Goal: Task Accomplishment & Management: Use online tool/utility

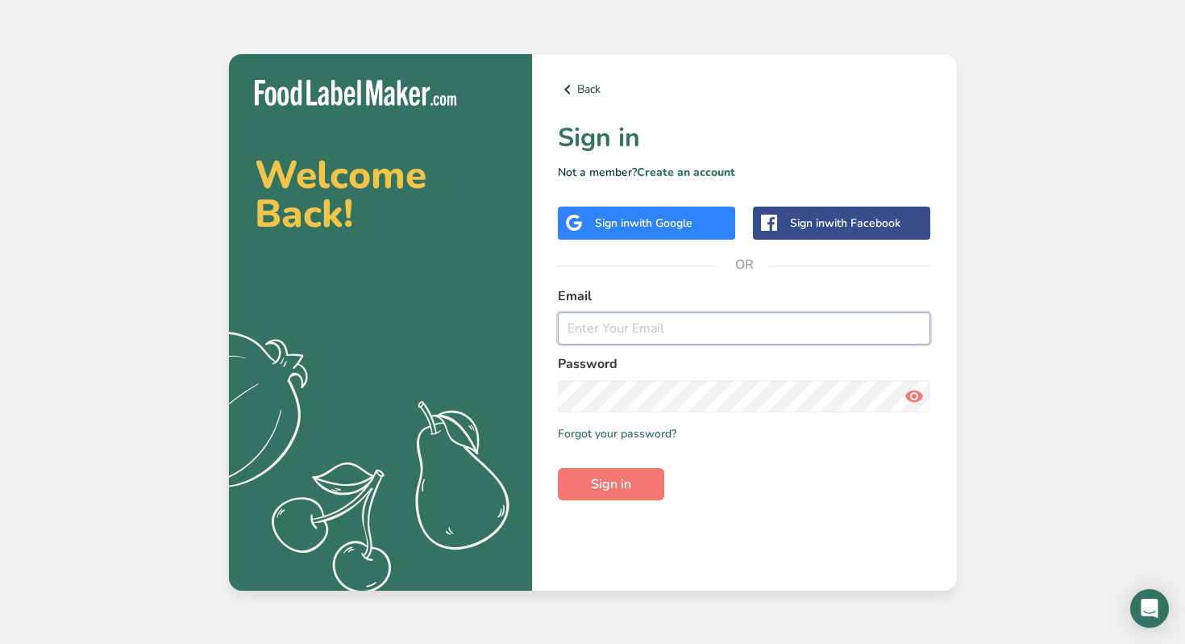
click at [623, 327] on input "email" at bounding box center [744, 328] width 373 height 32
type input "[EMAIL_ADDRESS][DOMAIN_NAME]"
click at [611, 482] on span "Sign in" at bounding box center [611, 483] width 40 height 19
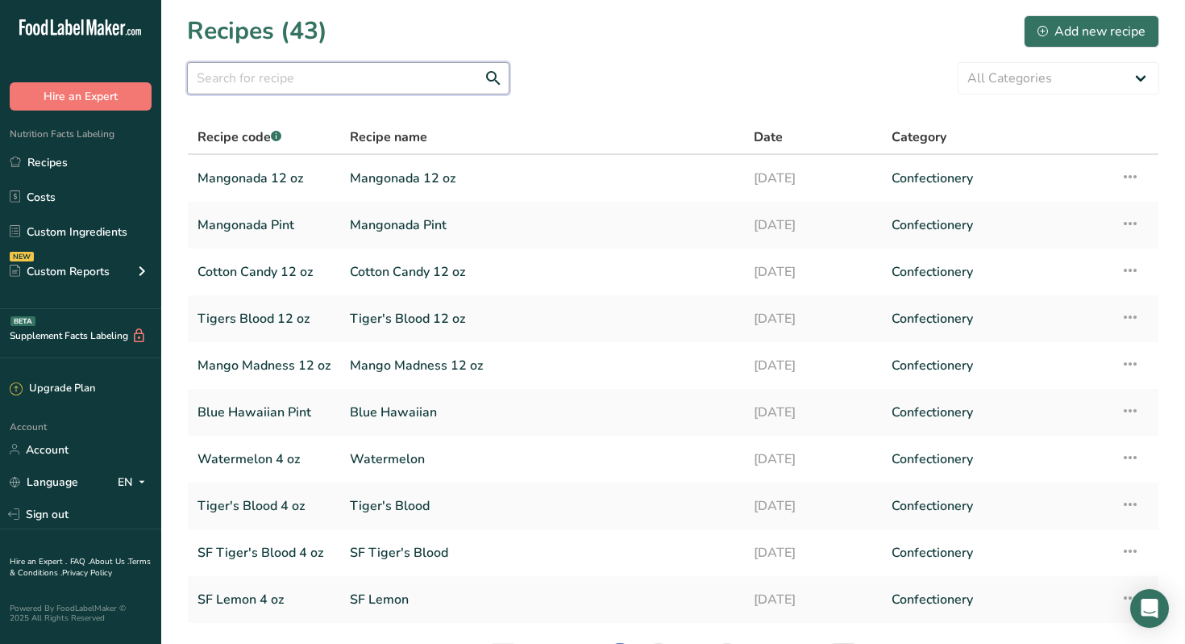
click at [298, 81] on input "text" at bounding box center [348, 78] width 323 height 32
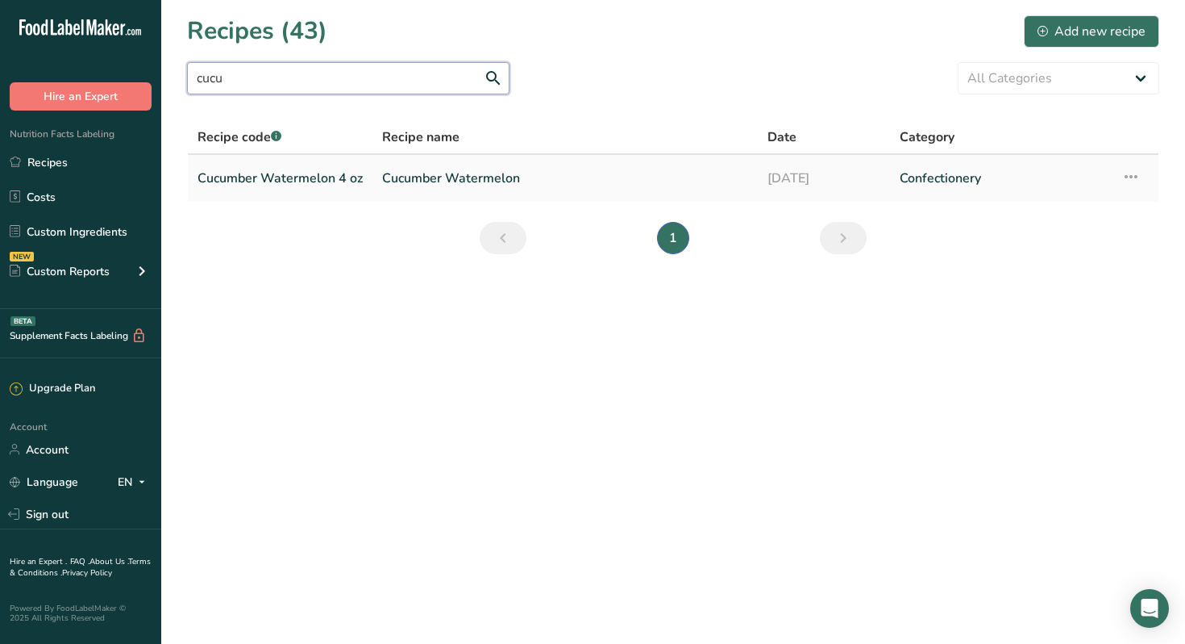
type input "cucu"
click at [288, 178] on link "Cucumber Watermelon 4 oz" at bounding box center [280, 178] width 165 height 34
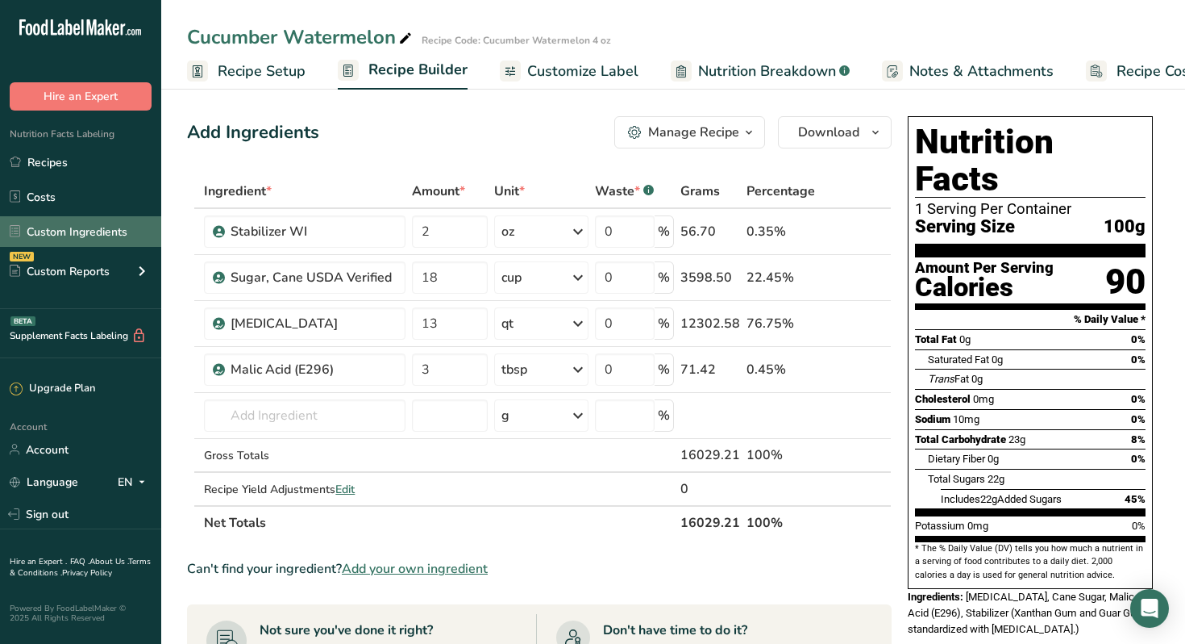
click at [82, 231] on link "Custom Ingredients" at bounding box center [80, 231] width 161 height 31
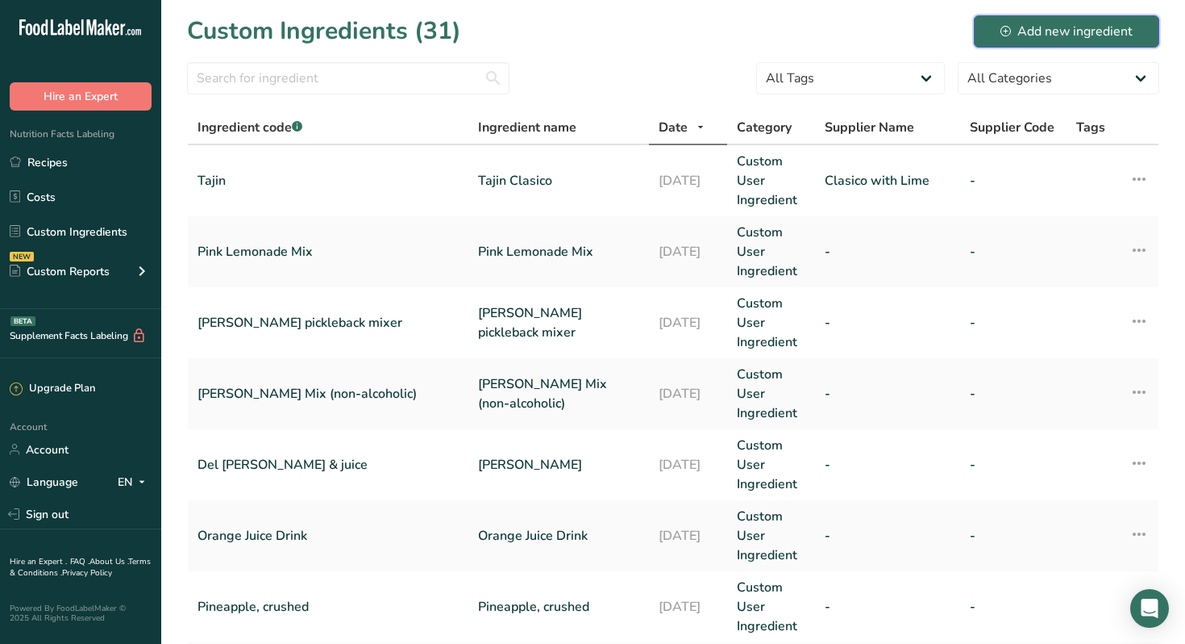
click at [1035, 33] on div "Add new ingredient" at bounding box center [1067, 31] width 132 height 19
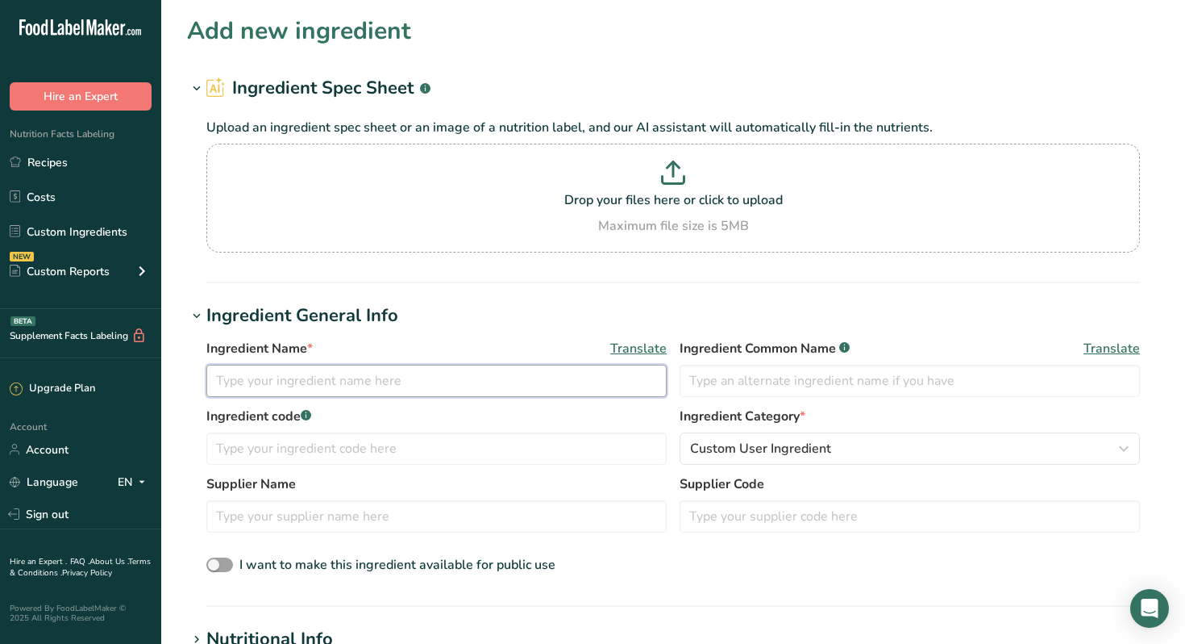
click at [335, 378] on input "text" at bounding box center [436, 381] width 460 height 32
type input "Cucumber Flavor"
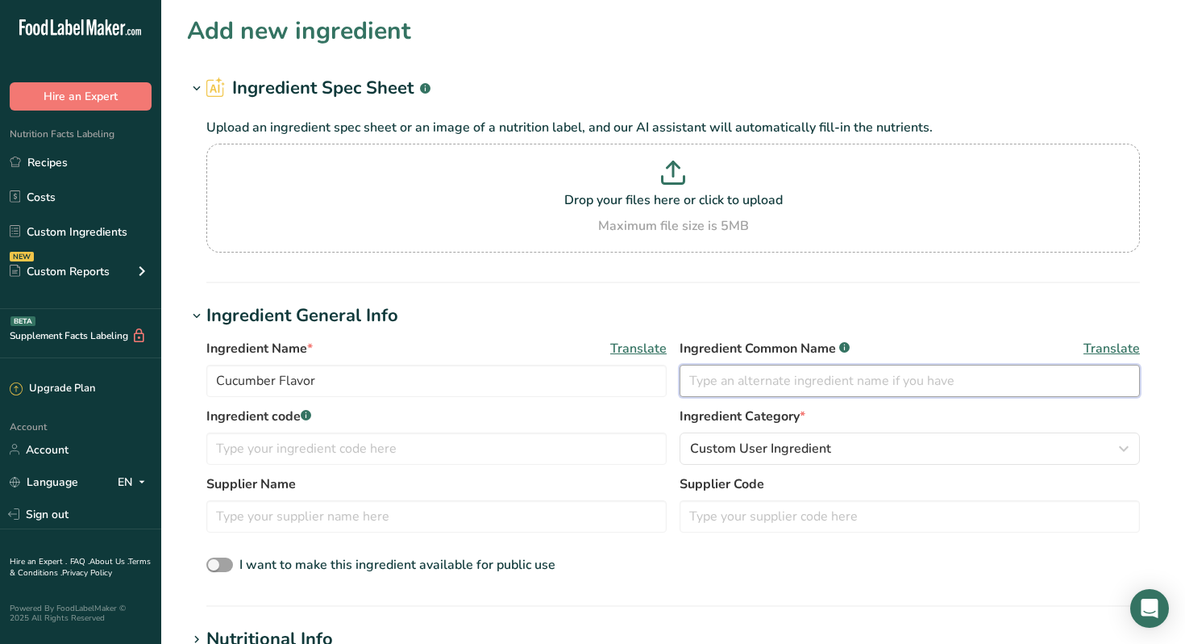
drag, startPoint x: 834, startPoint y: 378, endPoint x: 827, endPoint y: 349, distance: 29.7
click at [834, 378] on input "text" at bounding box center [910, 381] width 460 height 32
type input "Cucumber Flavor"
click at [673, 177] on icon at bounding box center [673, 172] width 24 height 24
click at [673, 177] on input "Drop your files here or click to upload Maximum file size is 5MB" at bounding box center [673, 198] width 934 height 109
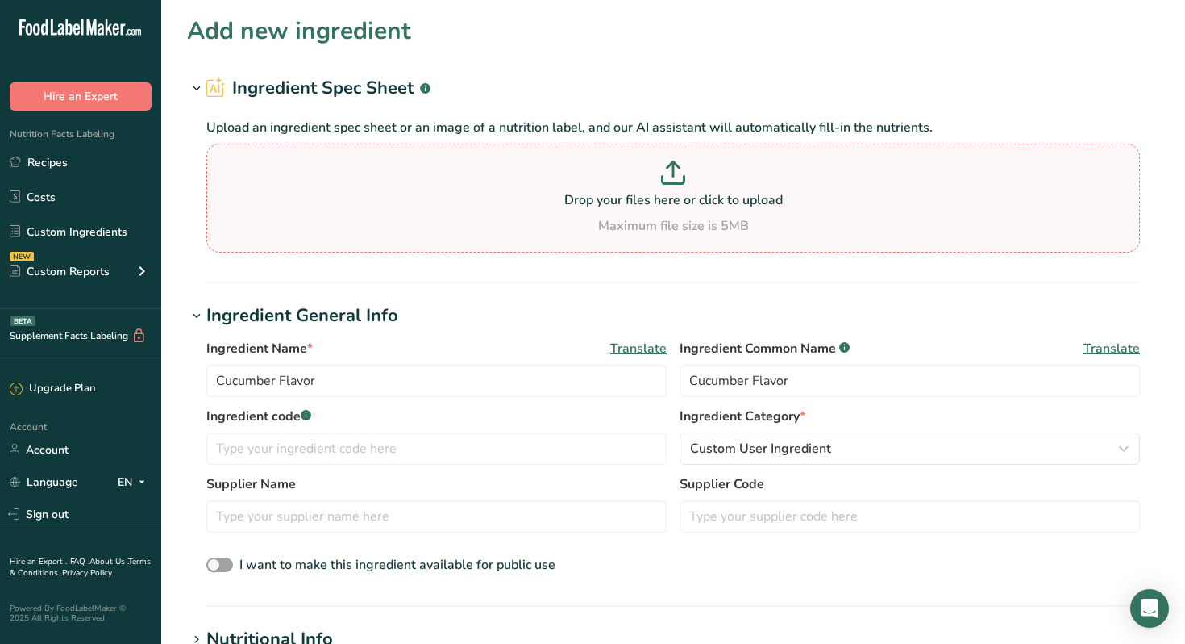
click at [674, 190] on p at bounding box center [673, 175] width 926 height 30
click at [674, 190] on input "Drop your files here or click to upload Maximum file size is 5MB" at bounding box center [673, 198] width 934 height 109
type input "C:\fakepath\Cucumber Product Spec. #53190 Cucumber Flavor.pdf"
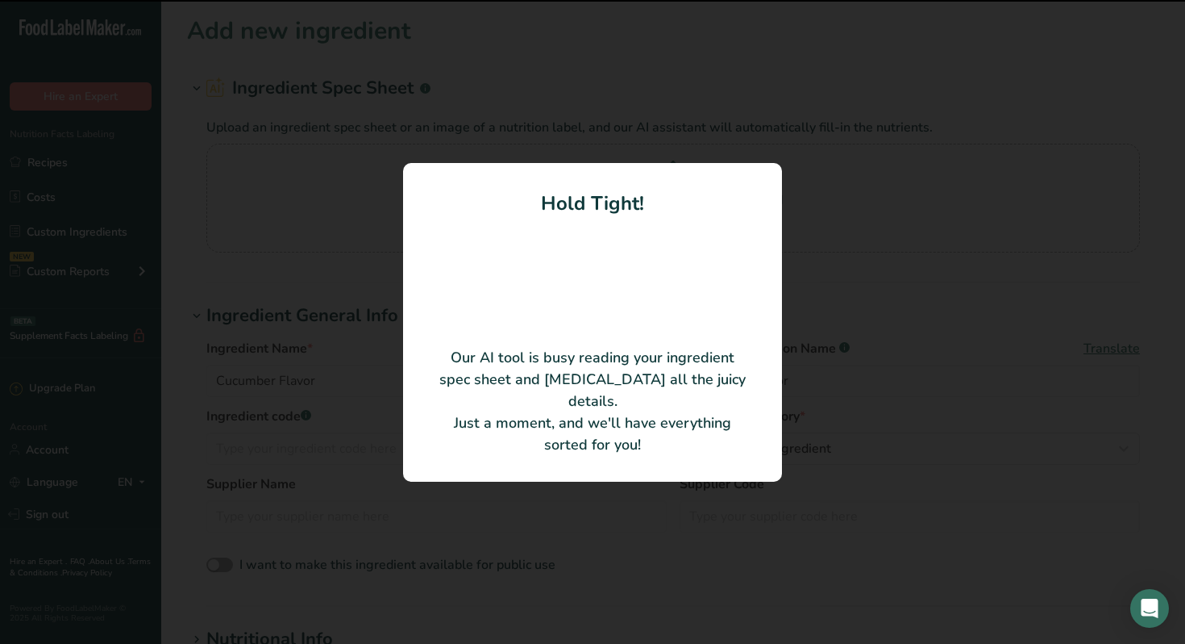
click at [544, 347] on div at bounding box center [592, 282] width 315 height 129
type input "Natural Cucumber Type Flavor #53190"
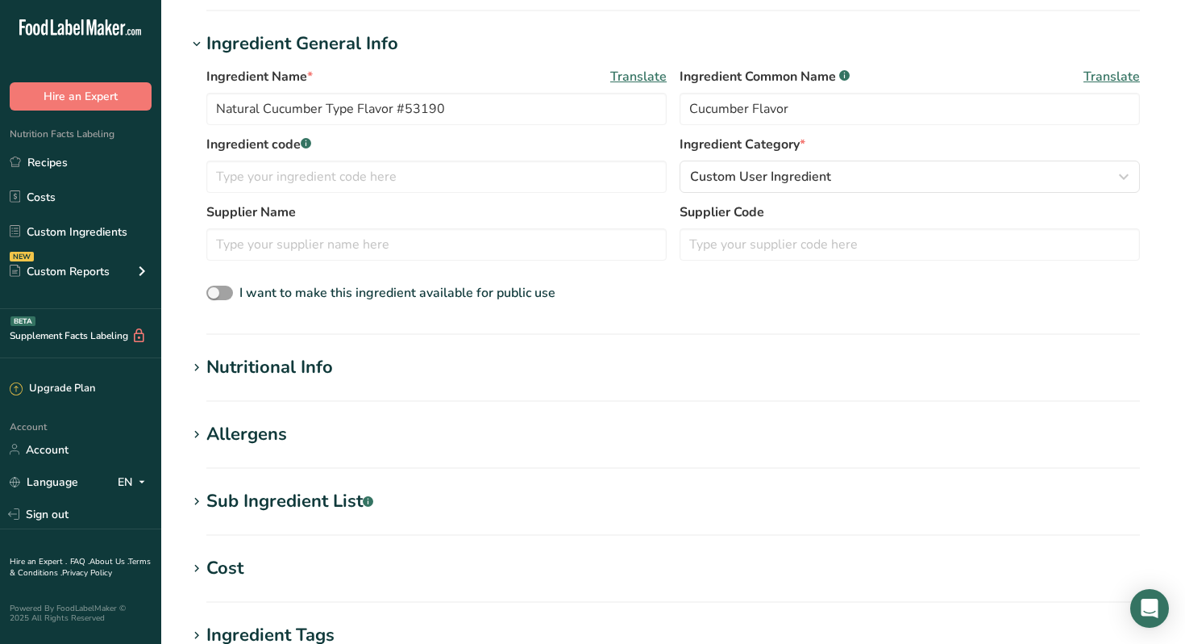
scroll to position [206, 0]
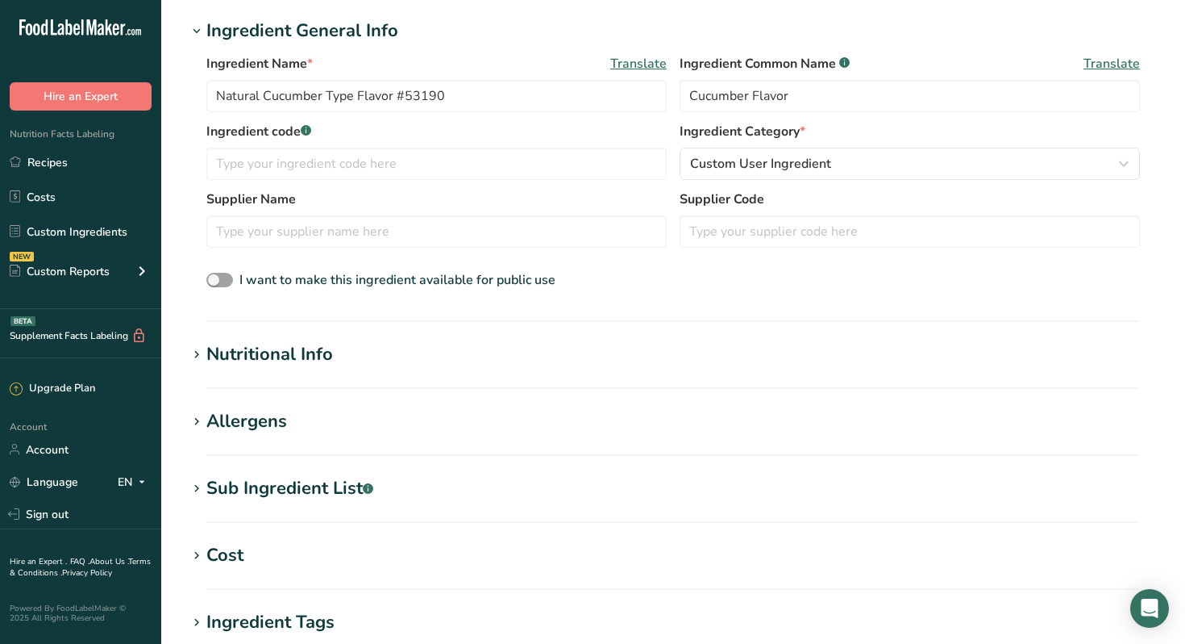
click at [319, 361] on div "Nutritional Info" at bounding box center [269, 354] width 127 height 27
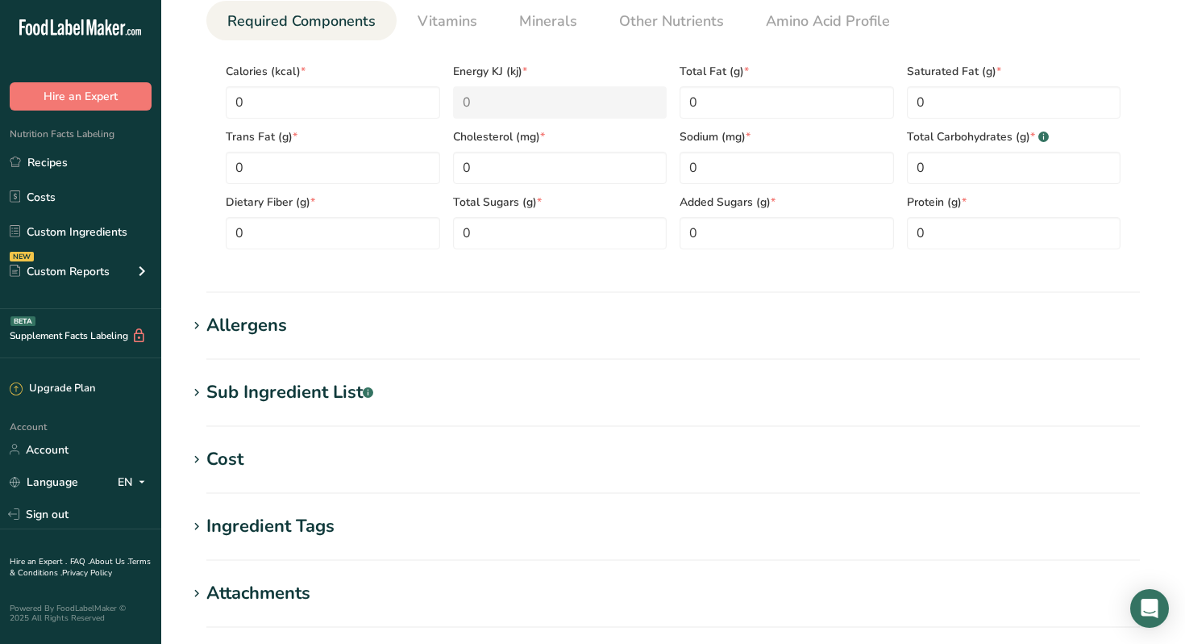
scroll to position [677, 0]
click at [332, 399] on div "Sub Ingredient List .a-a{fill:#347362;}.b-a{fill:#fff;}" at bounding box center [289, 391] width 167 height 27
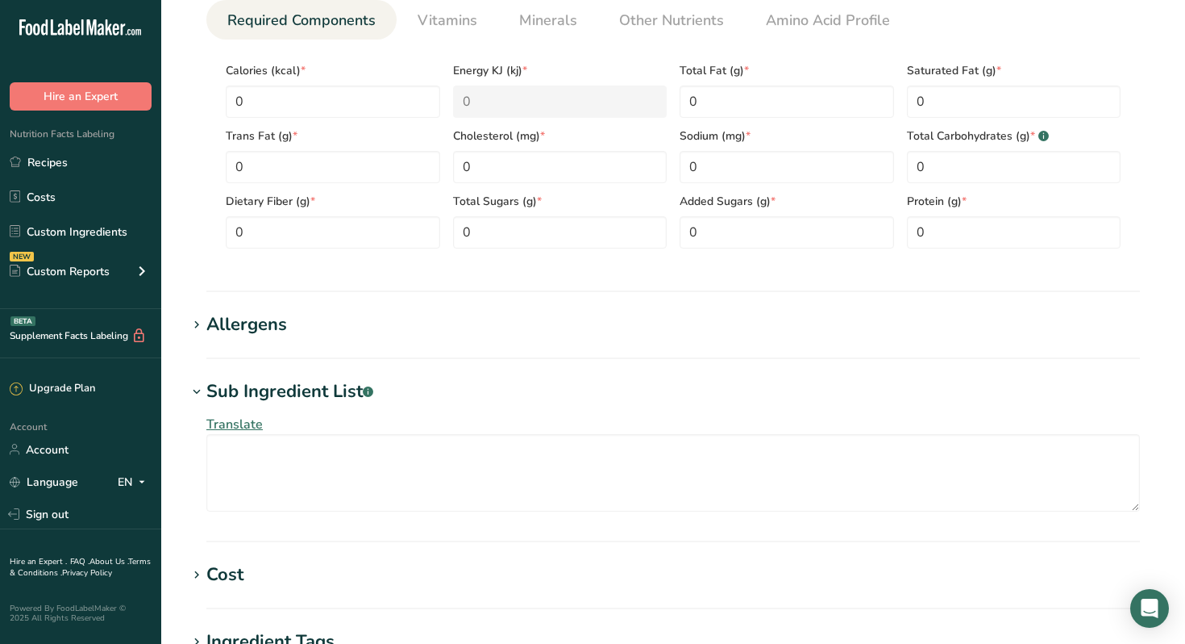
click at [260, 325] on div "Allergens" at bounding box center [246, 324] width 81 height 27
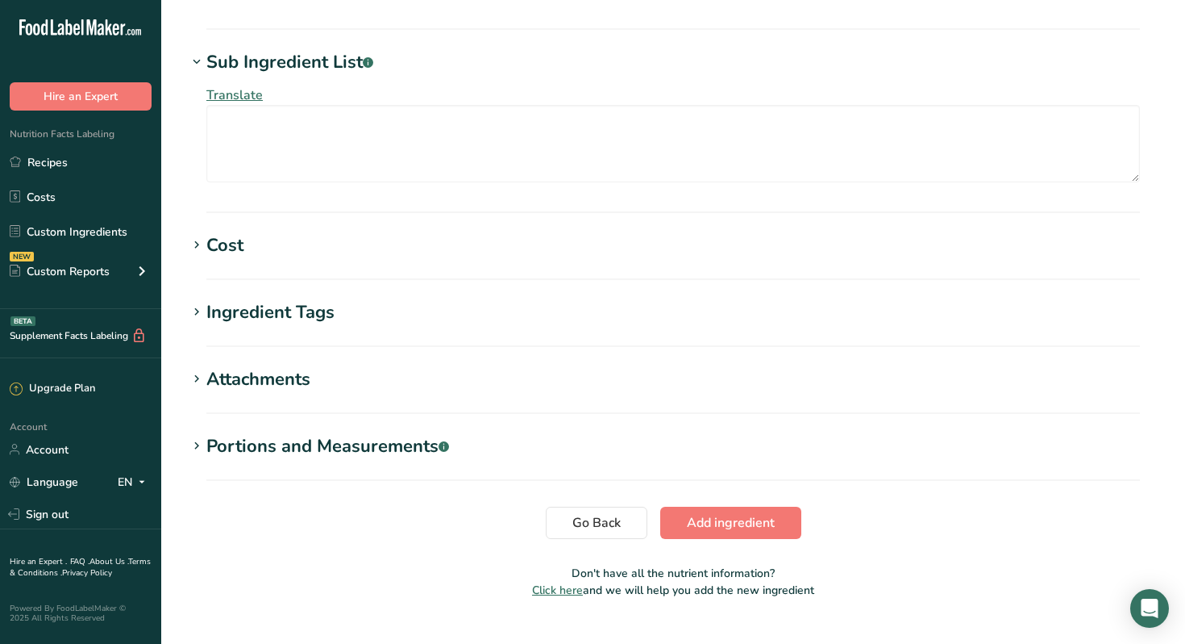
scroll to position [1115, 0]
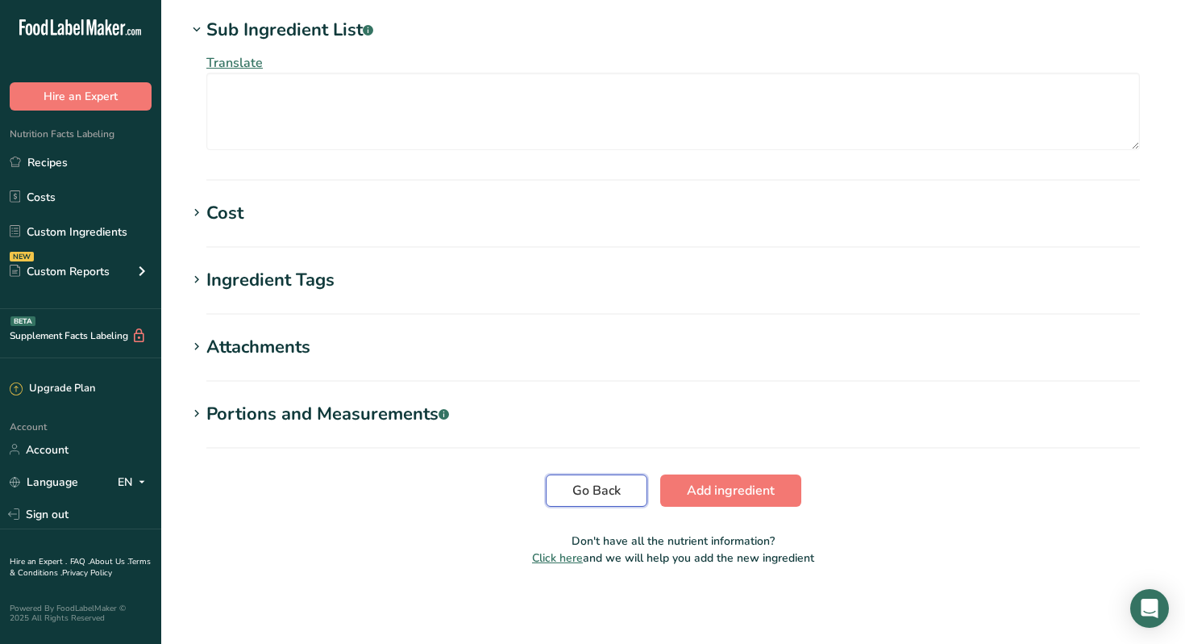
click at [576, 500] on button "Go Back" at bounding box center [597, 490] width 102 height 32
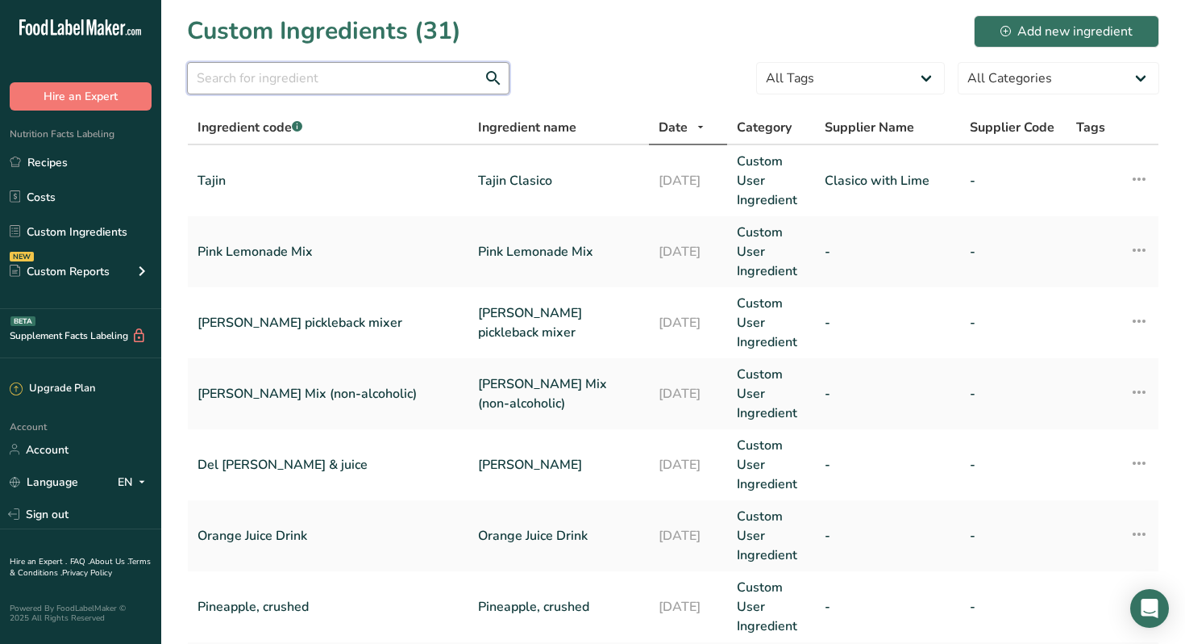
click at [353, 84] on input "text" at bounding box center [348, 78] width 323 height 32
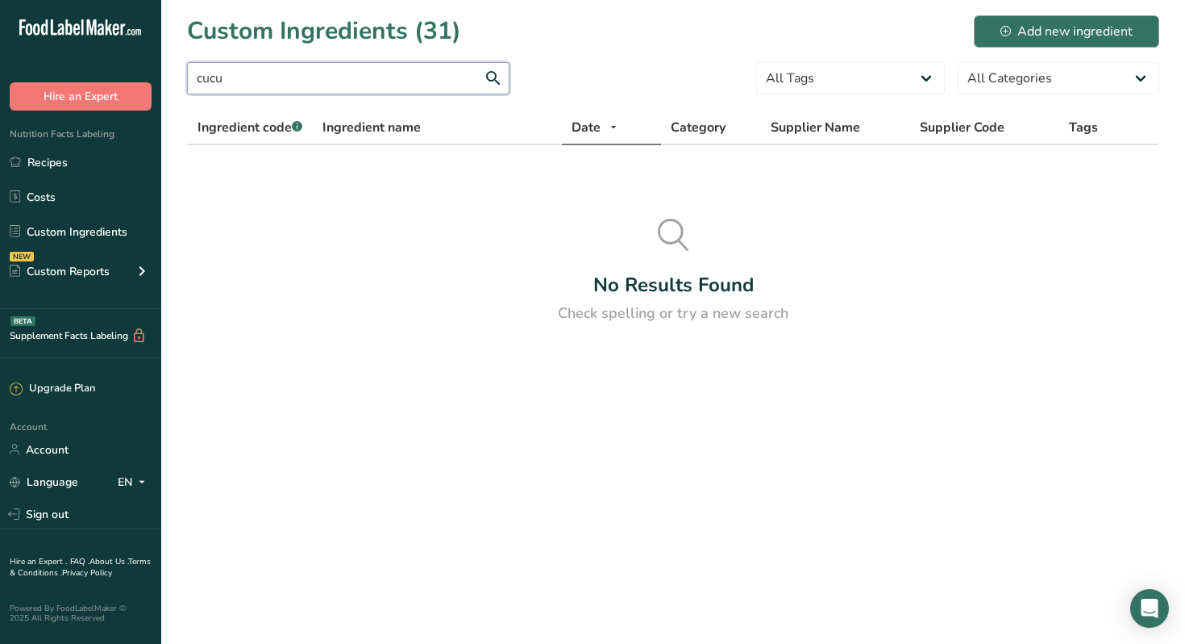
type input "cucu"
click at [1037, 32] on div "Add new ingredient" at bounding box center [1067, 31] width 132 height 19
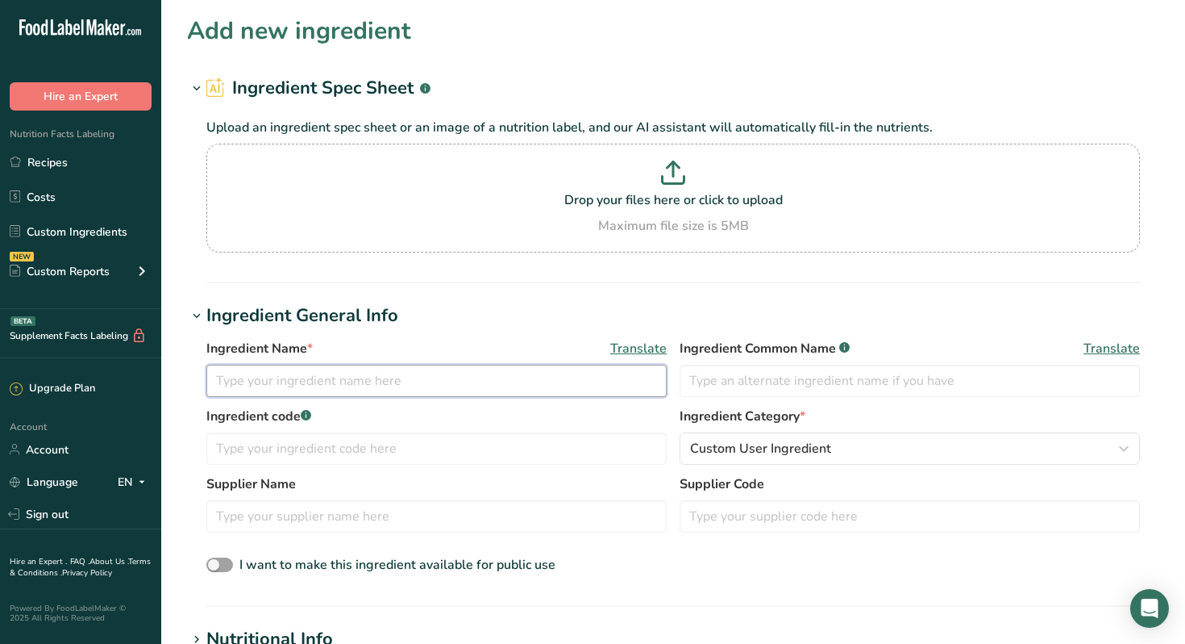
click at [274, 391] on input "text" at bounding box center [436, 381] width 460 height 32
type input "Cucumber Flavor"
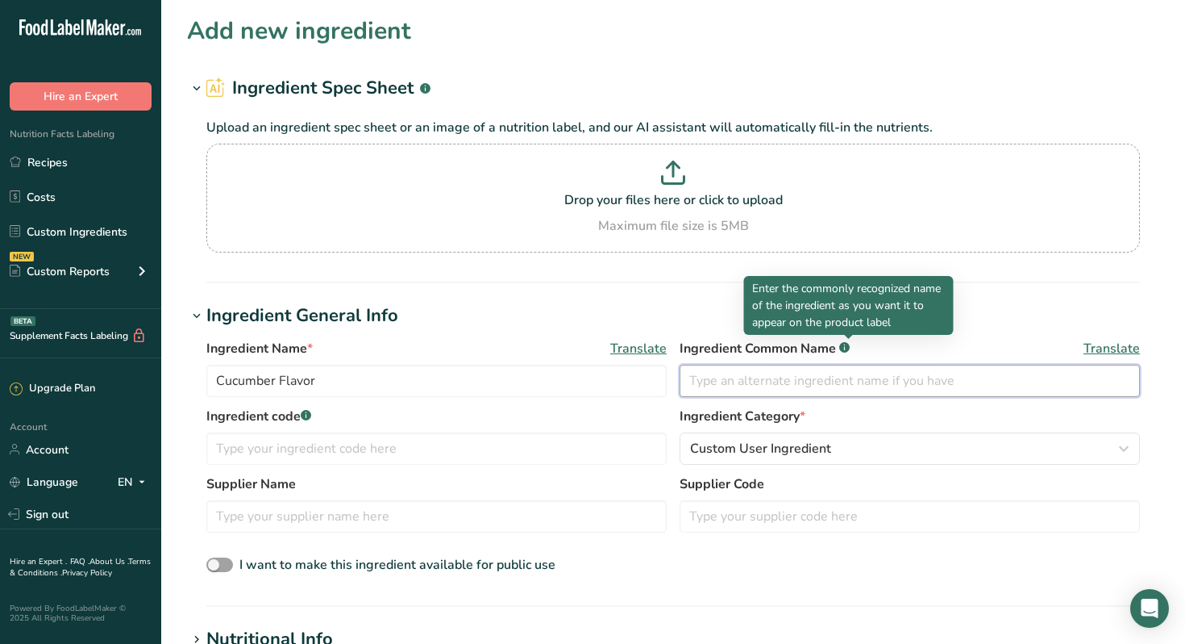
click at [811, 380] on input "text" at bounding box center [910, 381] width 460 height 32
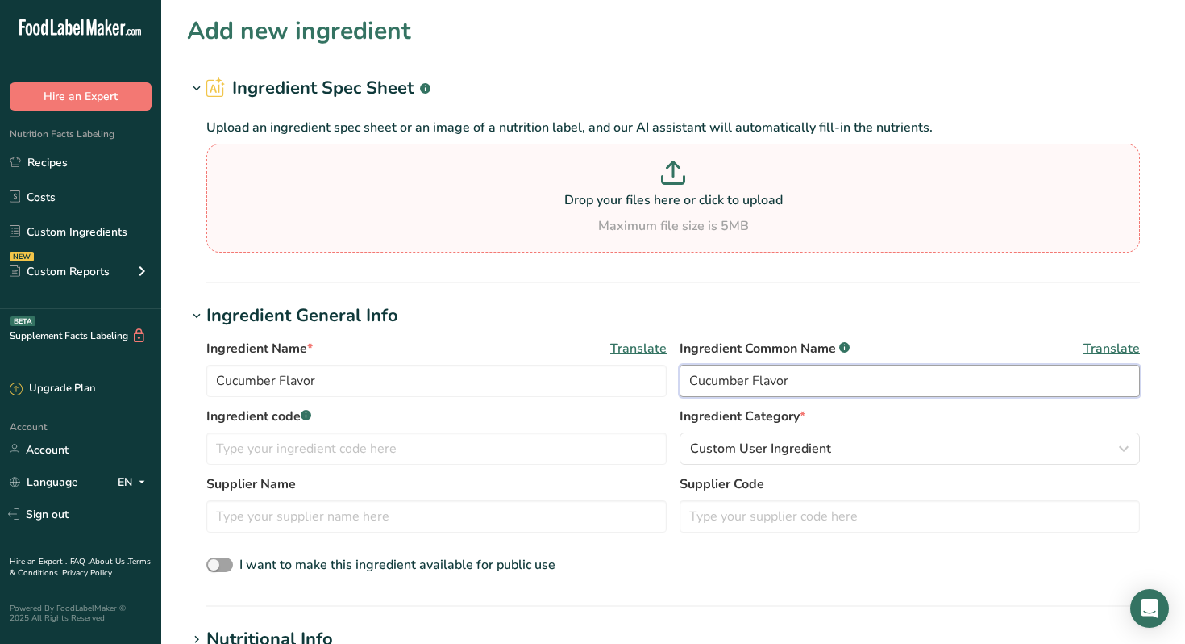
type input "Cucumber Flavor"
click at [674, 184] on p at bounding box center [673, 175] width 926 height 30
click at [674, 184] on input "Drop your files here or click to upload Maximum file size is 5MB" at bounding box center [673, 198] width 934 height 109
type input "C:\fakepath\Cucumber Flvor Nutrition & Specs.docx"
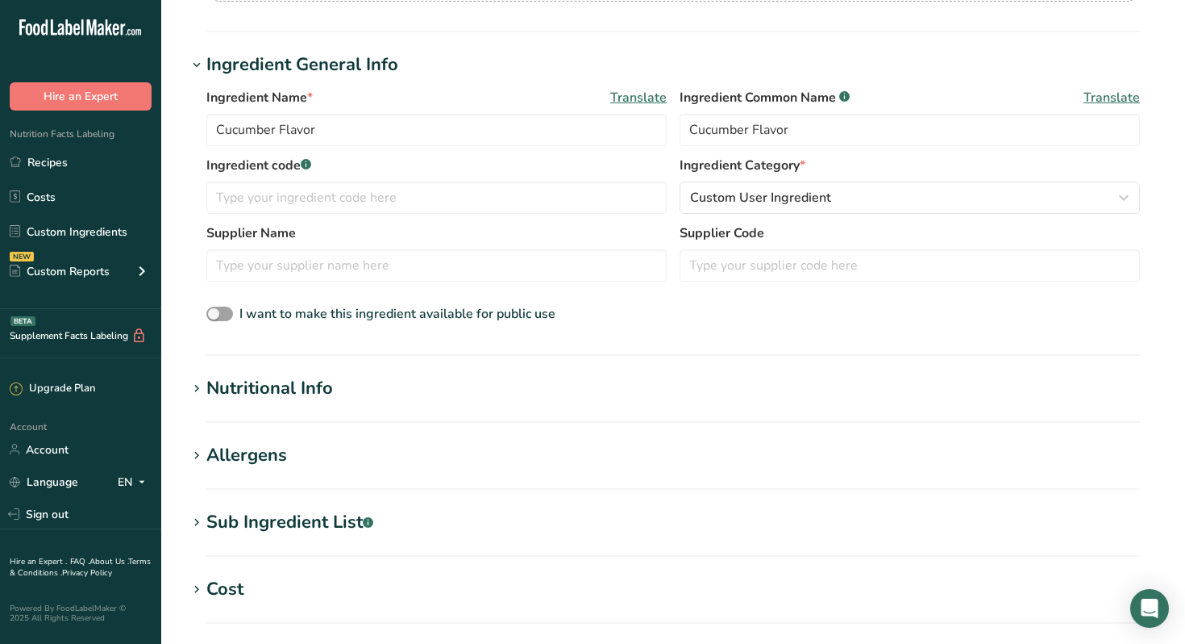
scroll to position [252, 0]
click at [199, 385] on icon at bounding box center [197, 387] width 15 height 23
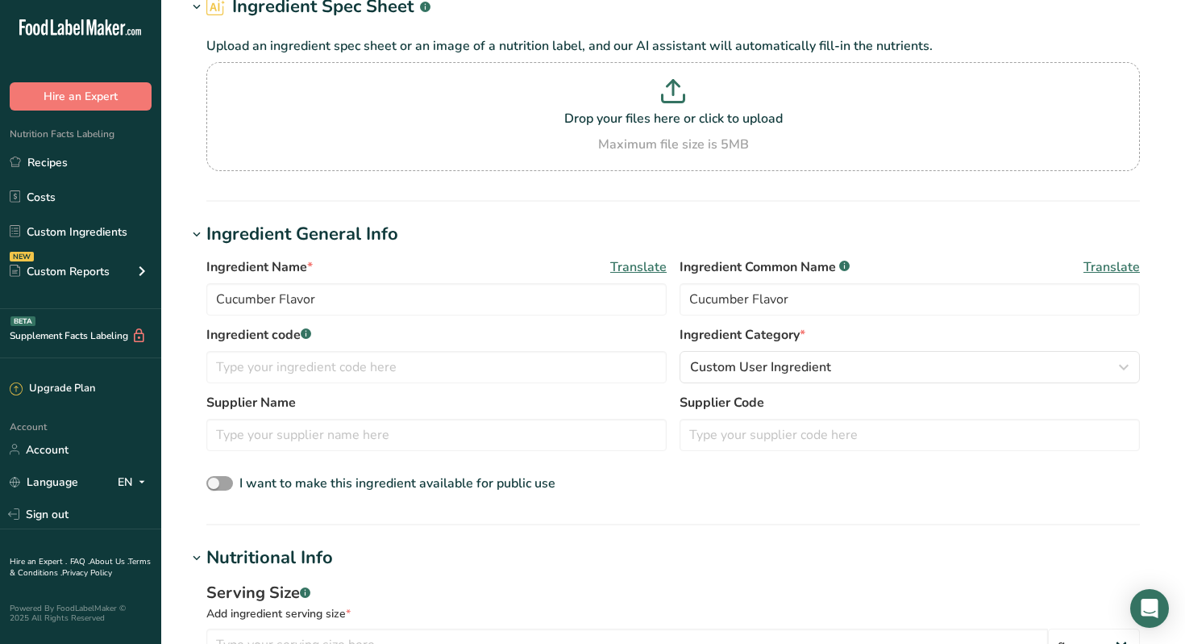
scroll to position [0, 0]
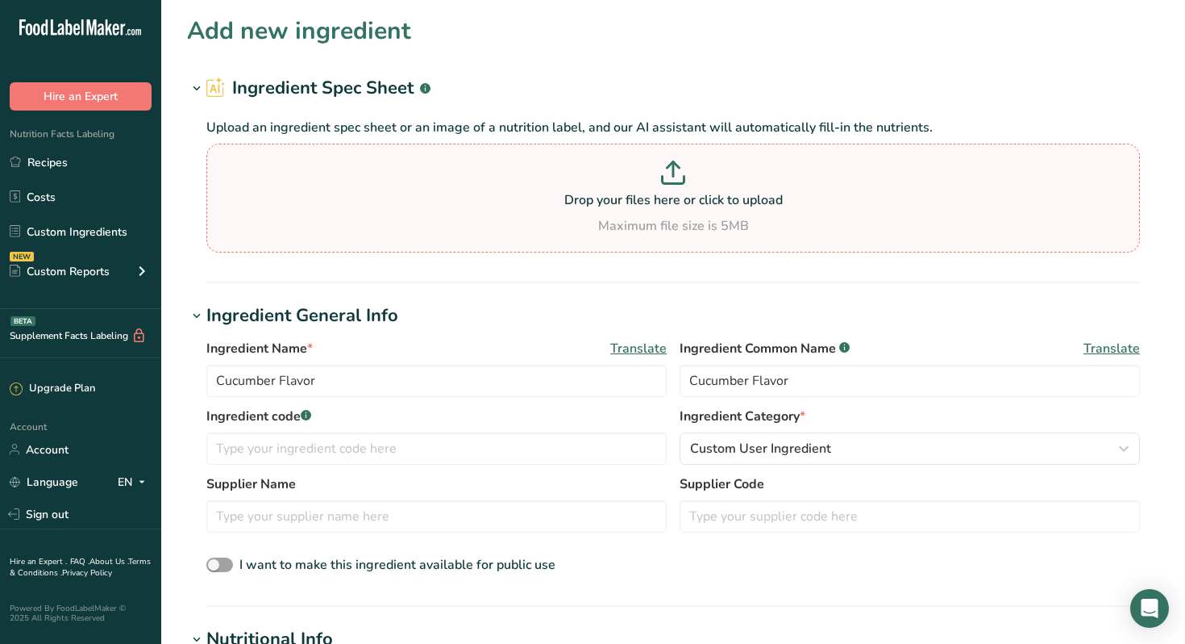
click at [675, 174] on icon at bounding box center [673, 172] width 24 height 24
click at [675, 174] on input "Drop your files here or click to upload Maximum file size is 5MB" at bounding box center [673, 198] width 934 height 109
type input "C:\fakepath\Cucumber Flvor Nutrition & Specs.pdf"
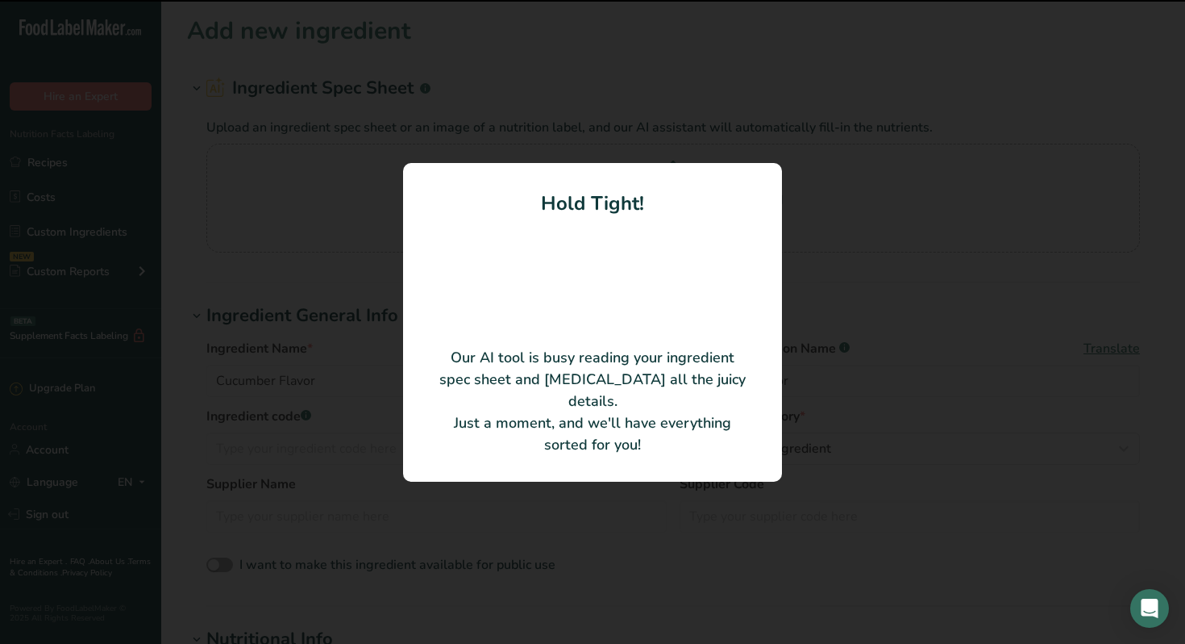
type input "Natural Cucumber Type Flavor #53190"
type input "100"
type input "96.51"
type KJ "403.8"
type Fat "0"
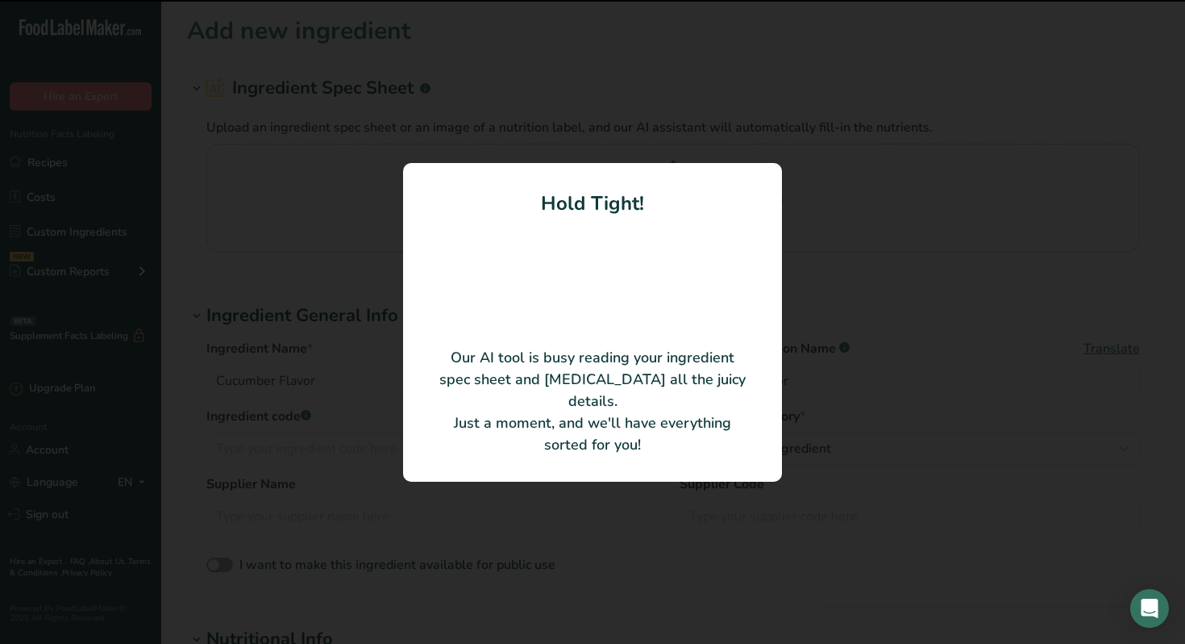
type Fat "0"
type input "0"
type Carbohydrates "0"
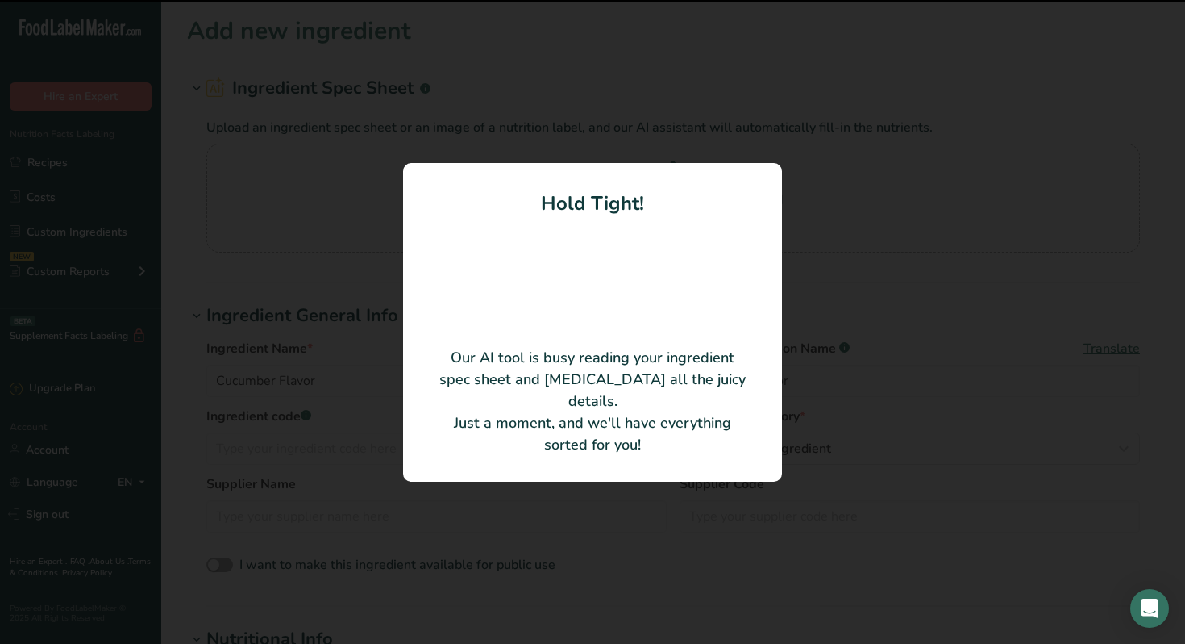
type Fiber "0"
type Sugars "0"
type input "0"
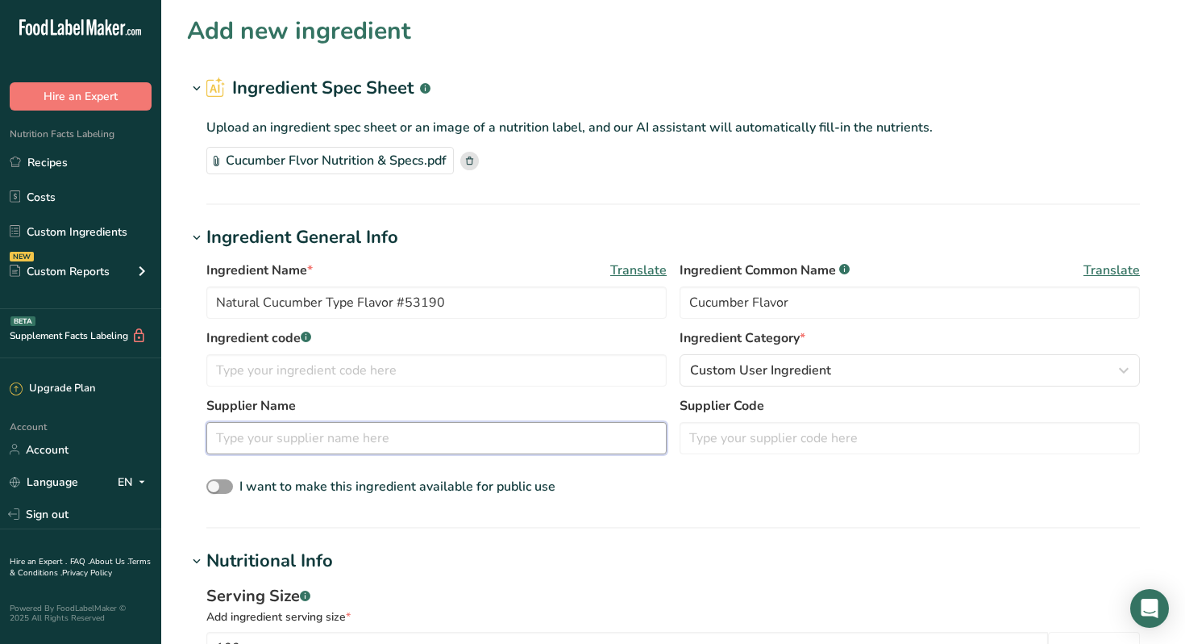
click at [423, 437] on input "text" at bounding box center [436, 438] width 460 height 32
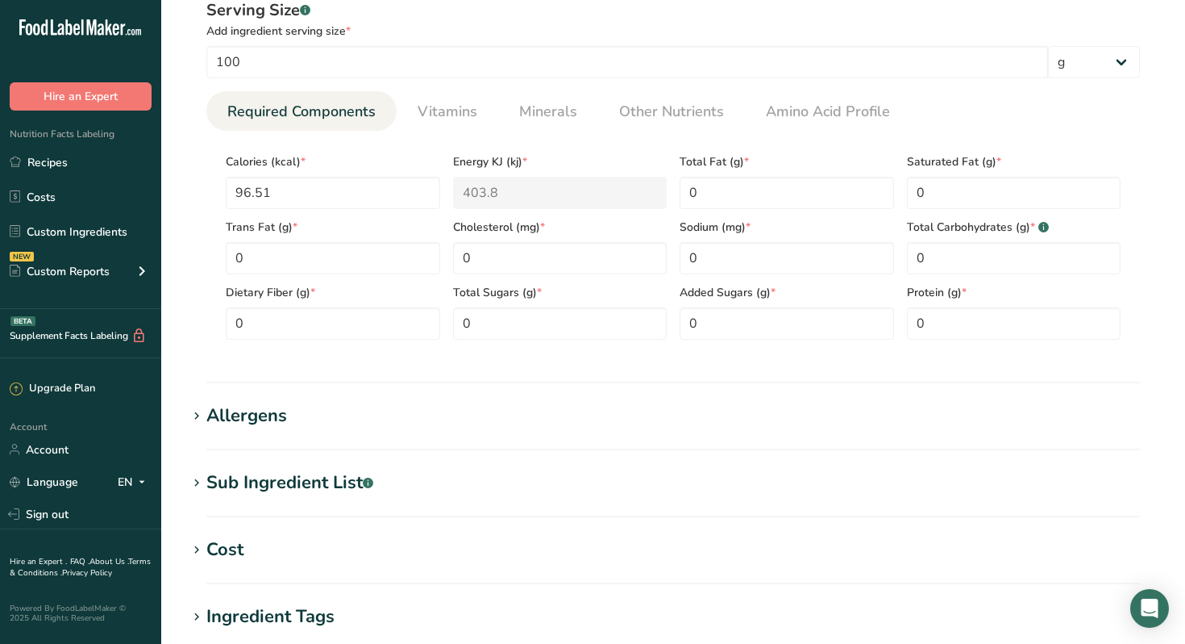
scroll to position [588, 0]
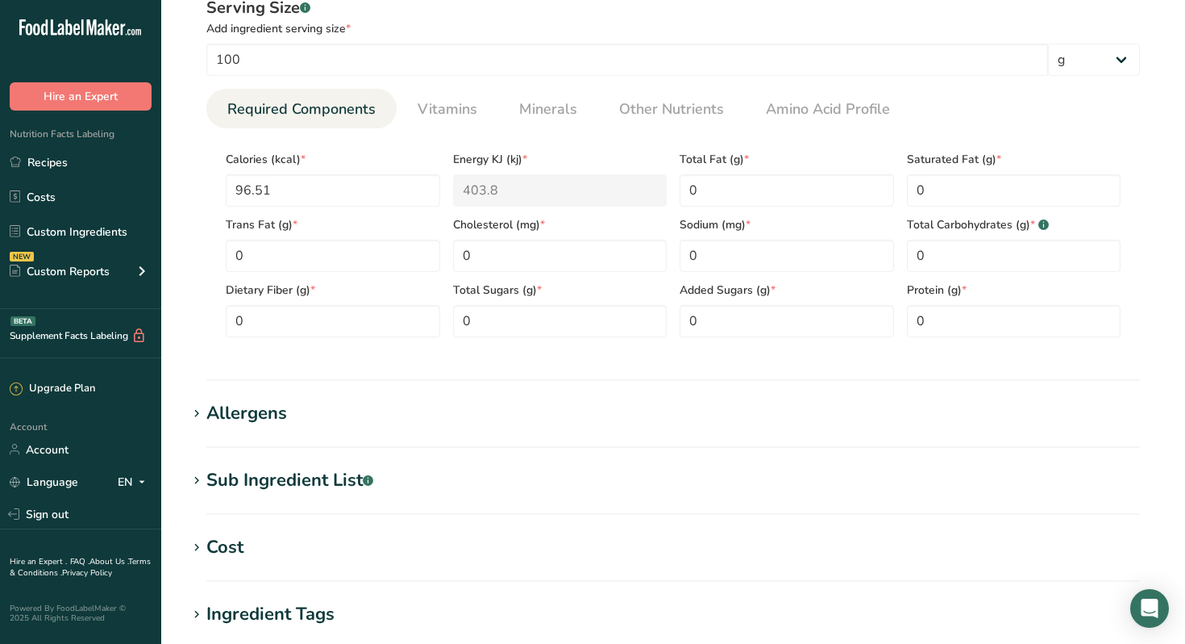
type input "Green Mountain Flavors"
click at [198, 411] on icon at bounding box center [197, 413] width 15 height 23
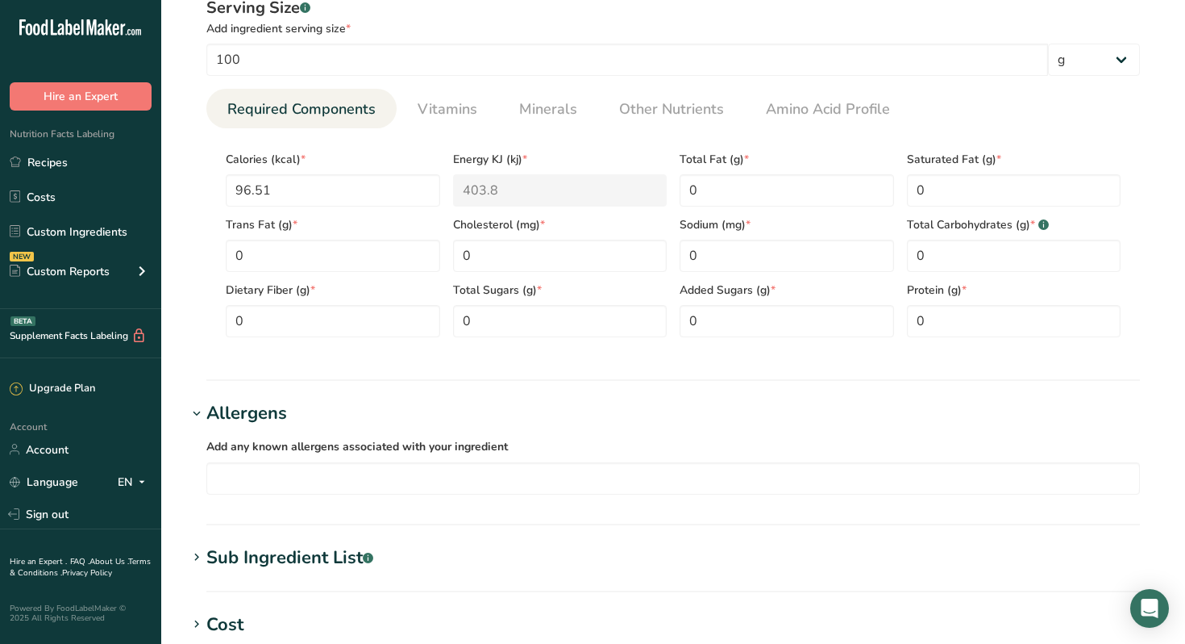
click at [198, 556] on icon at bounding box center [197, 557] width 15 height 23
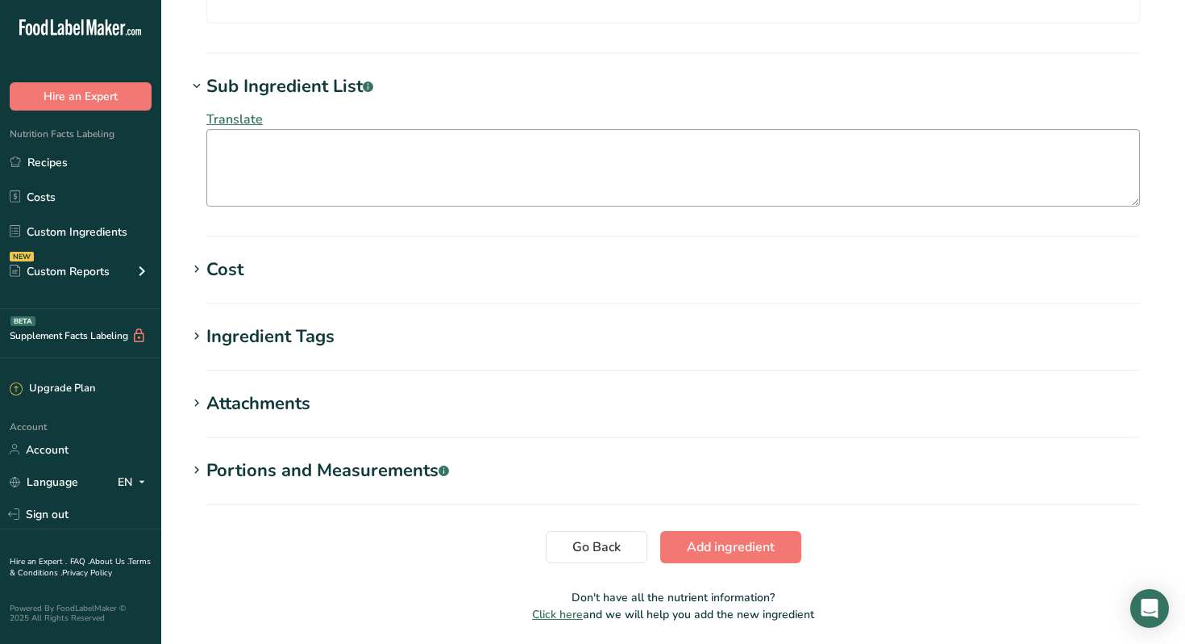
scroll to position [1115, 0]
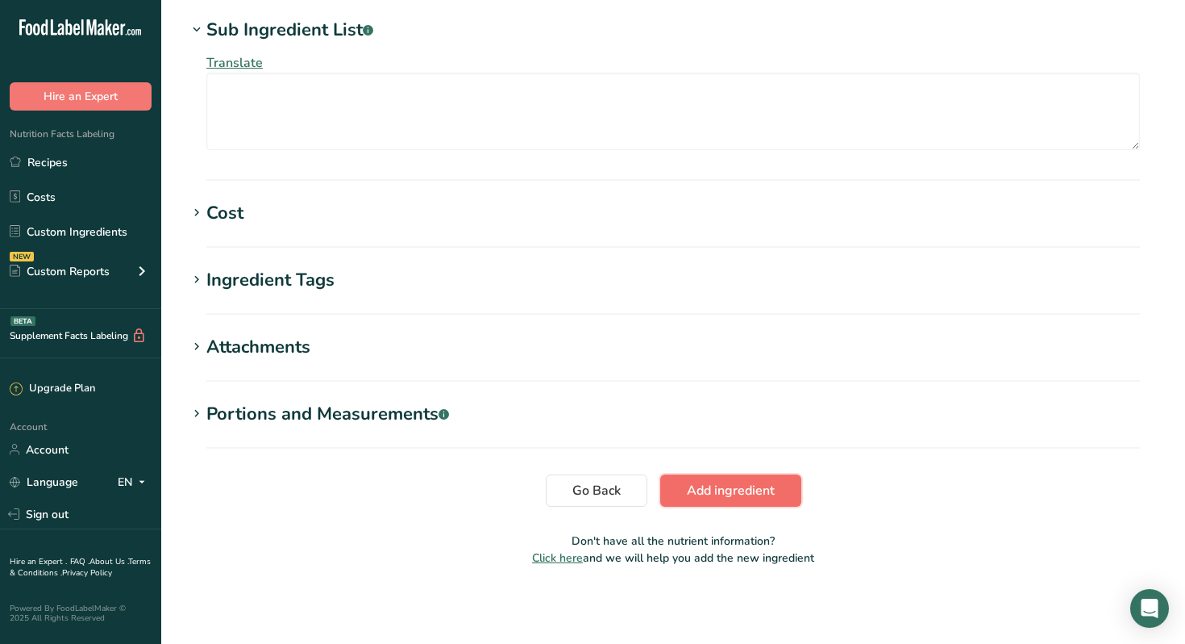
click at [705, 485] on span "Add ingredient" at bounding box center [731, 490] width 88 height 19
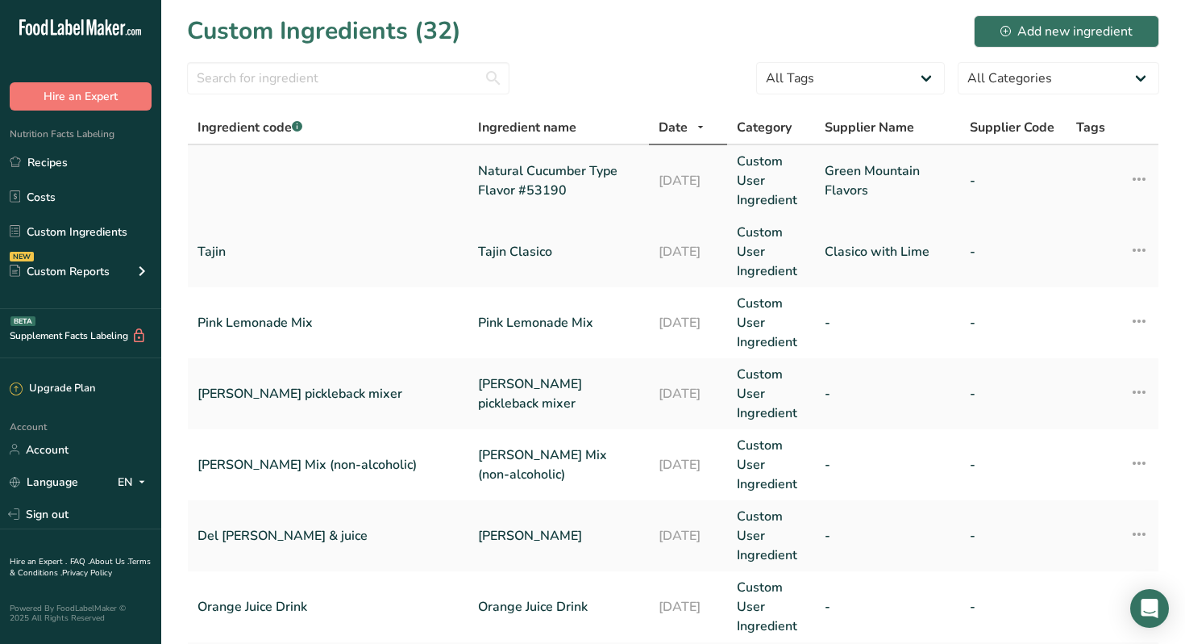
click at [478, 173] on link "Natural Cucumber Type Flavor #53190" at bounding box center [558, 180] width 161 height 39
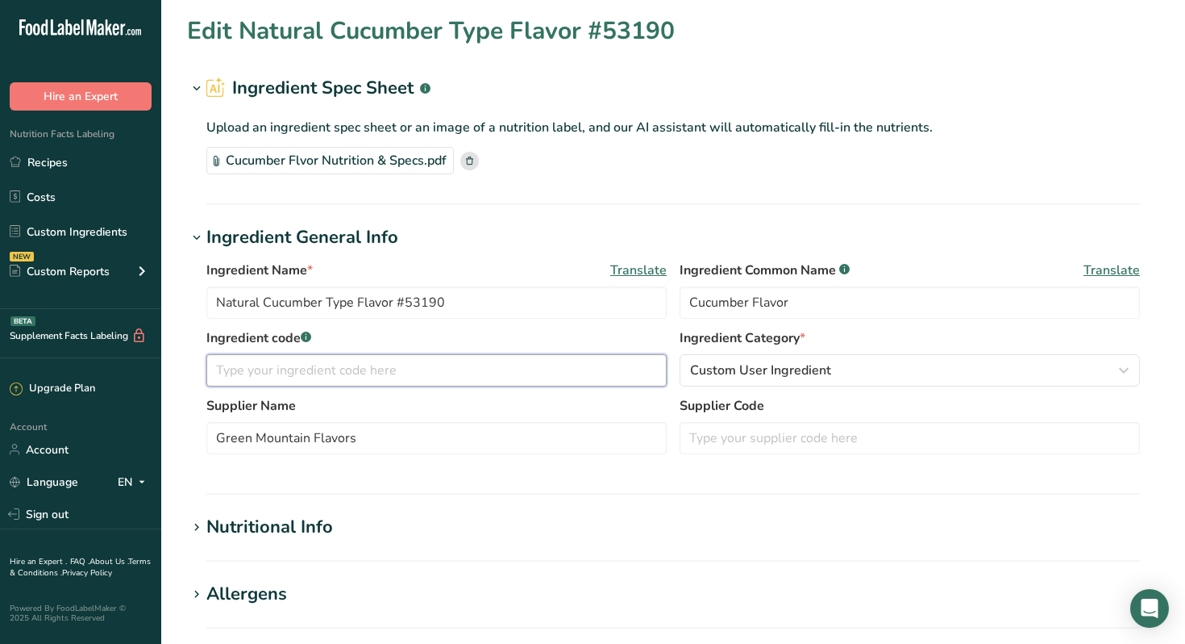
click at [421, 369] on input "text" at bounding box center [436, 370] width 460 height 32
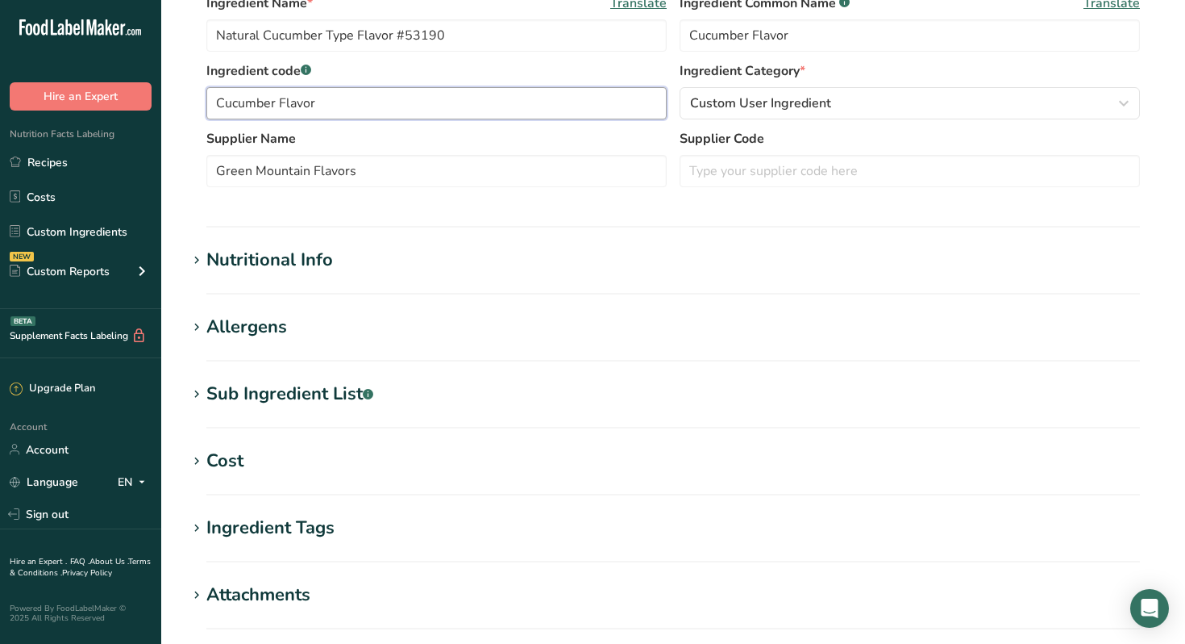
scroll to position [515, 0]
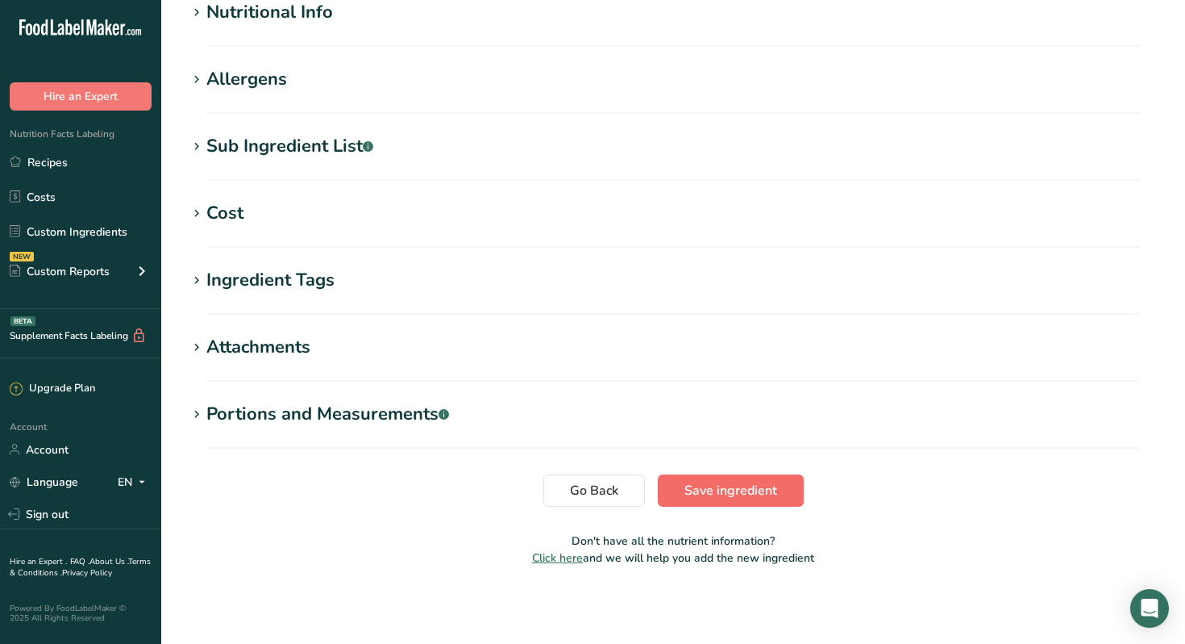
type input "Cucumber Flavor"
click at [753, 491] on span "Save ingredient" at bounding box center [731, 490] width 93 height 19
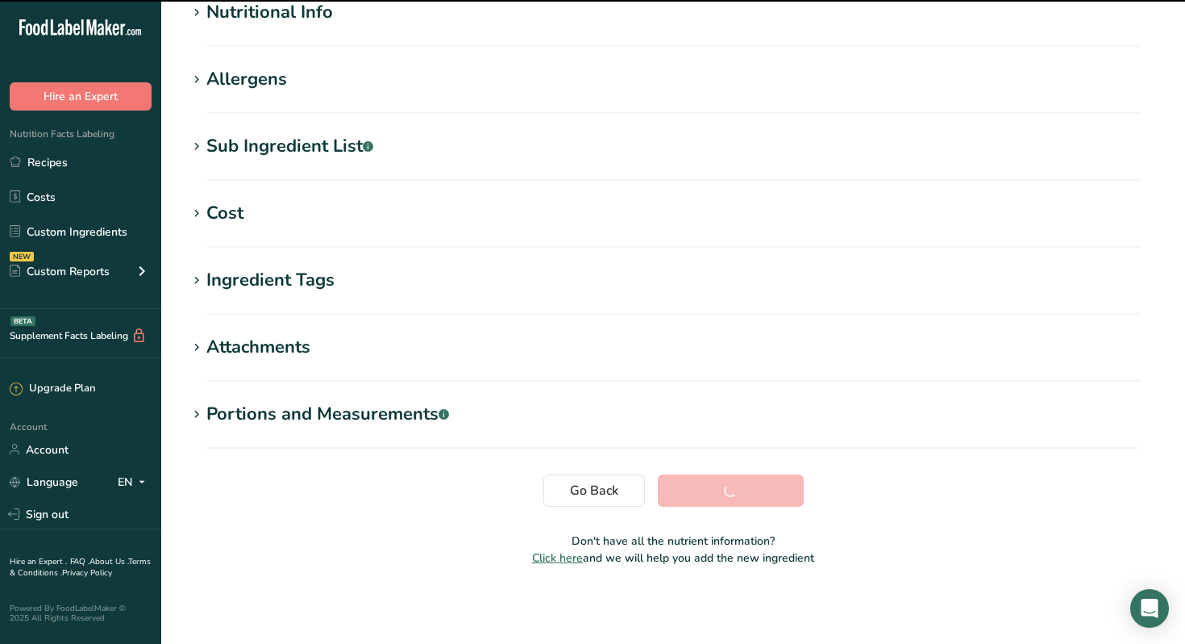
scroll to position [210, 0]
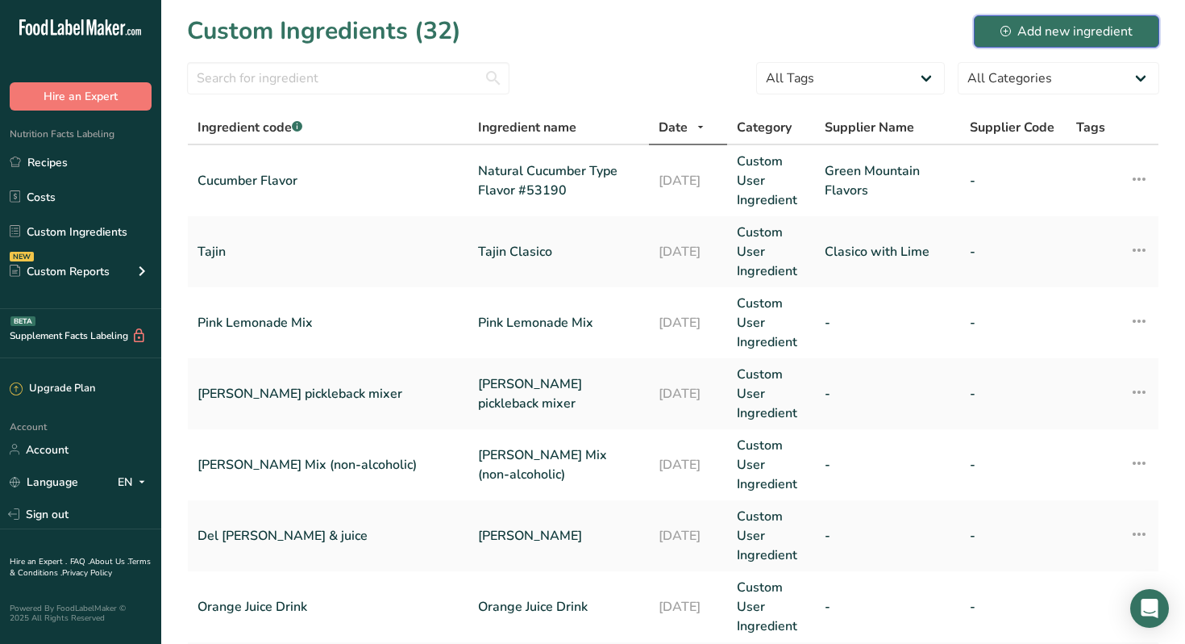
click at [1044, 35] on div "Add new ingredient" at bounding box center [1067, 31] width 132 height 19
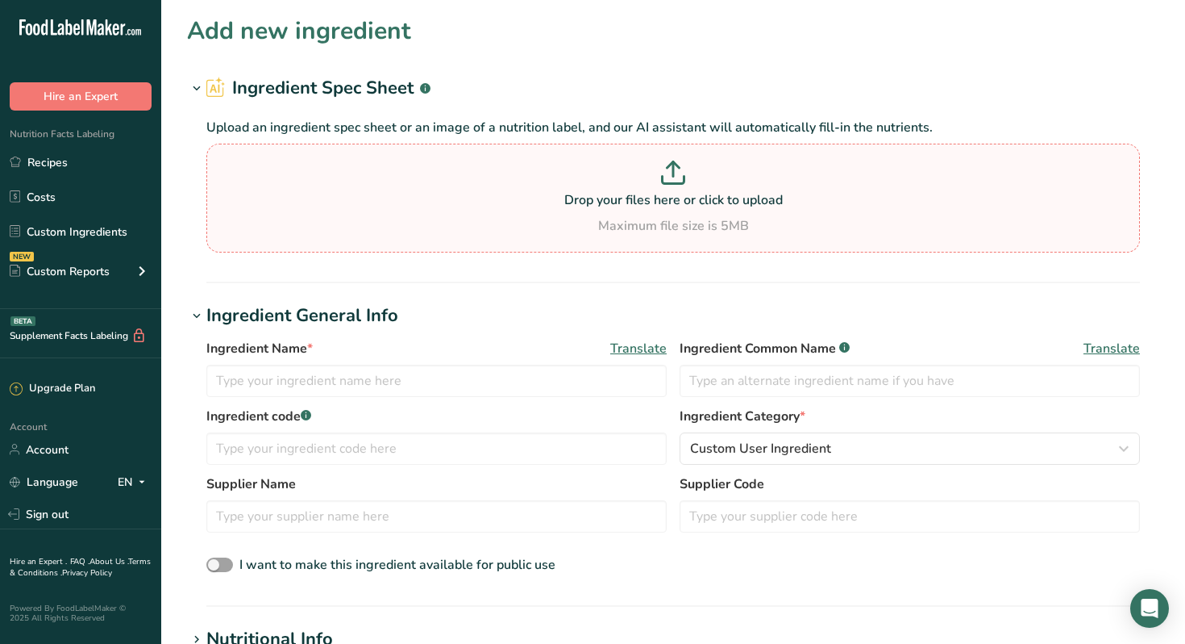
click at [669, 174] on icon at bounding box center [673, 172] width 24 height 24
click at [669, 174] on input "Drop your files here or click to upload Maximum file size is 5MB" at bounding box center [673, 198] width 934 height 109
type input "C:\fakepath\ALL Green Color Blend Nutrition #57310.pdf"
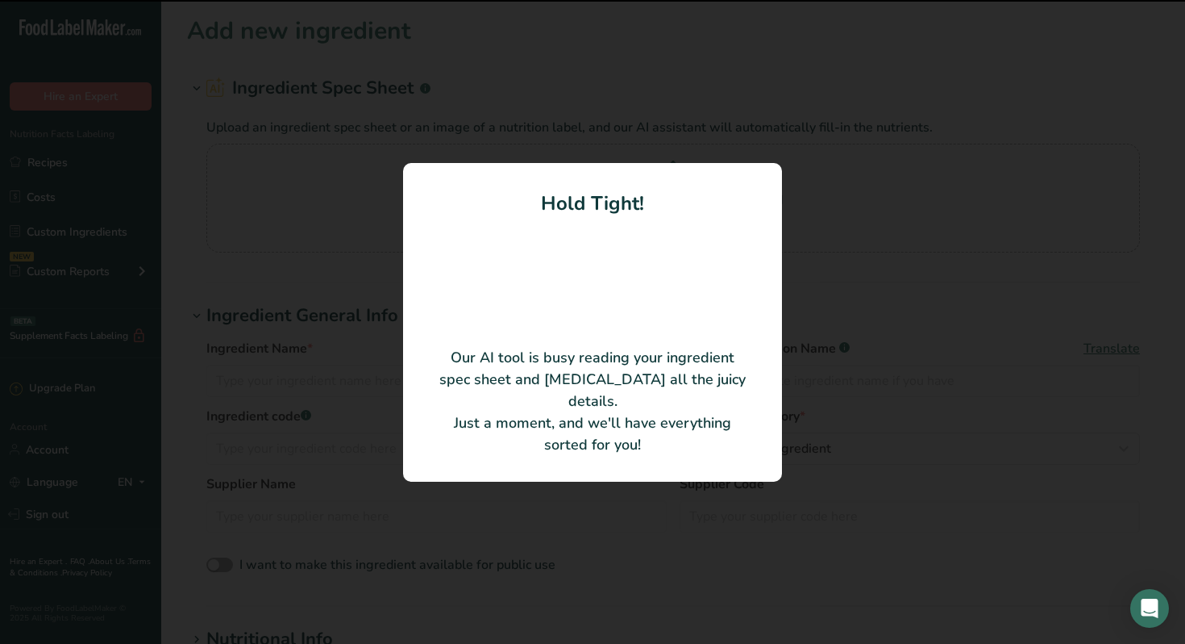
type input "Green Color Blend #57310"
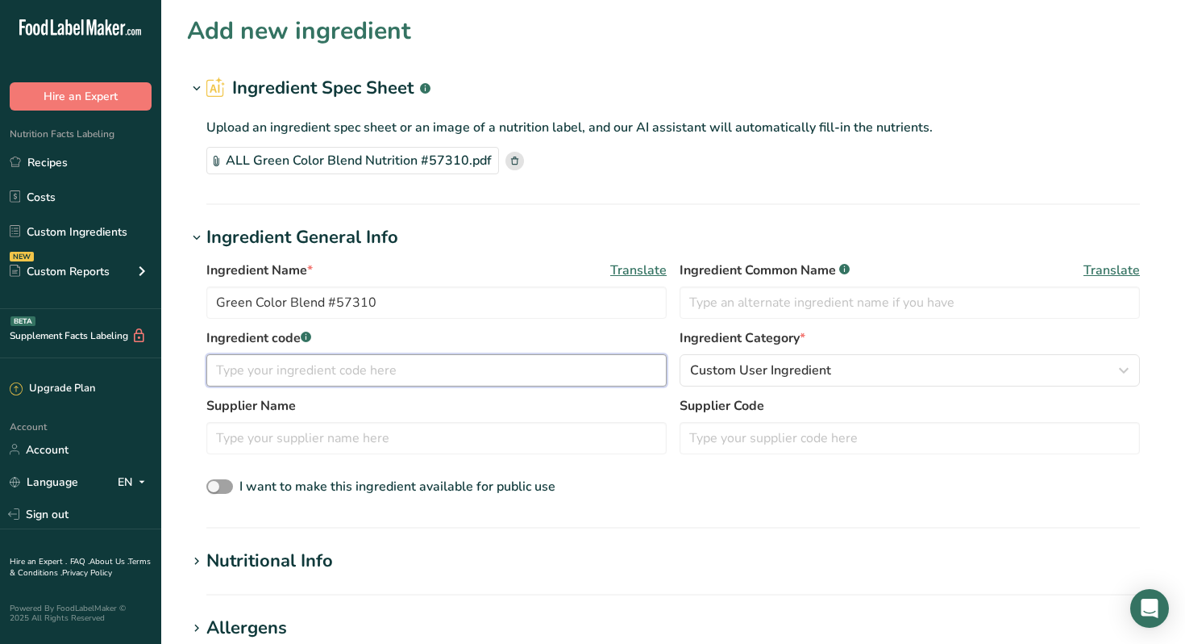
click at [505, 370] on input "text" at bounding box center [436, 370] width 460 height 32
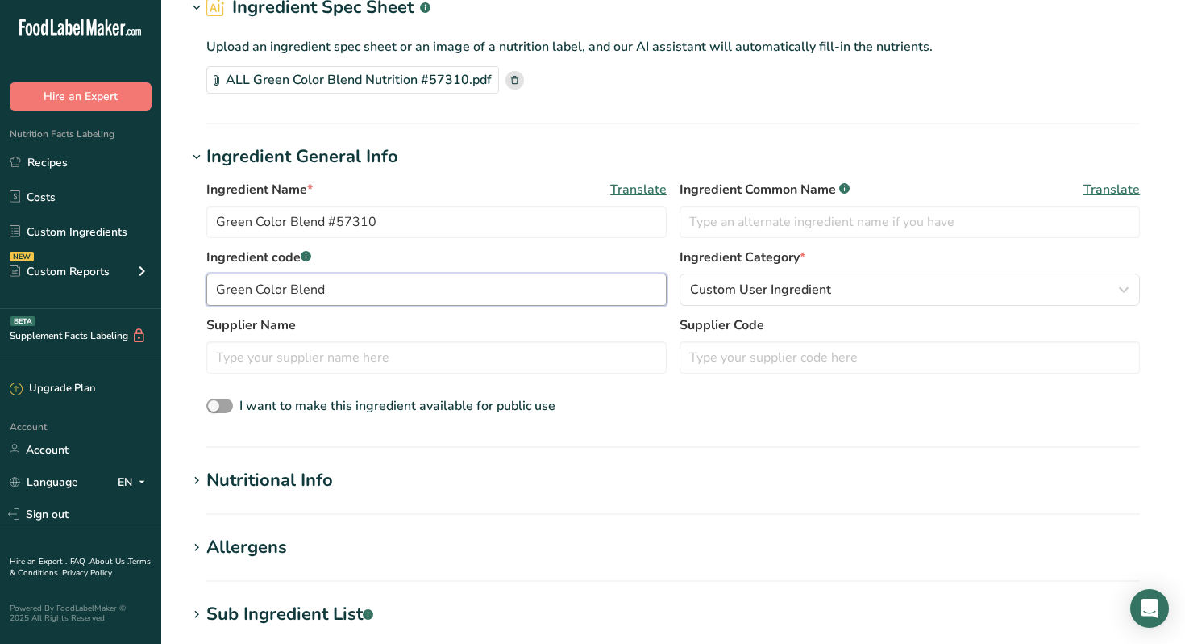
scroll to position [90, 0]
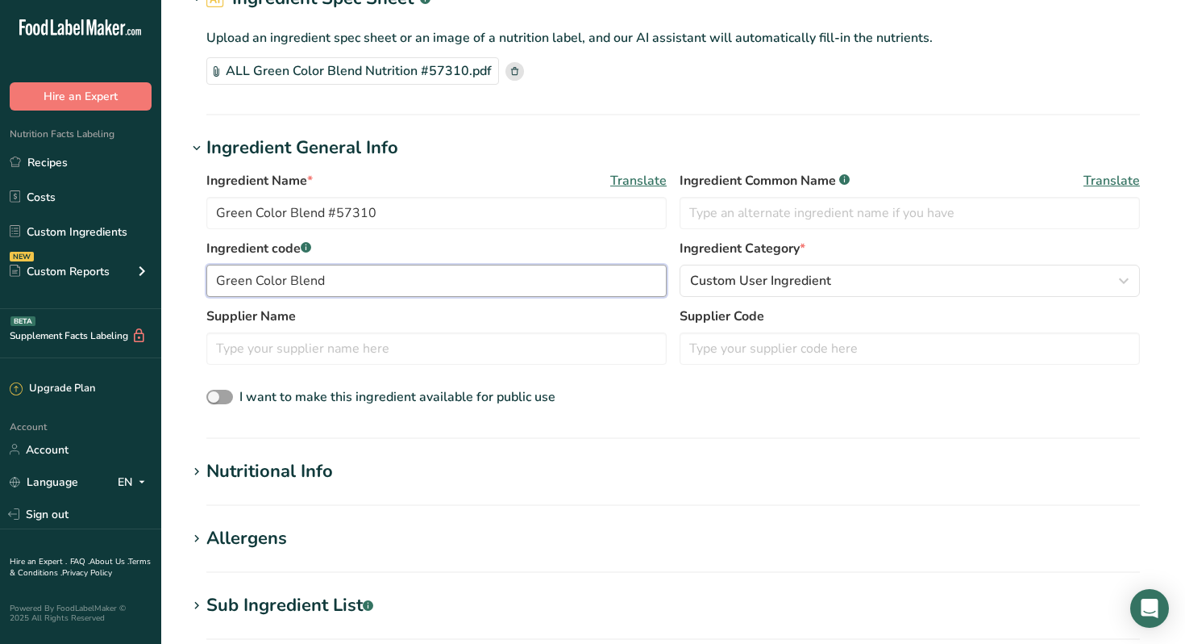
type input "Green Color Blend"
click at [198, 469] on icon at bounding box center [197, 471] width 15 height 23
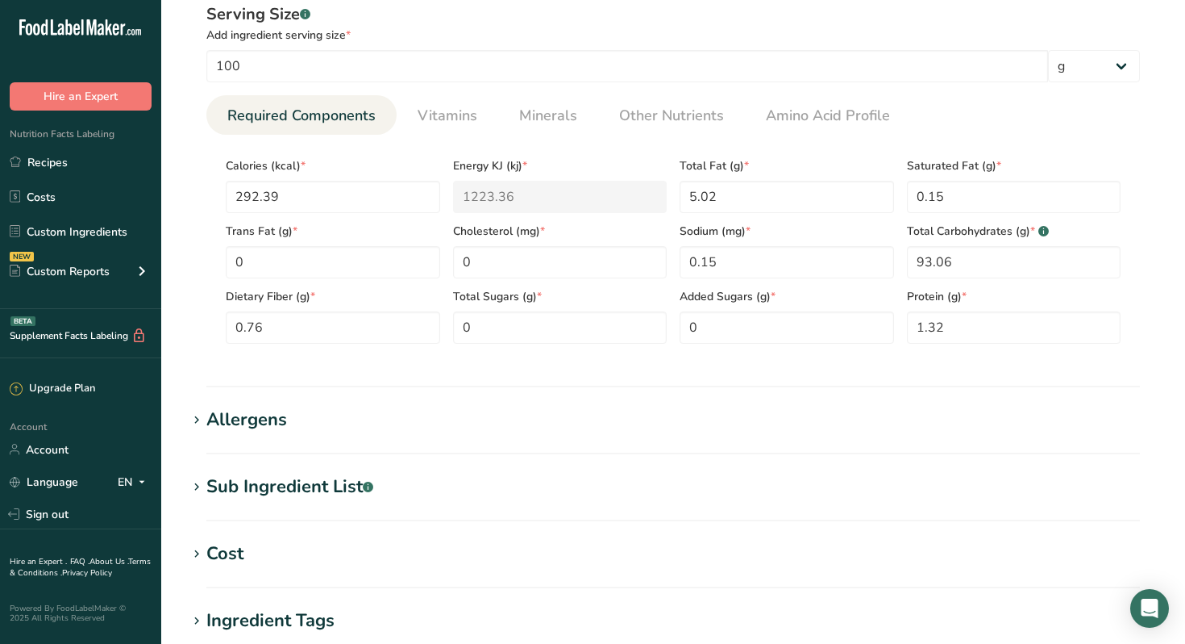
scroll to position [587, 0]
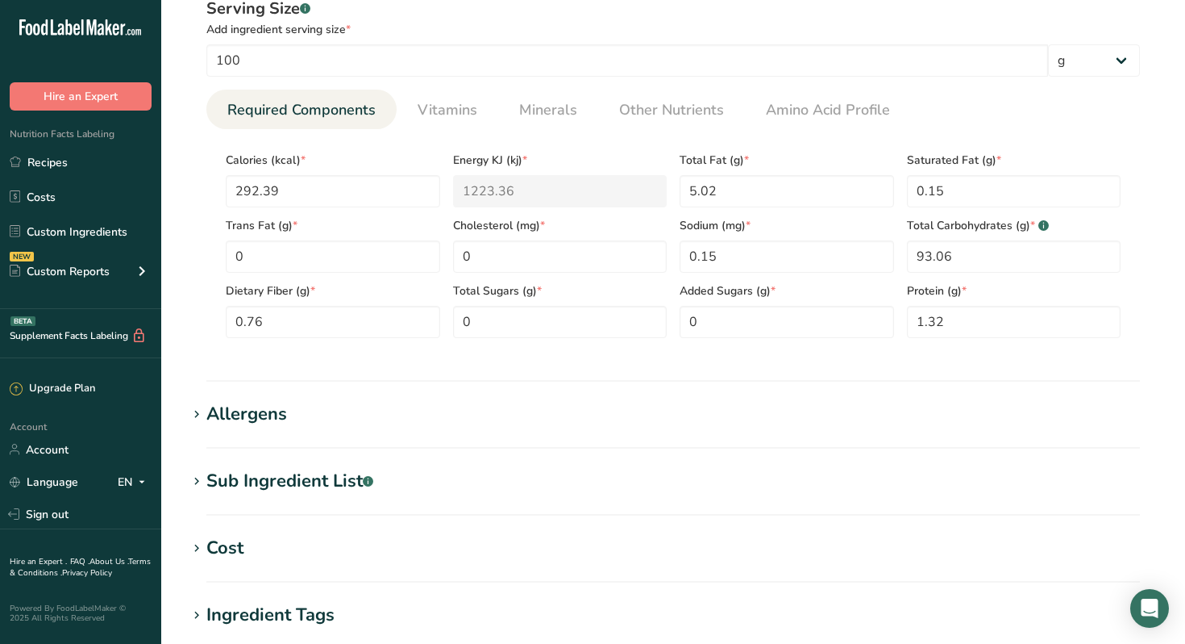
click at [198, 416] on icon at bounding box center [197, 414] width 15 height 23
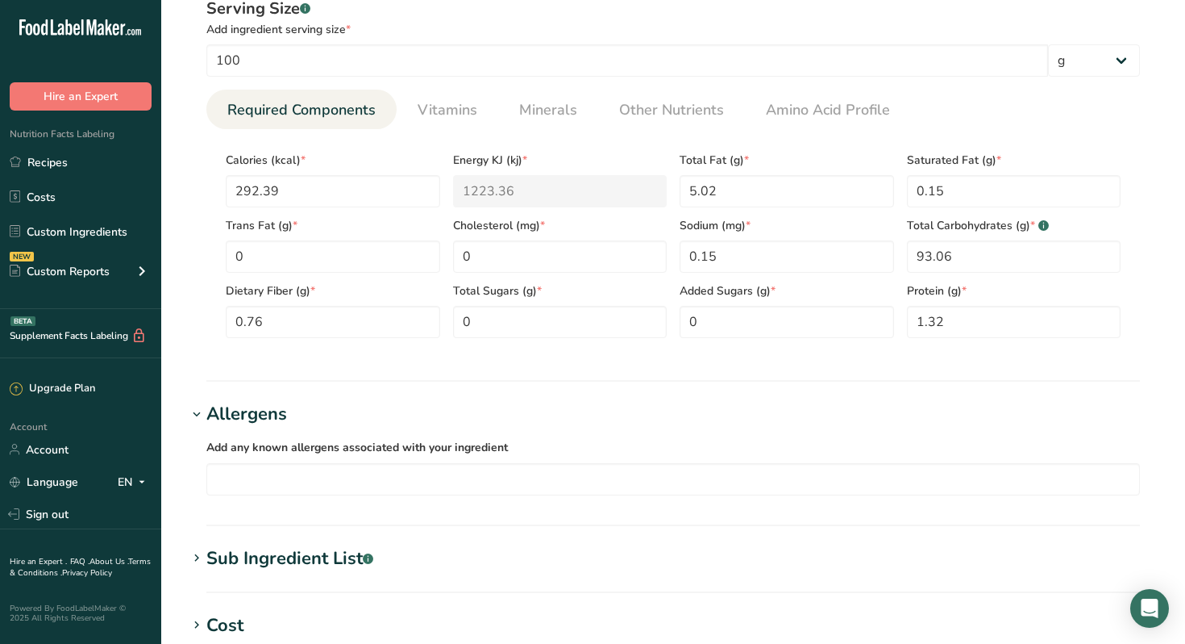
click at [195, 556] on icon at bounding box center [197, 558] width 15 height 23
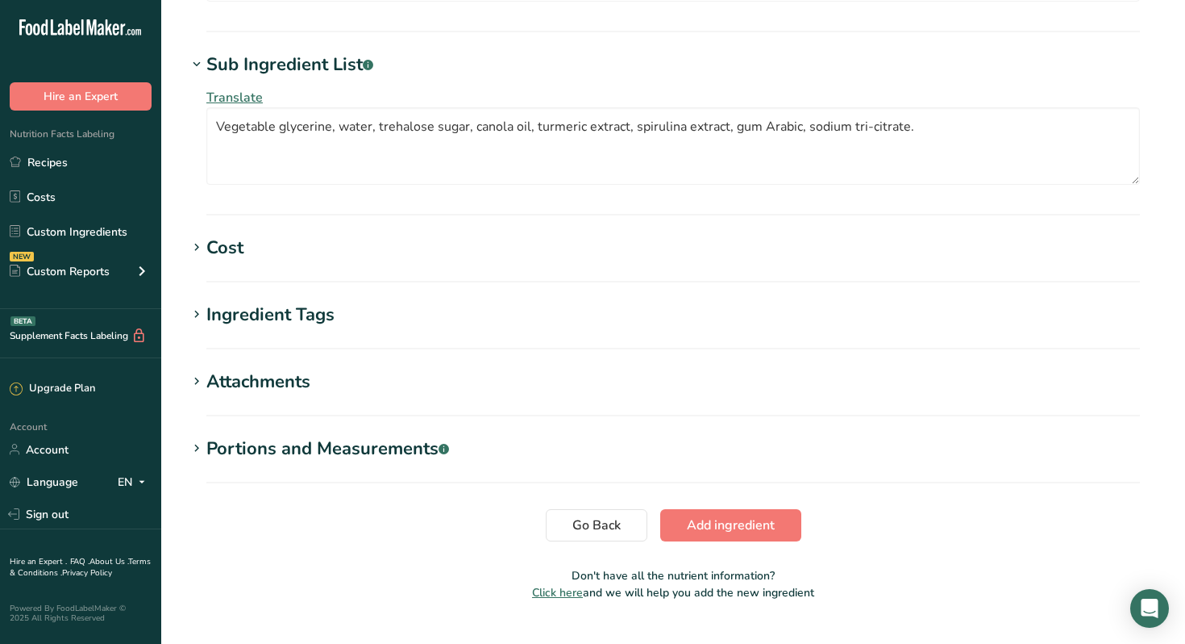
scroll to position [1115, 0]
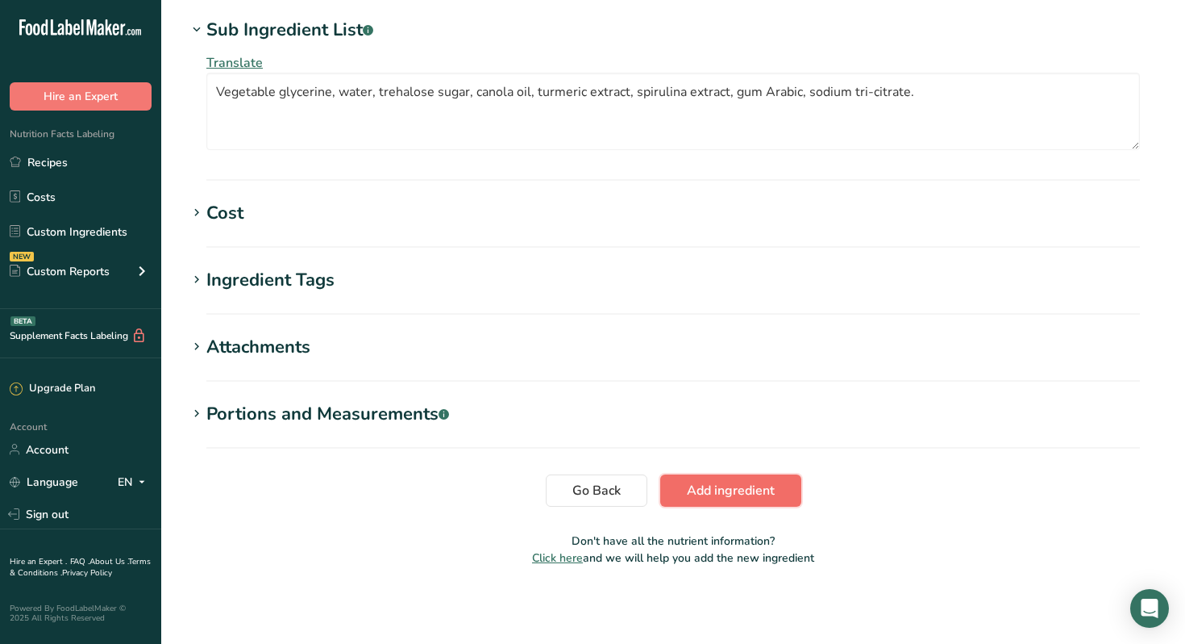
click at [703, 494] on span "Add ingredient" at bounding box center [731, 490] width 88 height 19
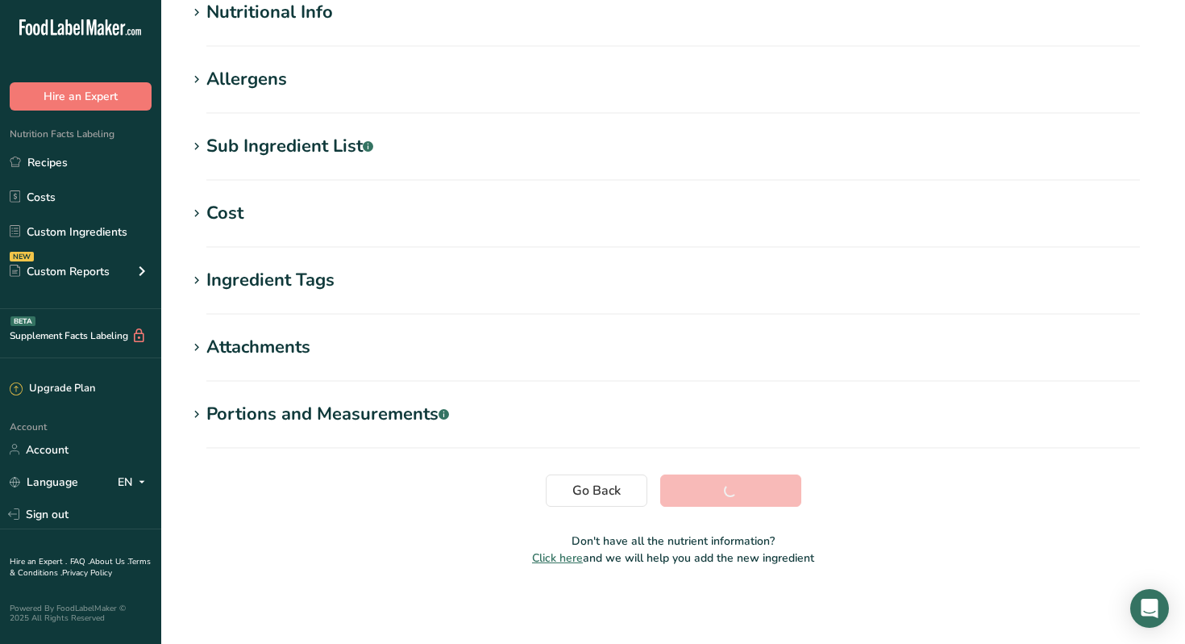
scroll to position [210, 0]
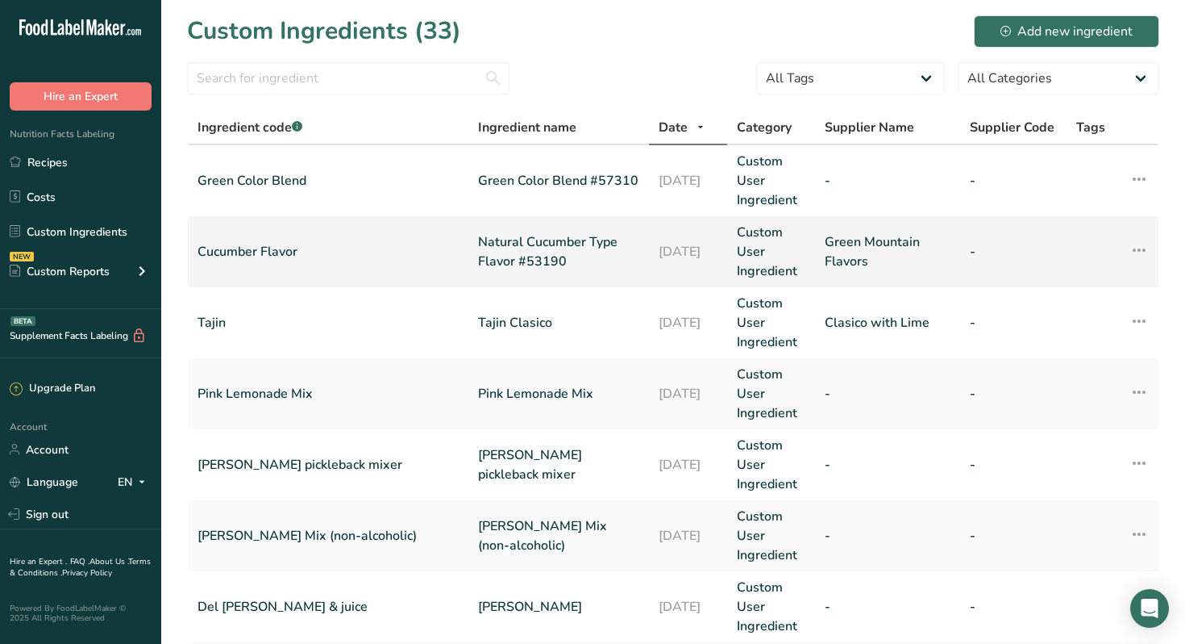
click at [252, 254] on link "Cucumber Flavor" at bounding box center [328, 251] width 261 height 19
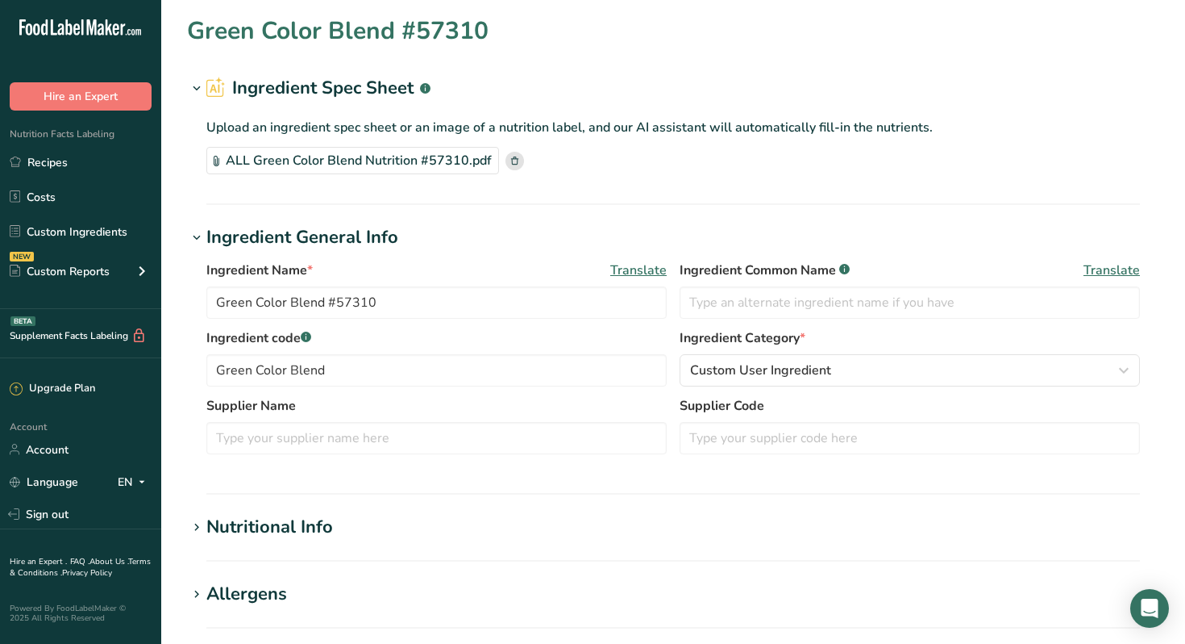
type input "Natural Cucumber Type Flavor #53190"
type input "Cucumber Flavor"
type input "Green Mountain Flavors"
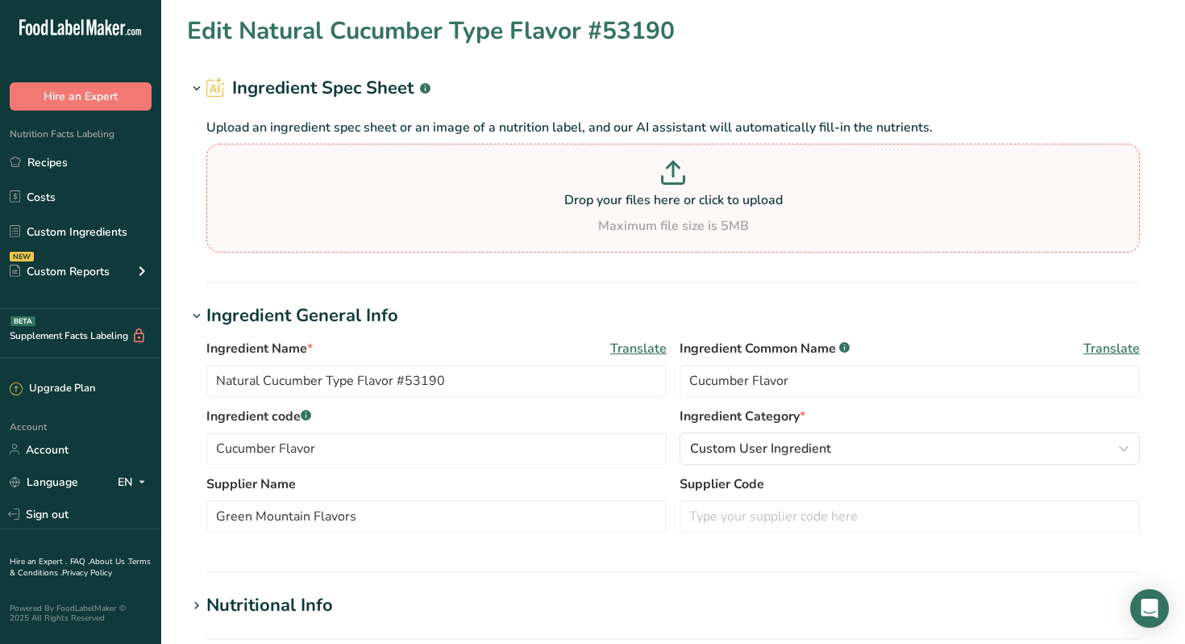
click at [678, 175] on icon at bounding box center [673, 172] width 24 height 24
click at [678, 175] on input "Drop your files here or click to upload Maximum file size is 5MB" at bounding box center [673, 198] width 934 height 109
type input "C:\fakepath\All Cucumber Product Spec. #53190 Cucumber Flavor.pdf"
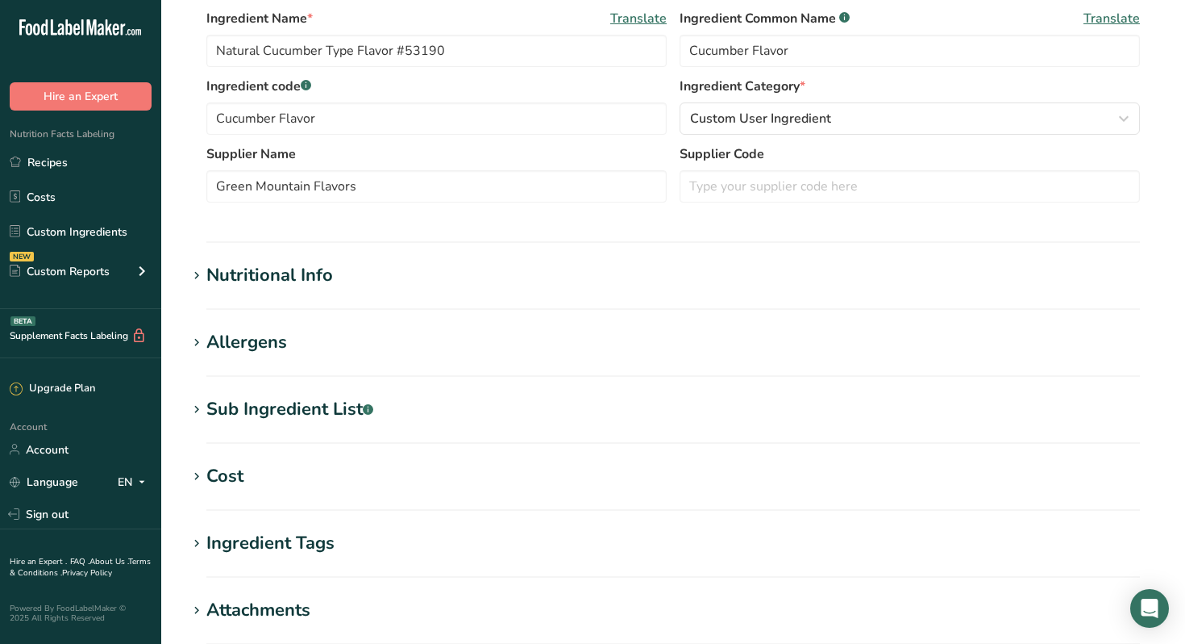
scroll to position [254, 0]
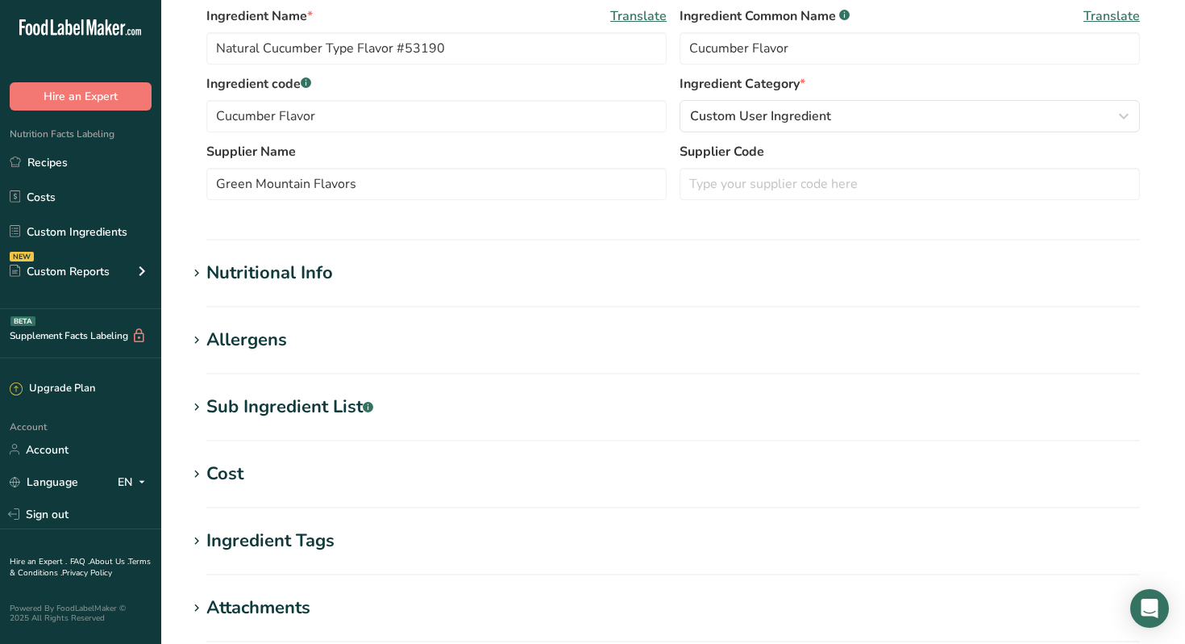
click at [197, 273] on icon at bounding box center [197, 273] width 15 height 23
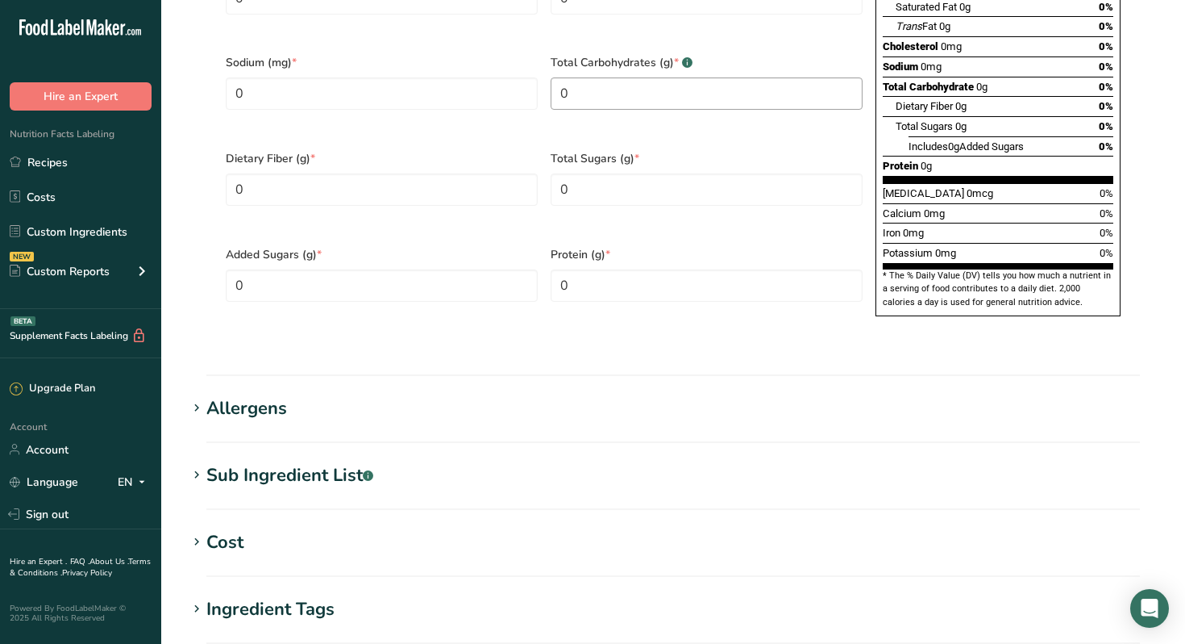
scroll to position [945, 0]
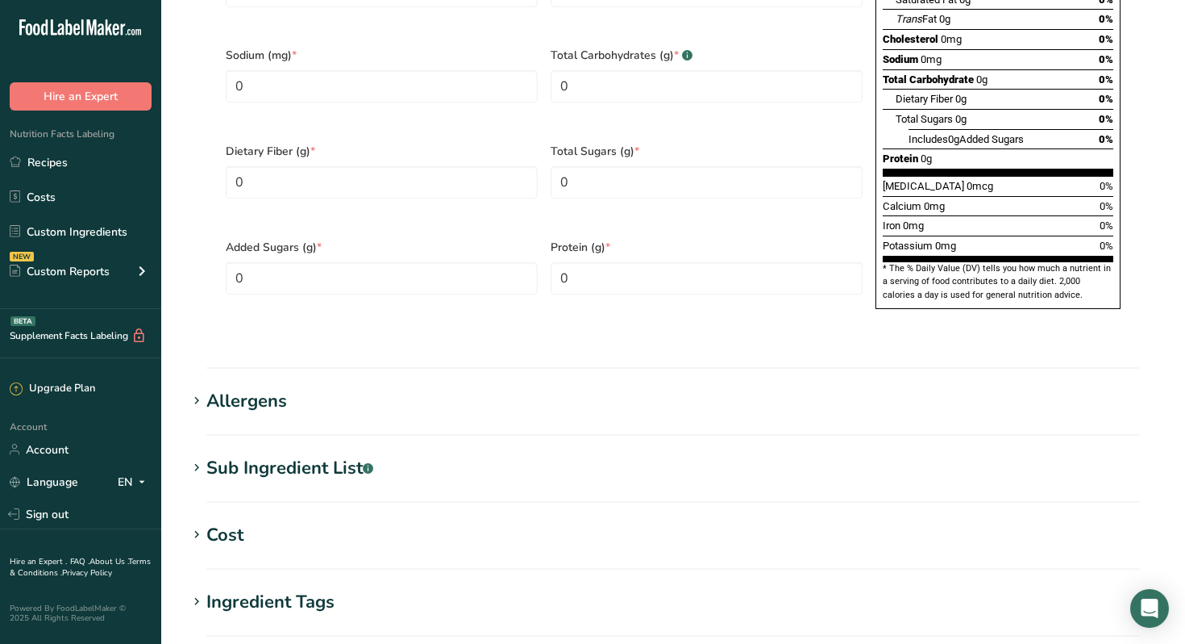
click at [196, 390] on icon at bounding box center [197, 401] width 15 height 23
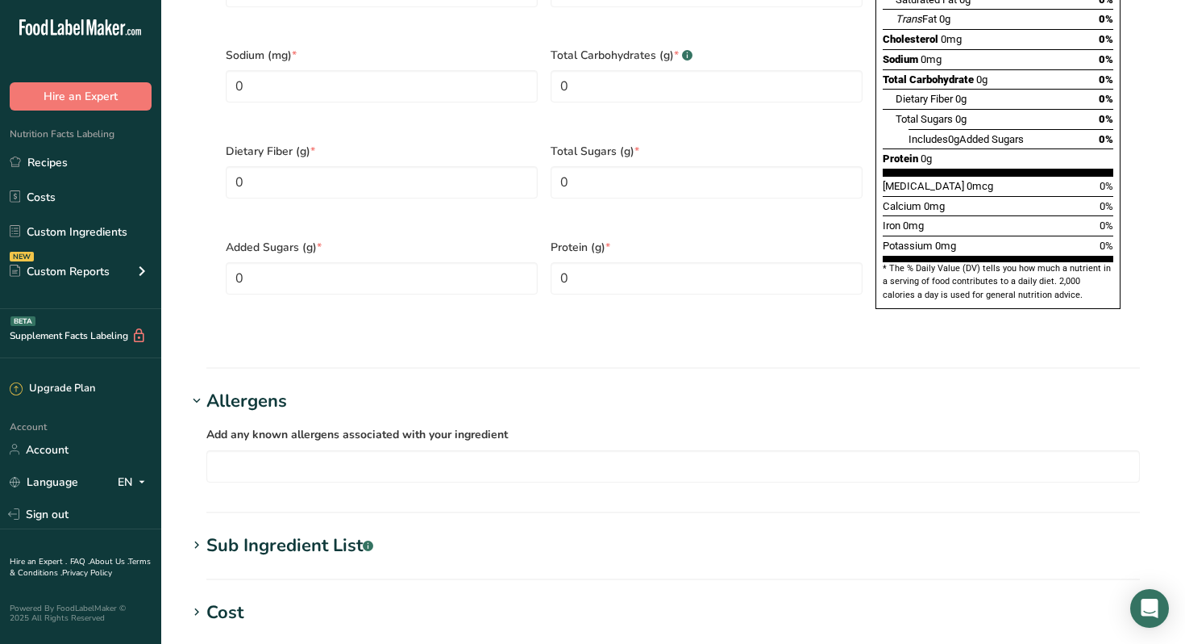
click at [197, 534] on icon at bounding box center [197, 545] width 15 height 23
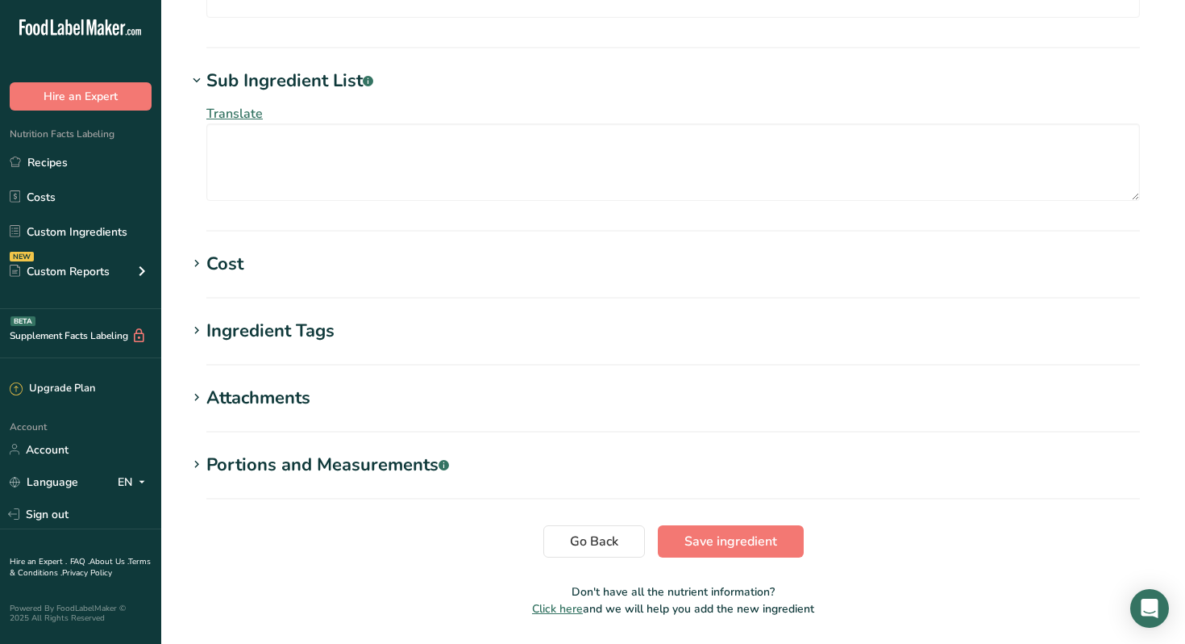
scroll to position [1423, 0]
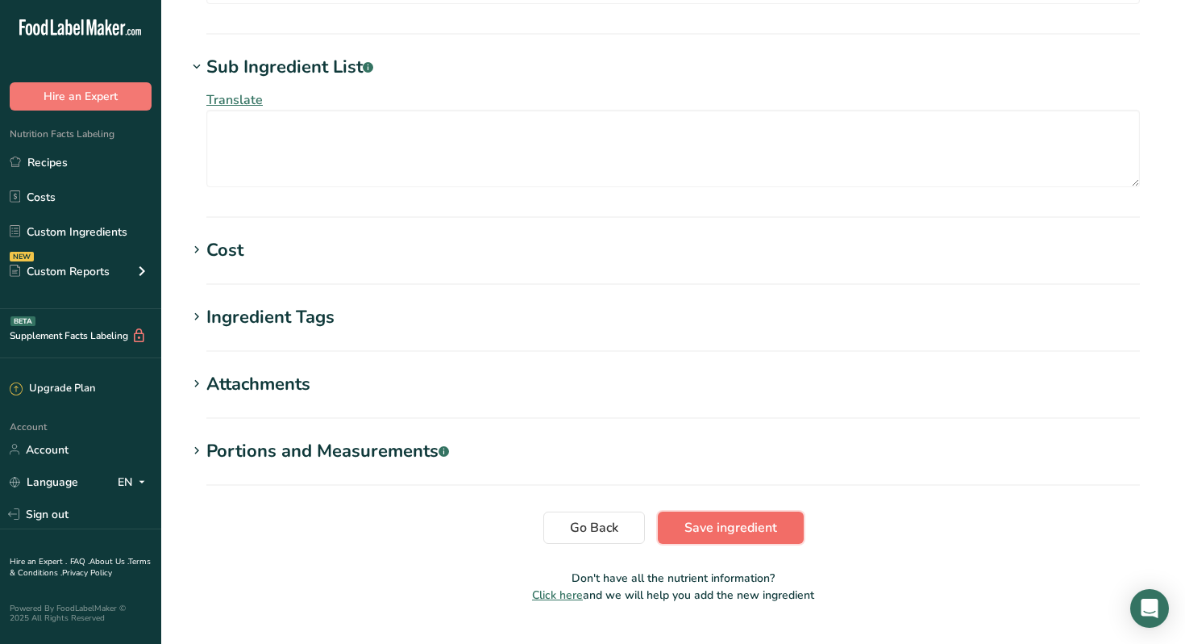
click at [688, 518] on span "Save ingredient" at bounding box center [731, 527] width 93 height 19
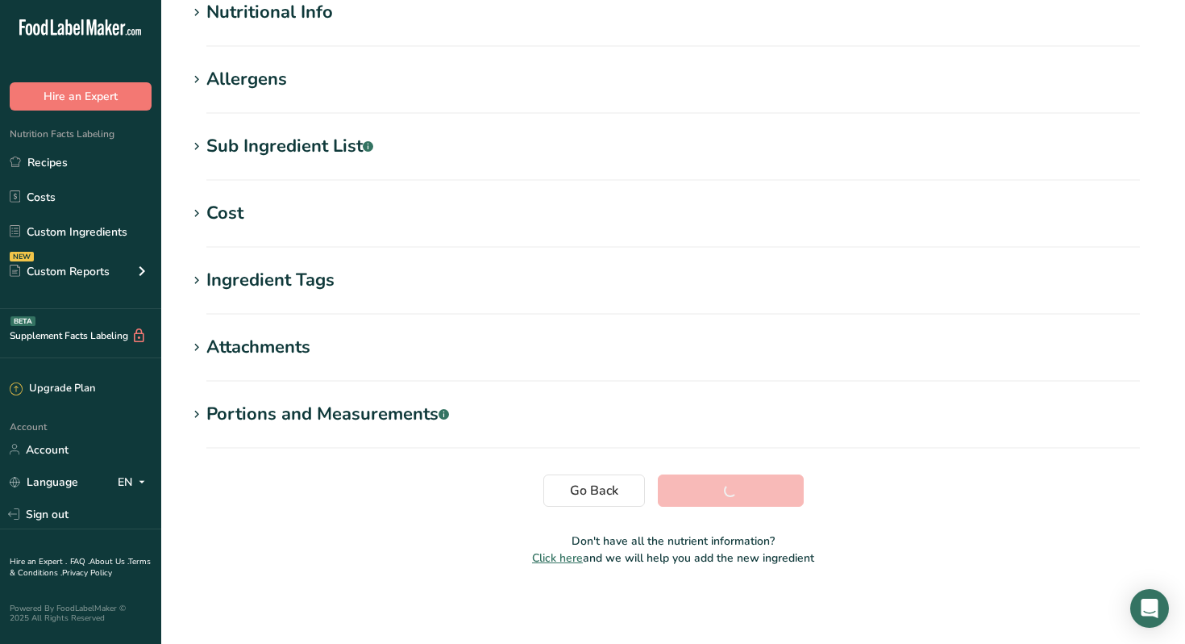
scroll to position [210, 0]
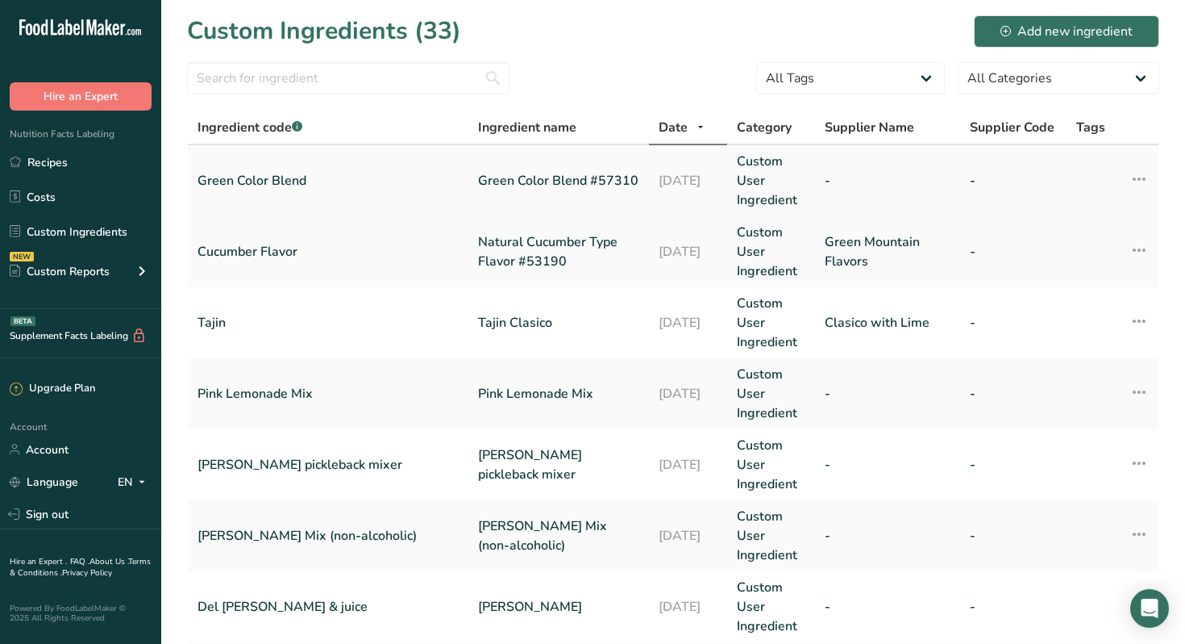
click at [503, 180] on link "Green Color Blend #57310" at bounding box center [558, 180] width 161 height 19
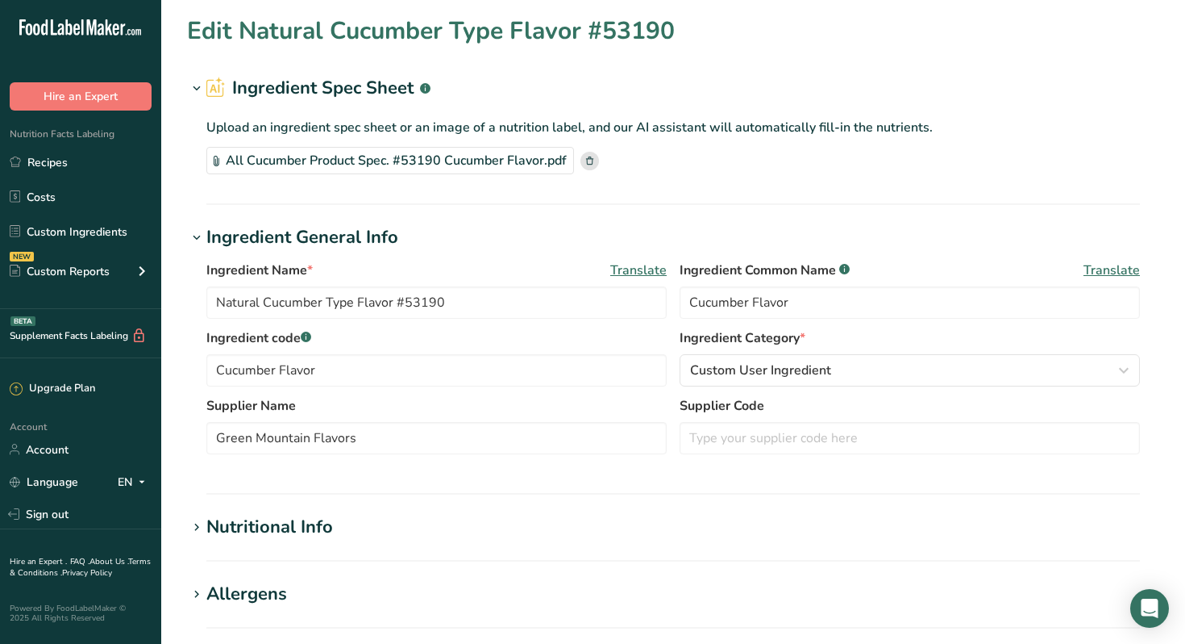
type input "Green Color Blend #57310"
type input "Green Color Blend"
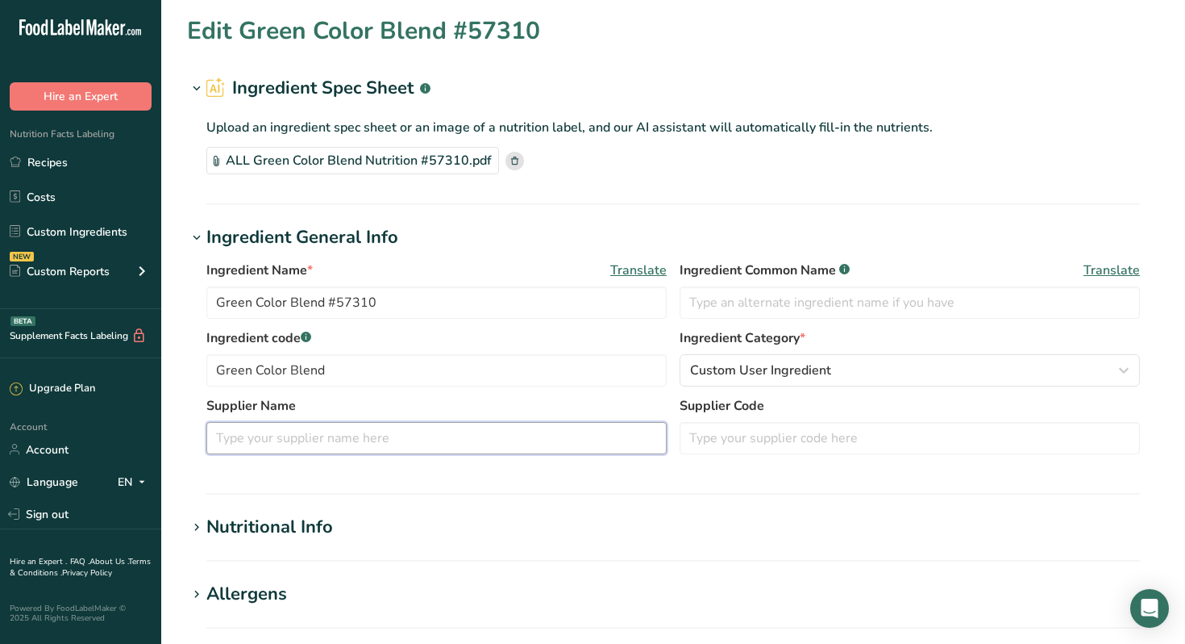
click at [368, 435] on input "text" at bounding box center [436, 438] width 460 height 32
type input "Green Mountain Flavors"
click at [639, 487] on section "Ingredient General Info Ingredient Name * Translate Green Color Blend #57310 In…" at bounding box center [673, 359] width 973 height 270
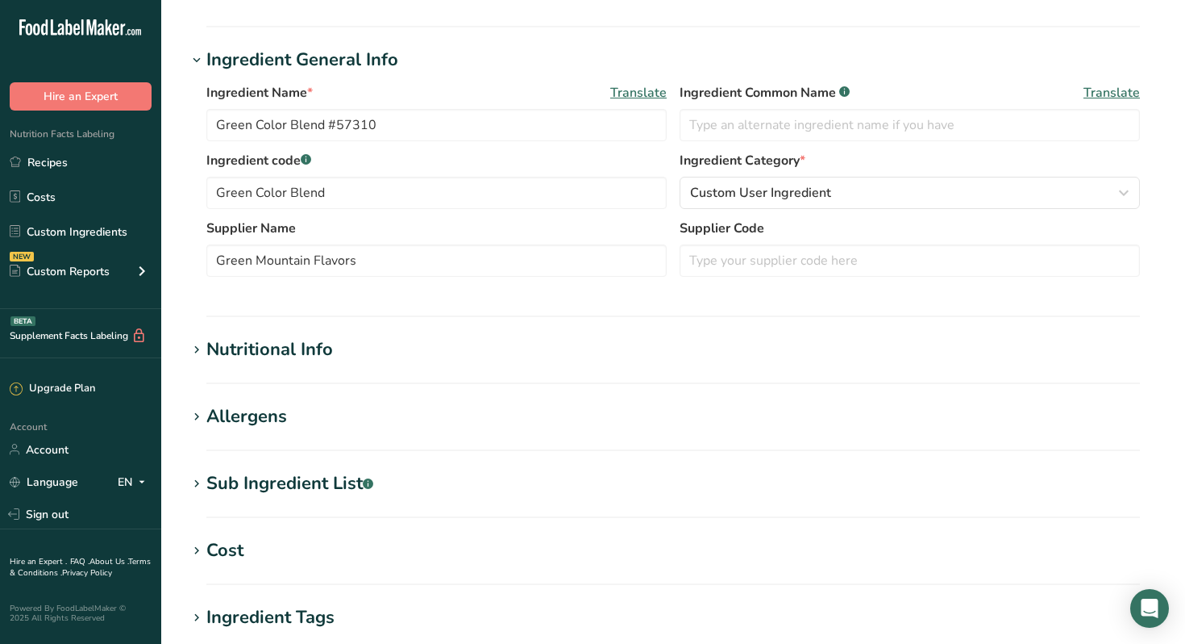
scroll to position [515, 0]
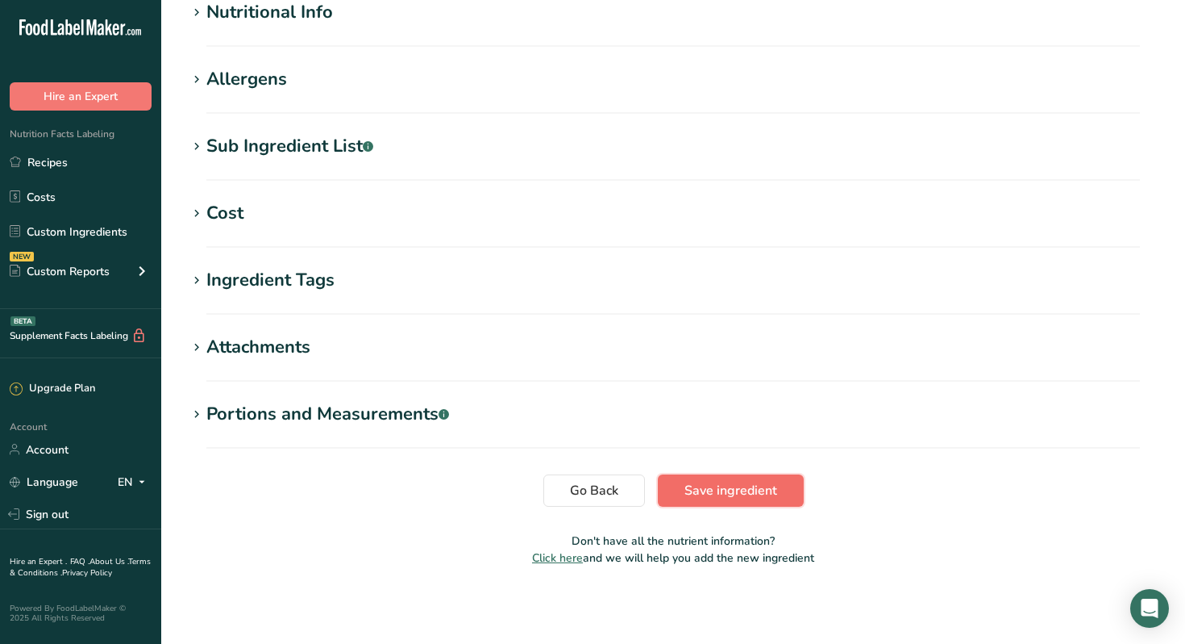
click at [700, 494] on span "Save ingredient" at bounding box center [731, 490] width 93 height 19
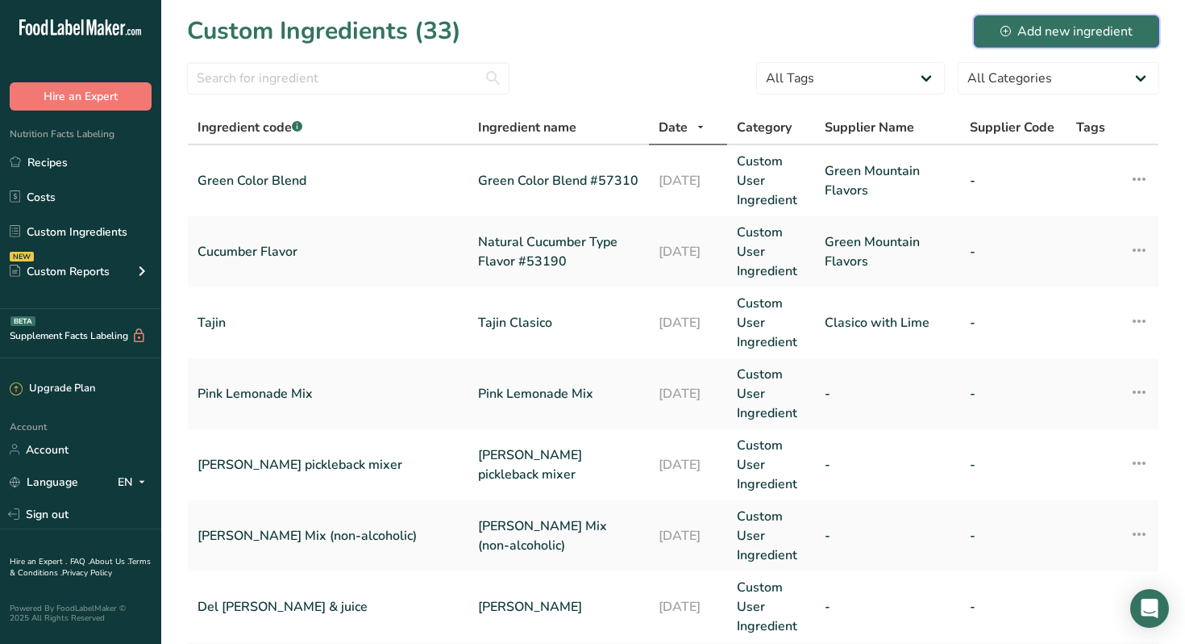
click at [1106, 29] on div "Add new ingredient" at bounding box center [1067, 31] width 132 height 19
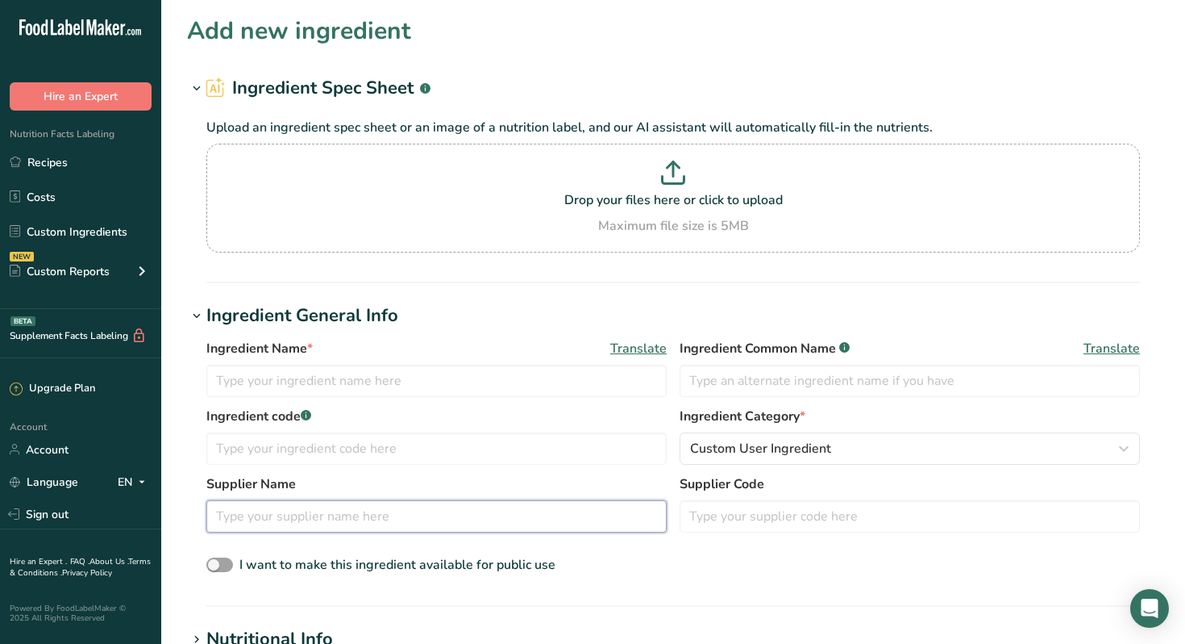
click at [344, 513] on input "text" at bounding box center [436, 516] width 460 height 32
type input "Green Mountain Flavors"
click at [814, 378] on input "text" at bounding box center [910, 381] width 460 height 32
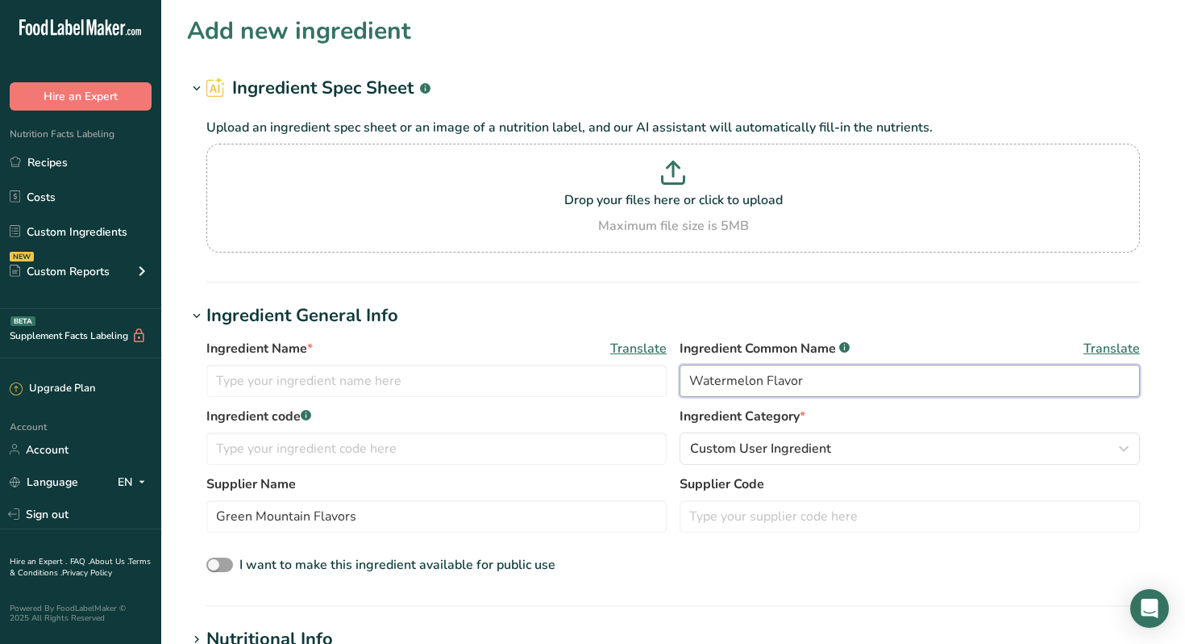
type input "Watermelon Flavor"
click at [662, 160] on icon at bounding box center [673, 172] width 24 height 24
click at [662, 160] on input "Drop your files here or click to upload Maximum file size is 5MB" at bounding box center [673, 198] width 934 height 109
type input "C:\fakepath\All Watermelon Nutrition #73028.pdf"
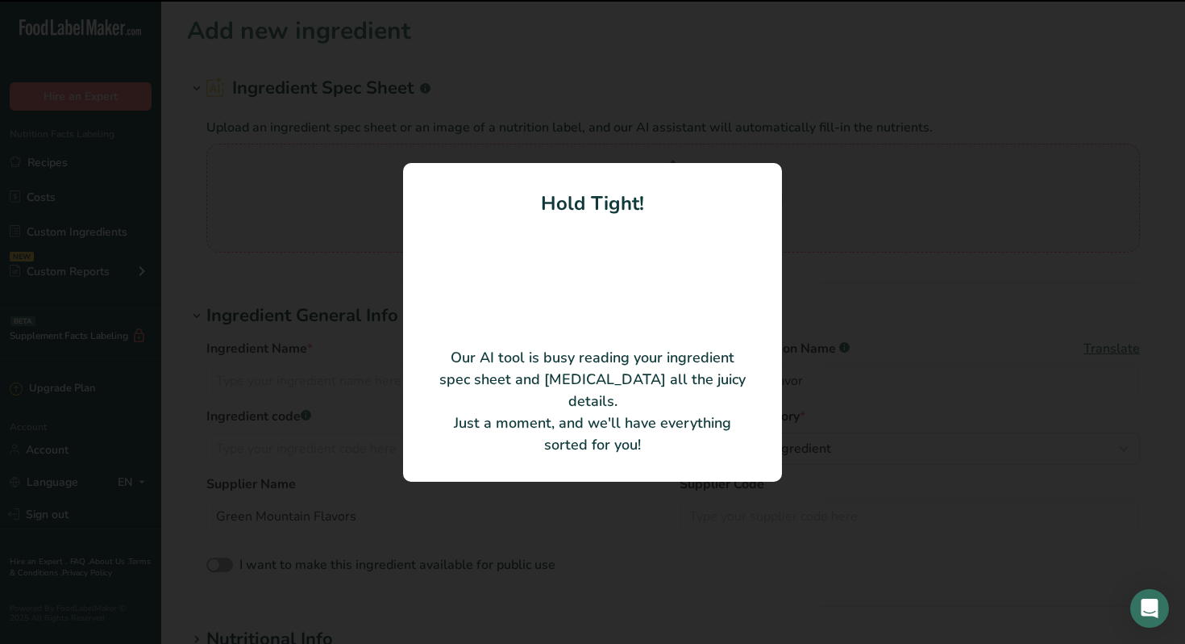
type input "Natural Watermelon Flavor Emulsion WONF #73028"
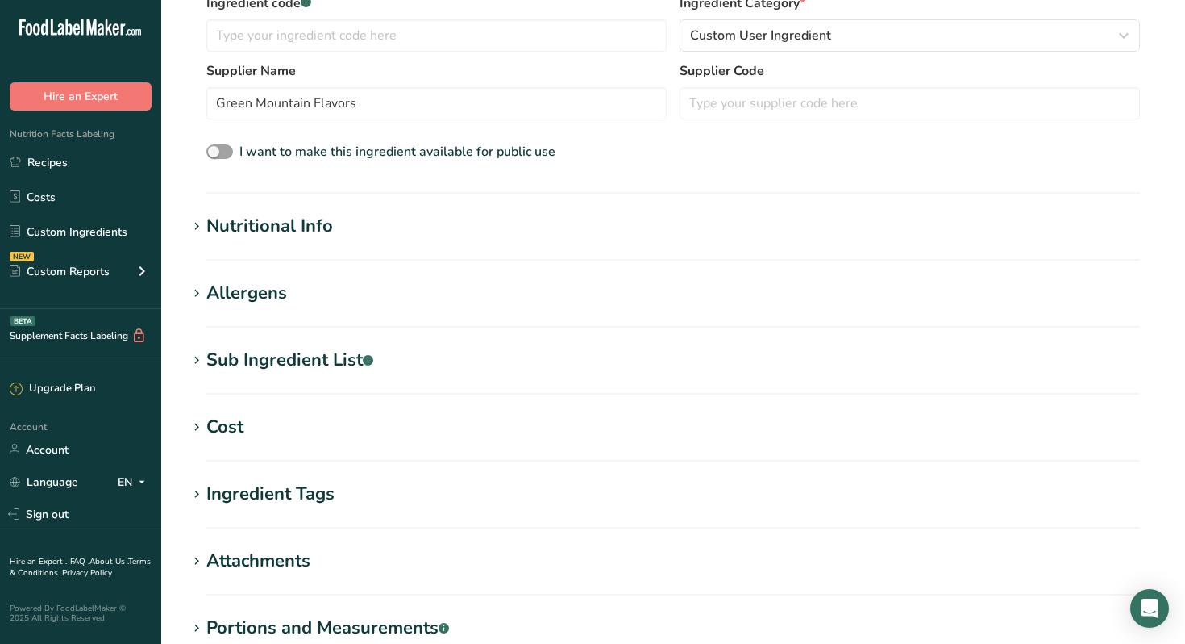
scroll to position [352, 0]
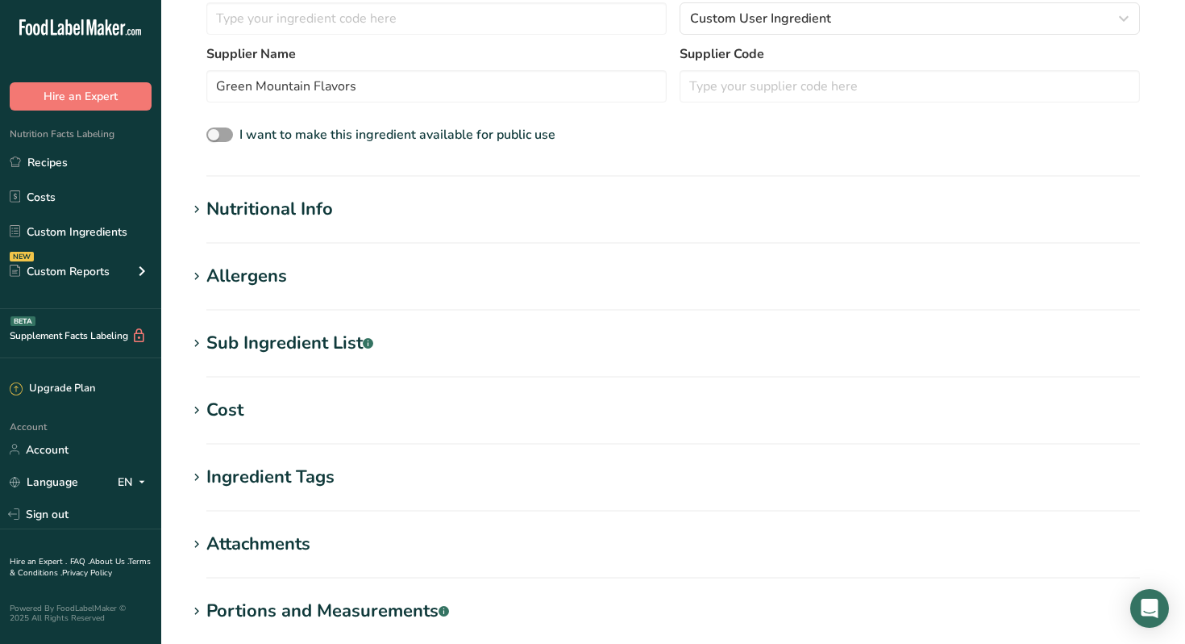
click at [197, 210] on icon at bounding box center [197, 209] width 15 height 23
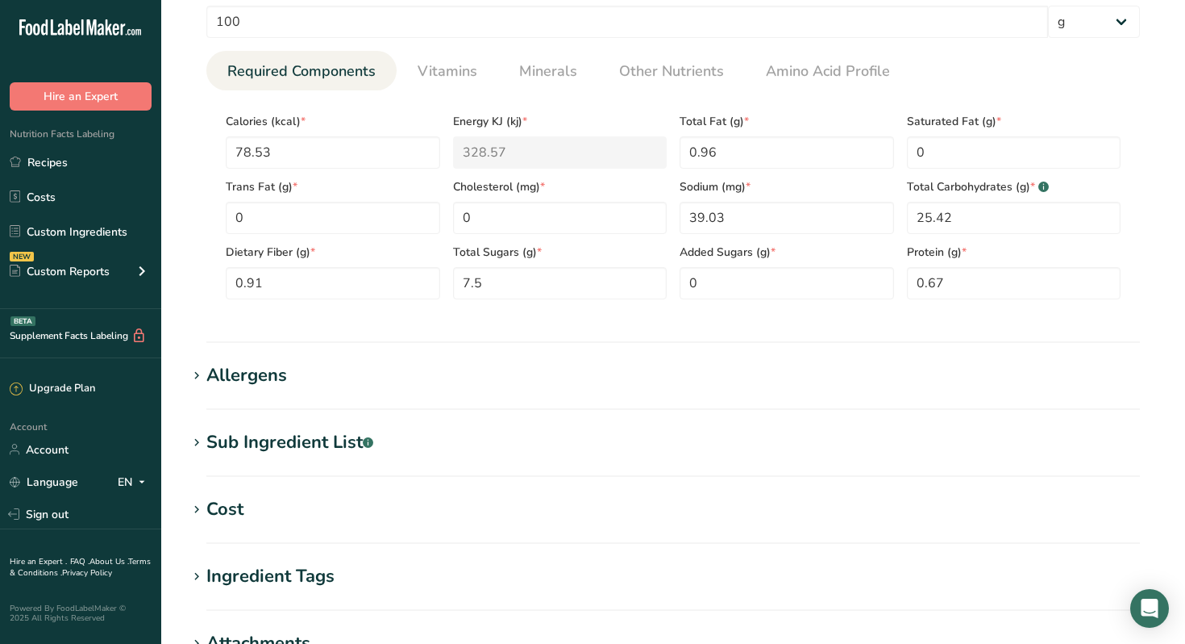
scroll to position [645, 0]
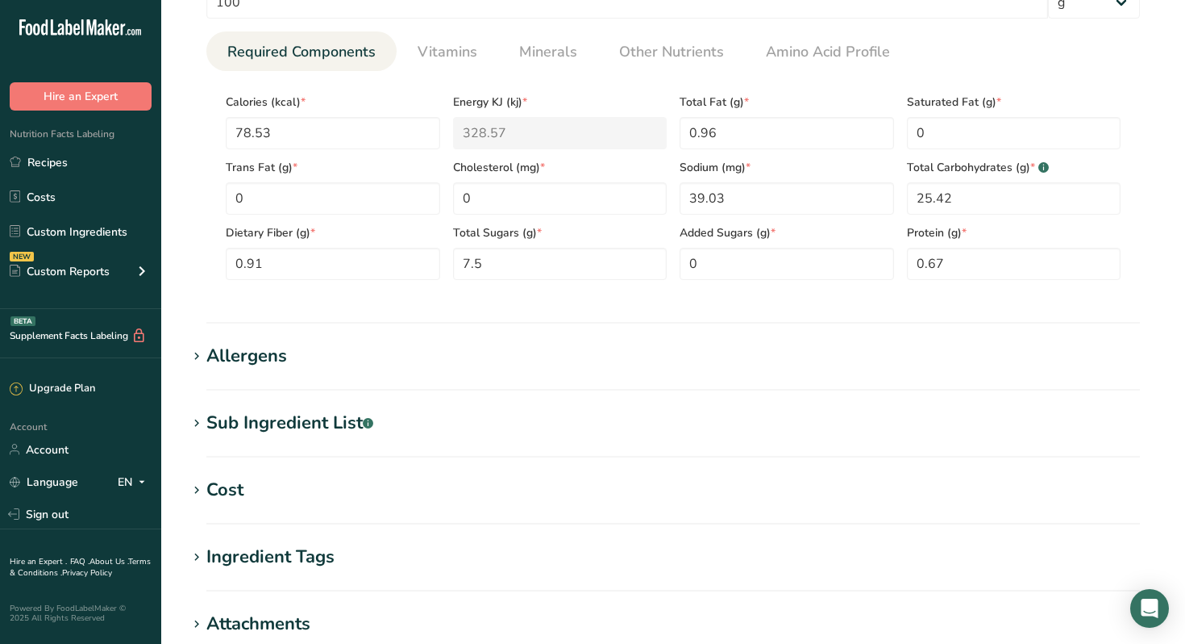
click at [197, 356] on icon at bounding box center [197, 356] width 15 height 23
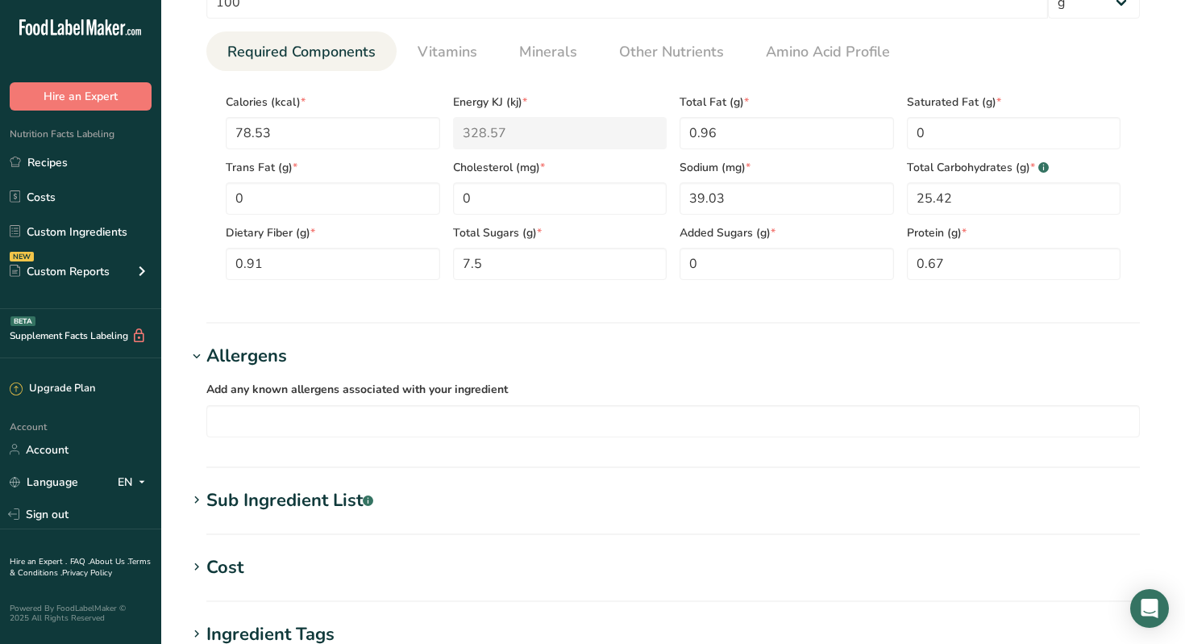
click at [198, 501] on icon at bounding box center [197, 500] width 15 height 23
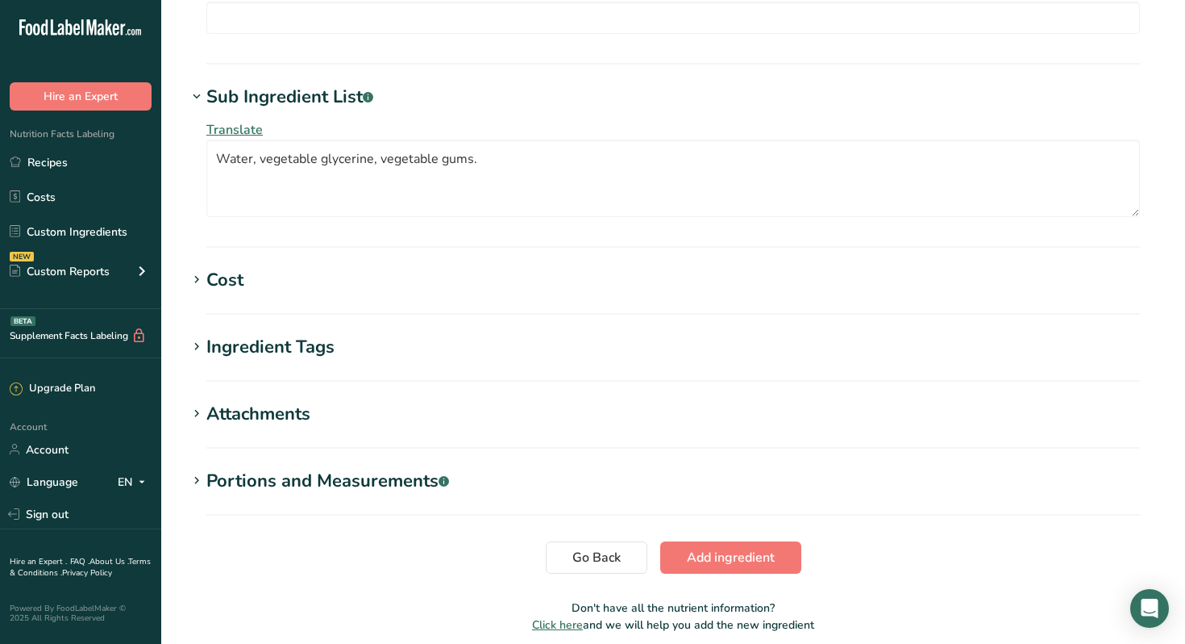
scroll to position [1055, 0]
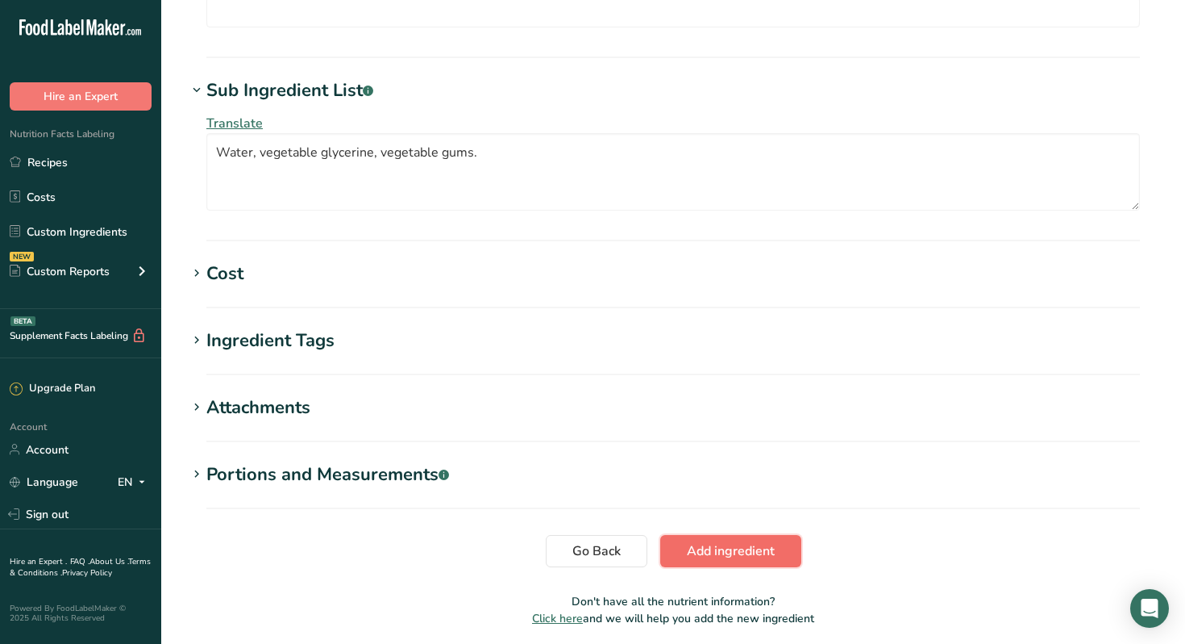
click at [710, 549] on span "Add ingredient" at bounding box center [731, 550] width 88 height 19
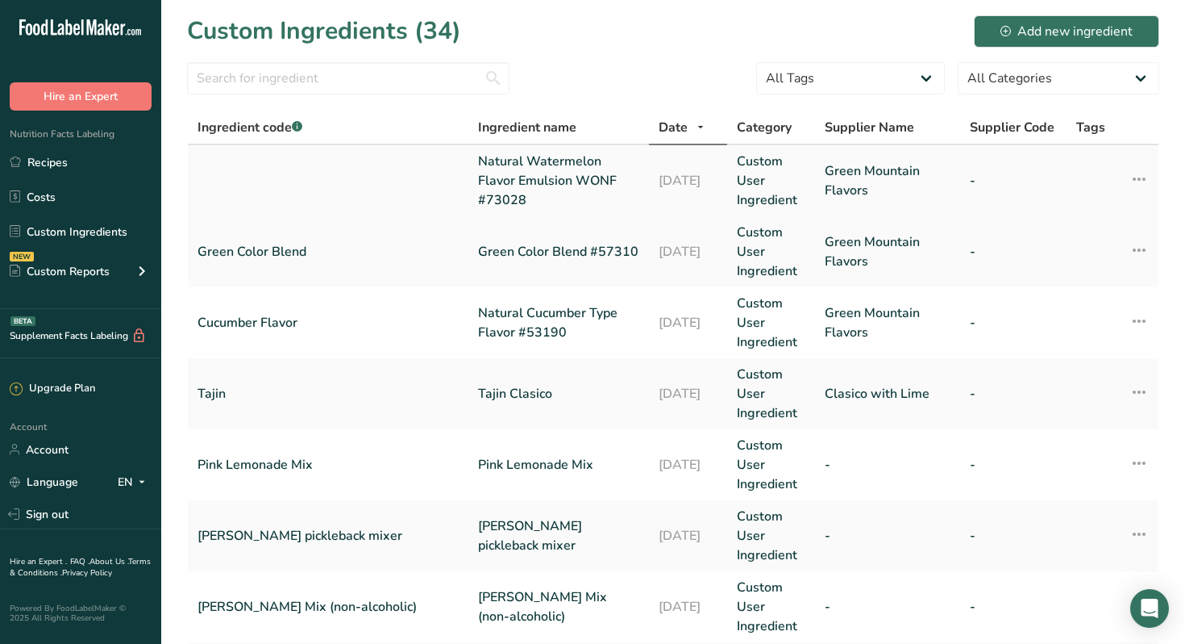
click at [485, 173] on link "Natural Watermelon Flavor Emulsion WONF #73028" at bounding box center [558, 181] width 161 height 58
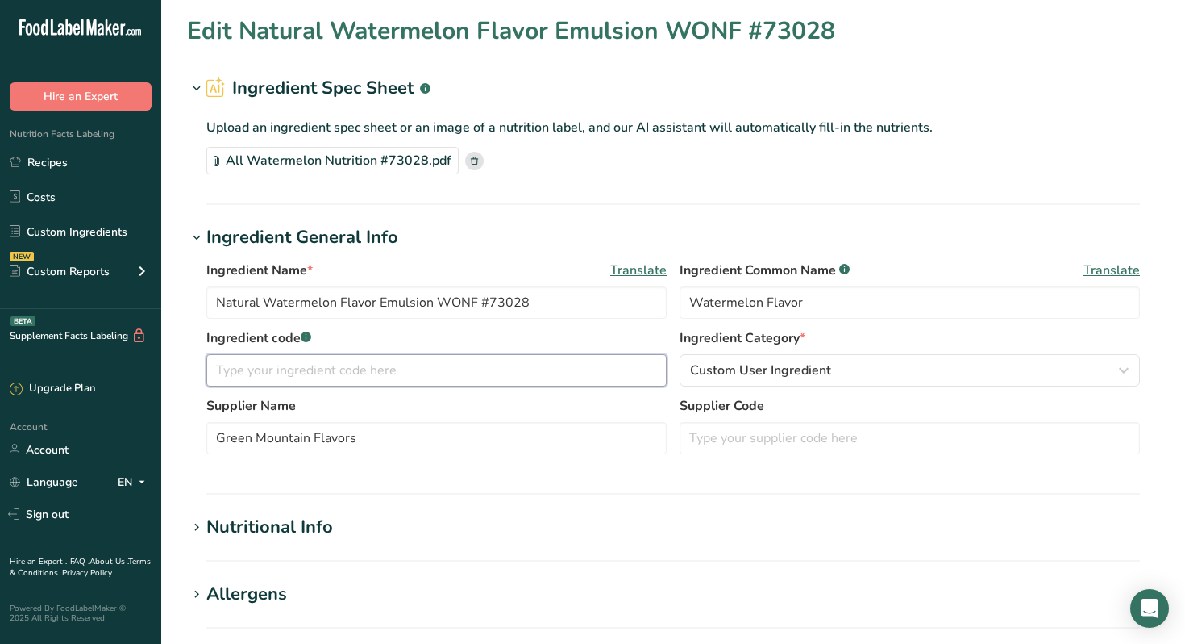
click at [367, 376] on input "text" at bounding box center [436, 370] width 460 height 32
type input "Watermelon Flavor"
click at [470, 490] on section "Ingredient General Info Ingredient Name * Translate Natural Watermelon Flavor E…" at bounding box center [673, 359] width 973 height 270
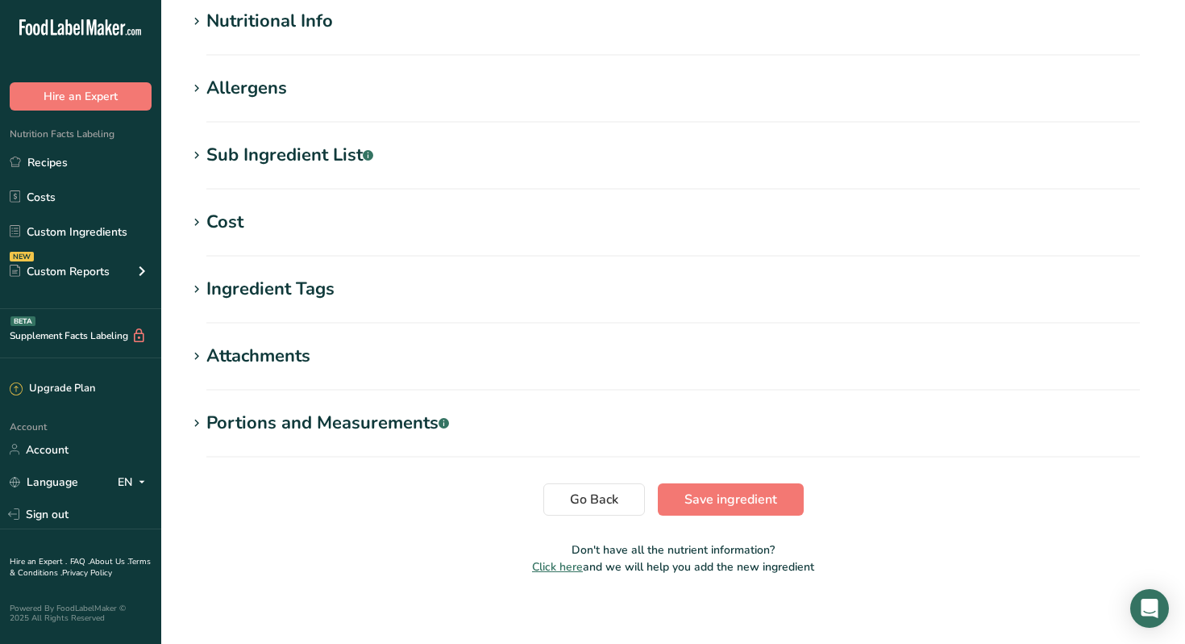
scroll to position [508, 0]
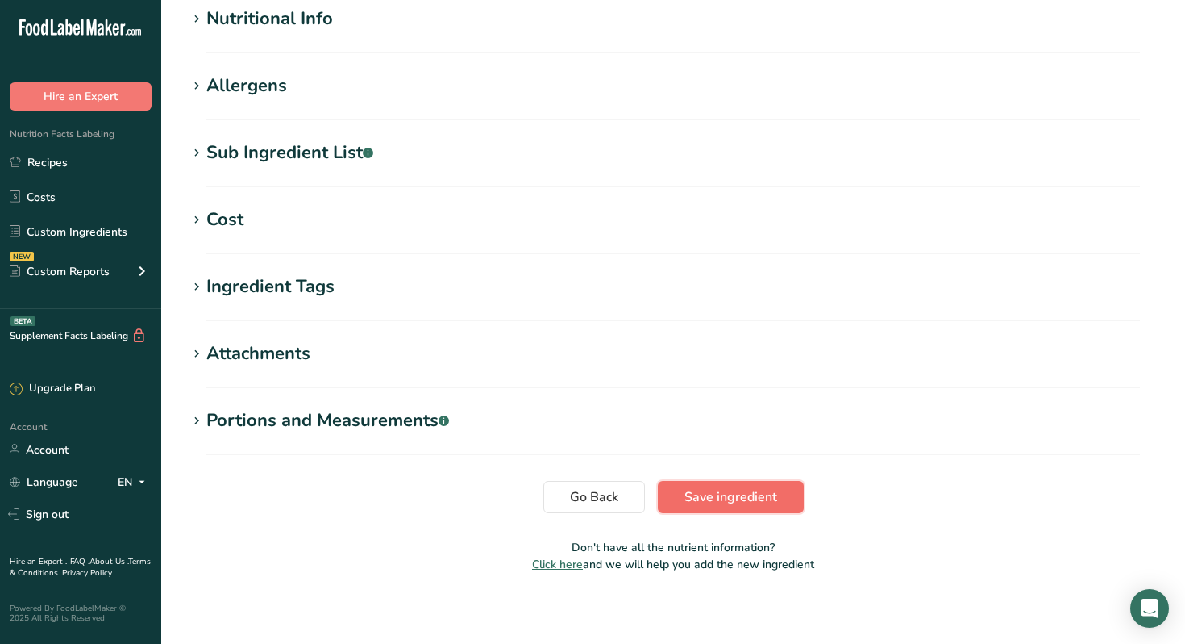
click at [722, 499] on span "Save ingredient" at bounding box center [731, 496] width 93 height 19
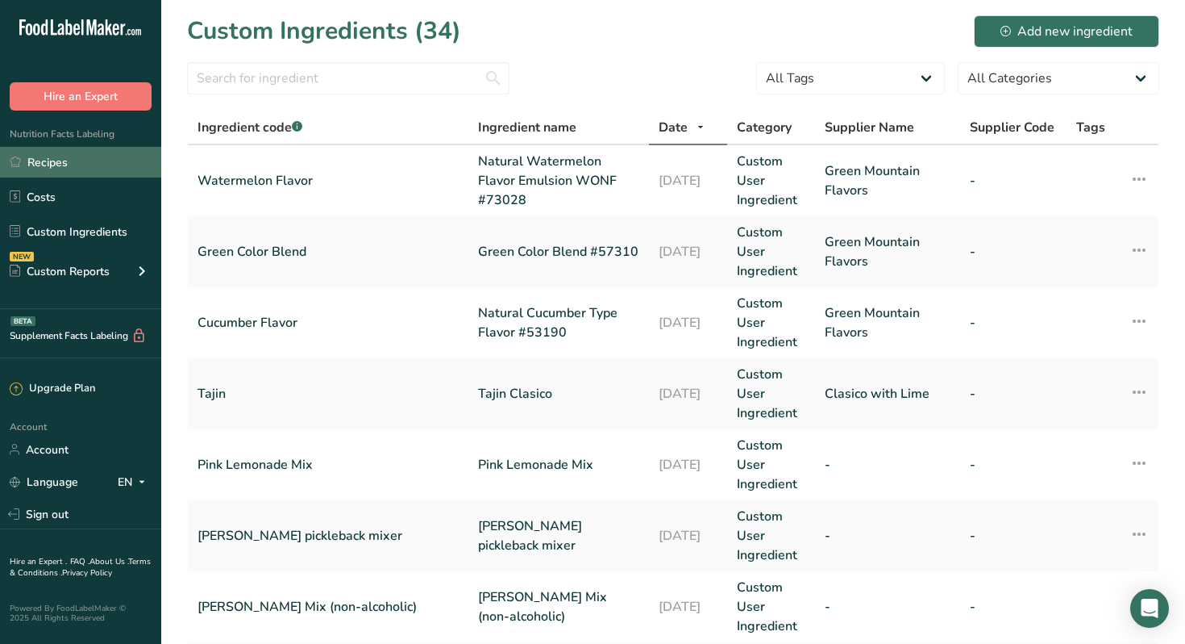
click at [49, 160] on link "Recipes" at bounding box center [80, 162] width 161 height 31
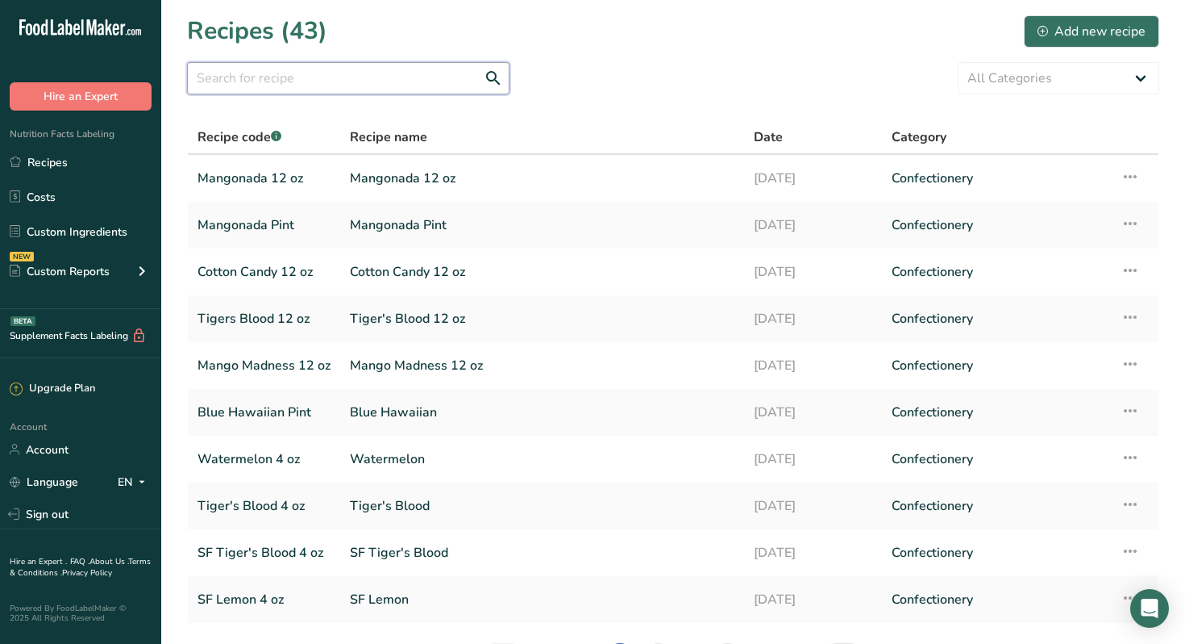
click at [261, 81] on input "text" at bounding box center [348, 78] width 323 height 32
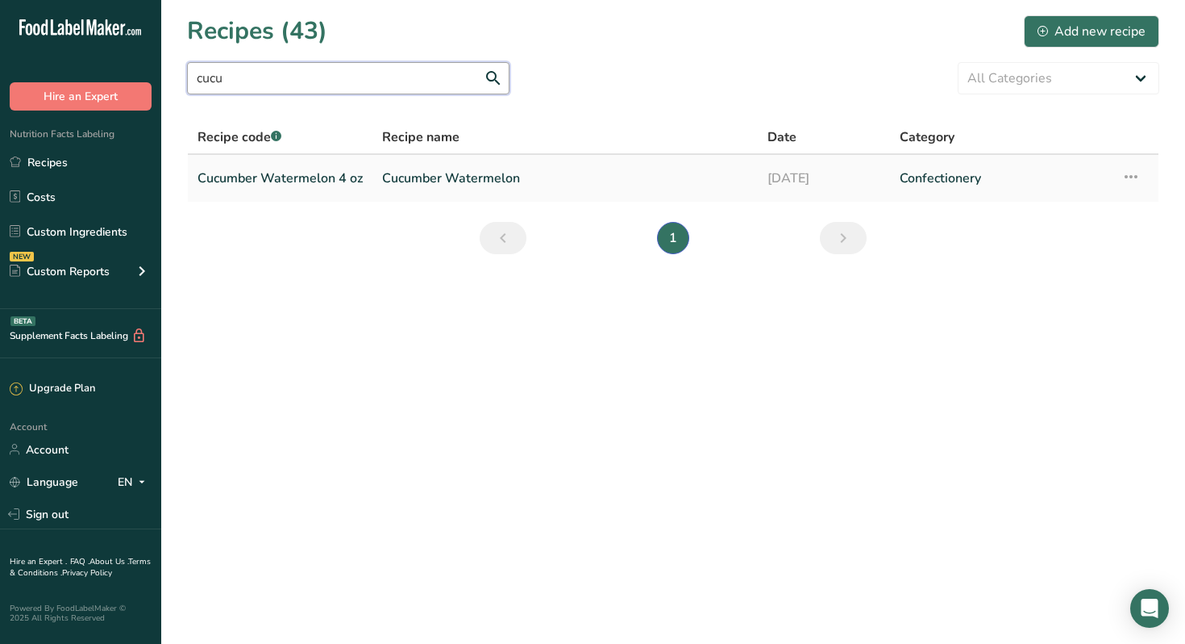
type input "cucu"
click at [273, 178] on link "Cucumber Watermelon 4 oz" at bounding box center [280, 178] width 165 height 34
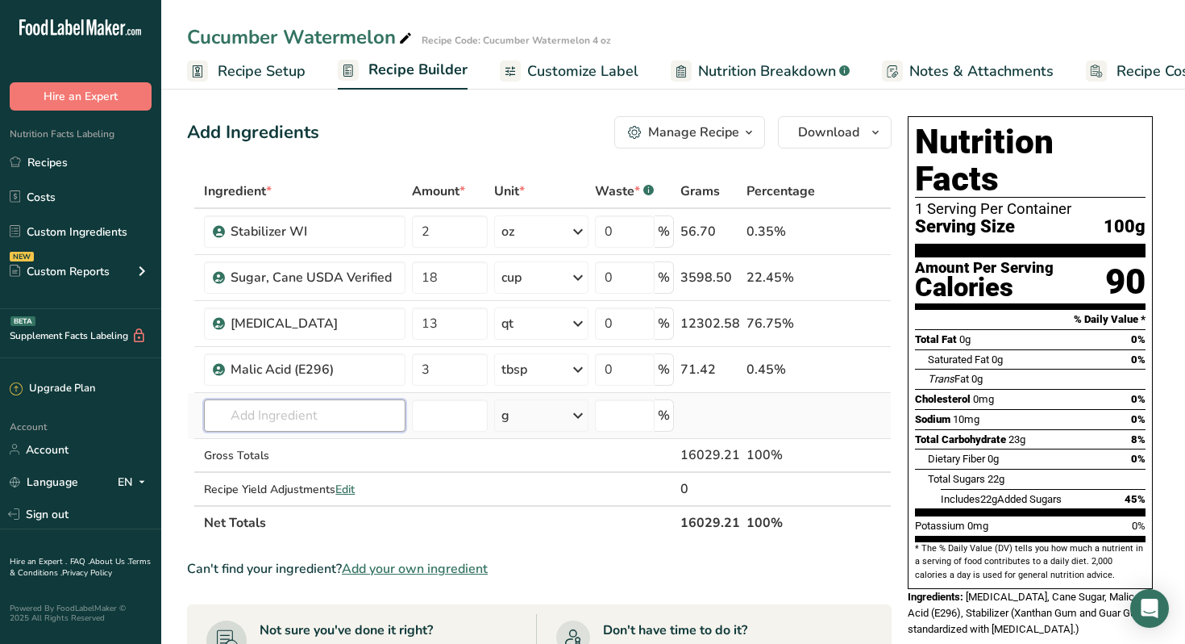
click at [295, 419] on input "text" at bounding box center [304, 415] width 201 height 32
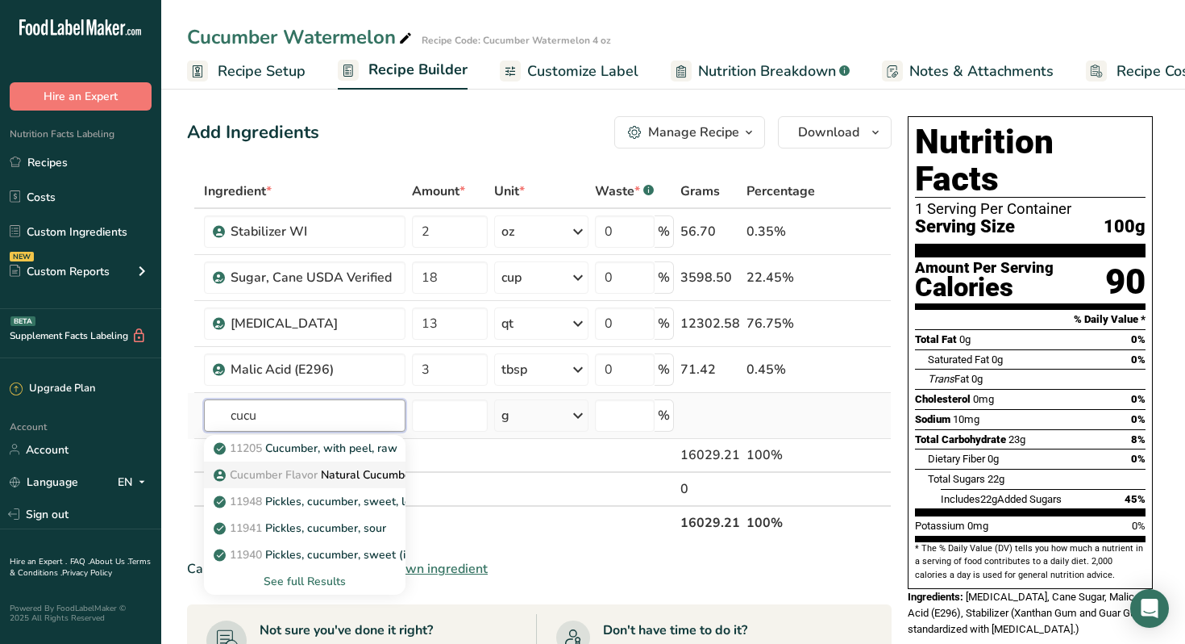
type input "cucu"
click at [307, 473] on span "Cucumber Flavor" at bounding box center [274, 474] width 88 height 15
type input "Natural Cucumber Type Flavor #53190"
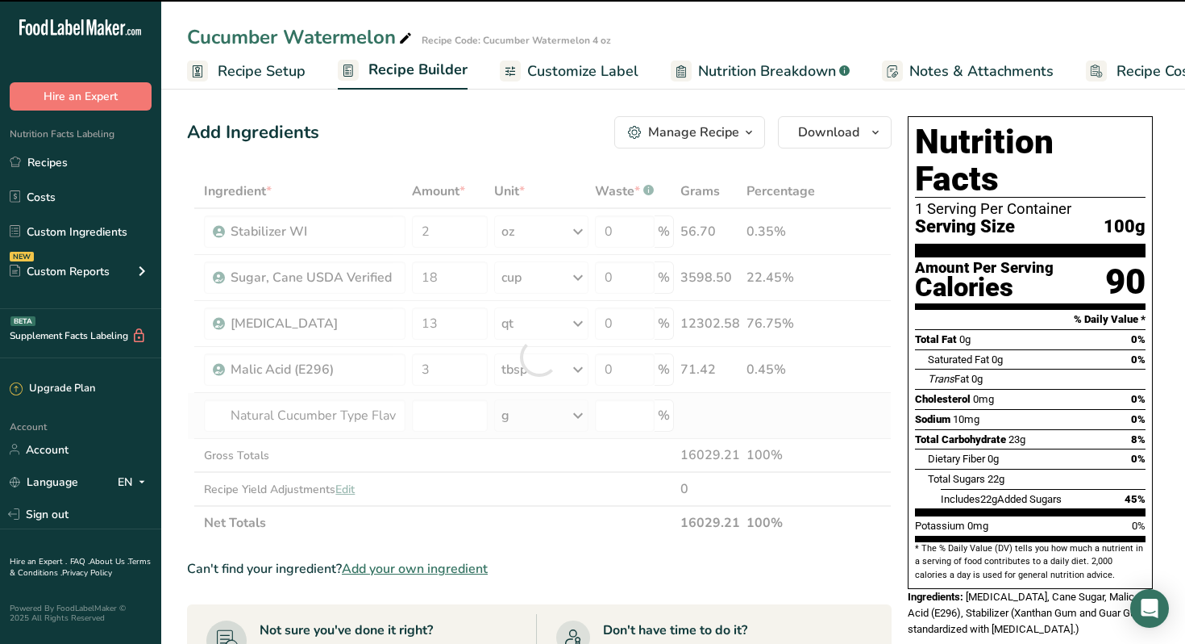
type input "0"
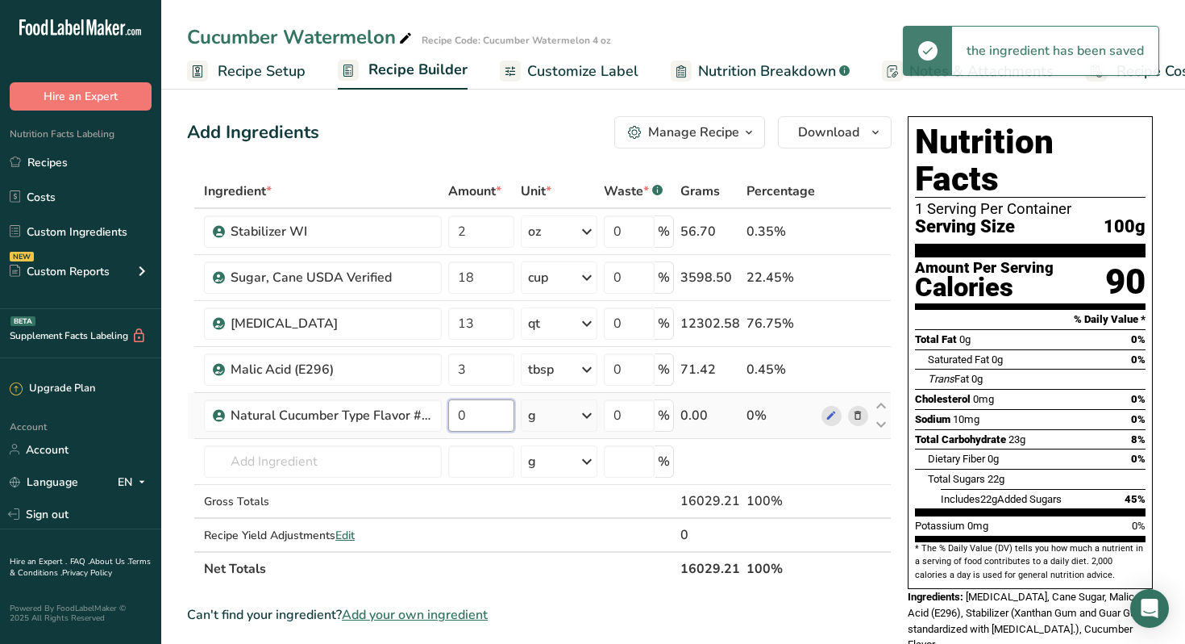
click at [477, 418] on input "0" at bounding box center [481, 415] width 66 height 32
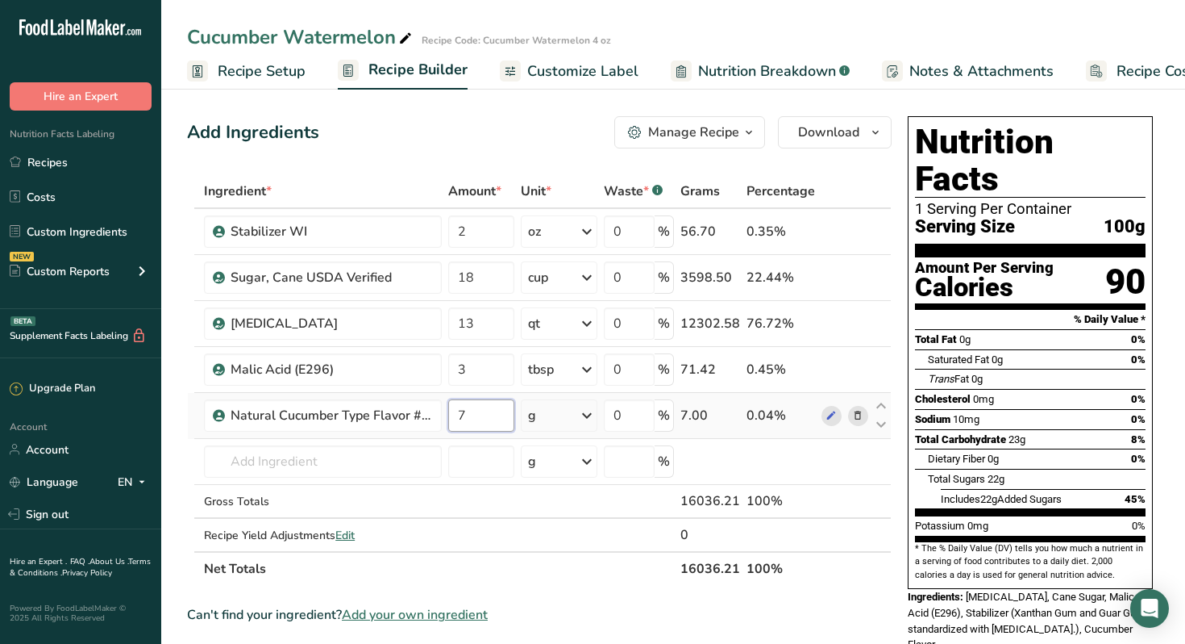
type input "7"
click at [589, 414] on div "Ingredient * Amount * Unit * Waste * .a-a{fill:#347362;}.b-a{fill:#fff;} Grams …" at bounding box center [539, 379] width 705 height 411
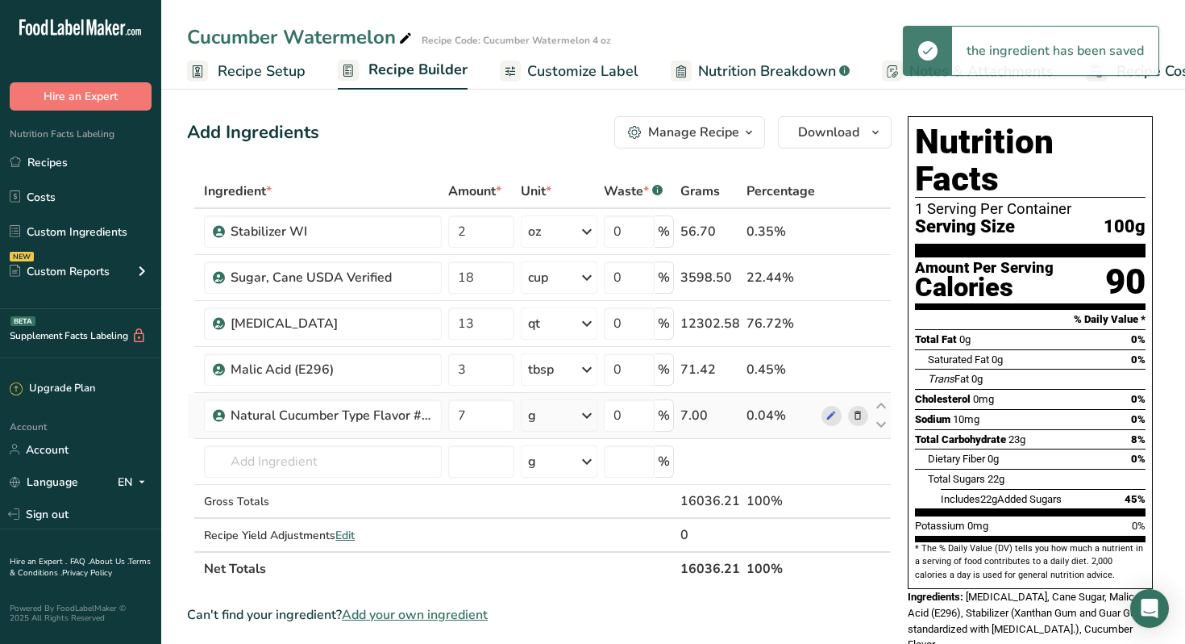
click at [592, 416] on icon at bounding box center [586, 415] width 19 height 29
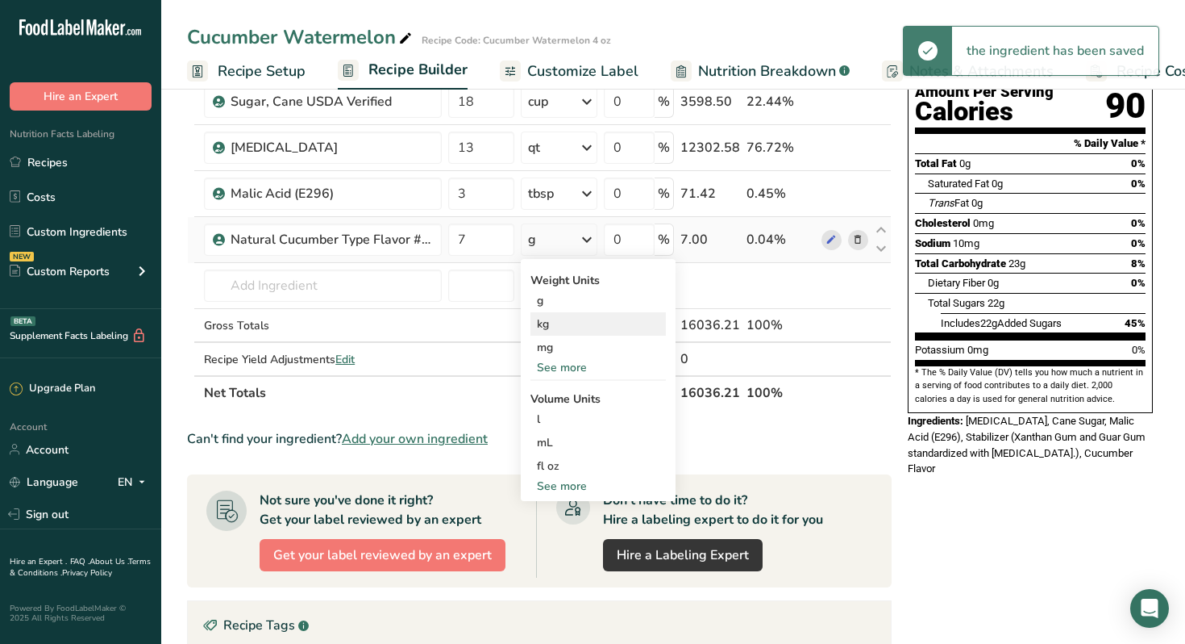
scroll to position [178, 0]
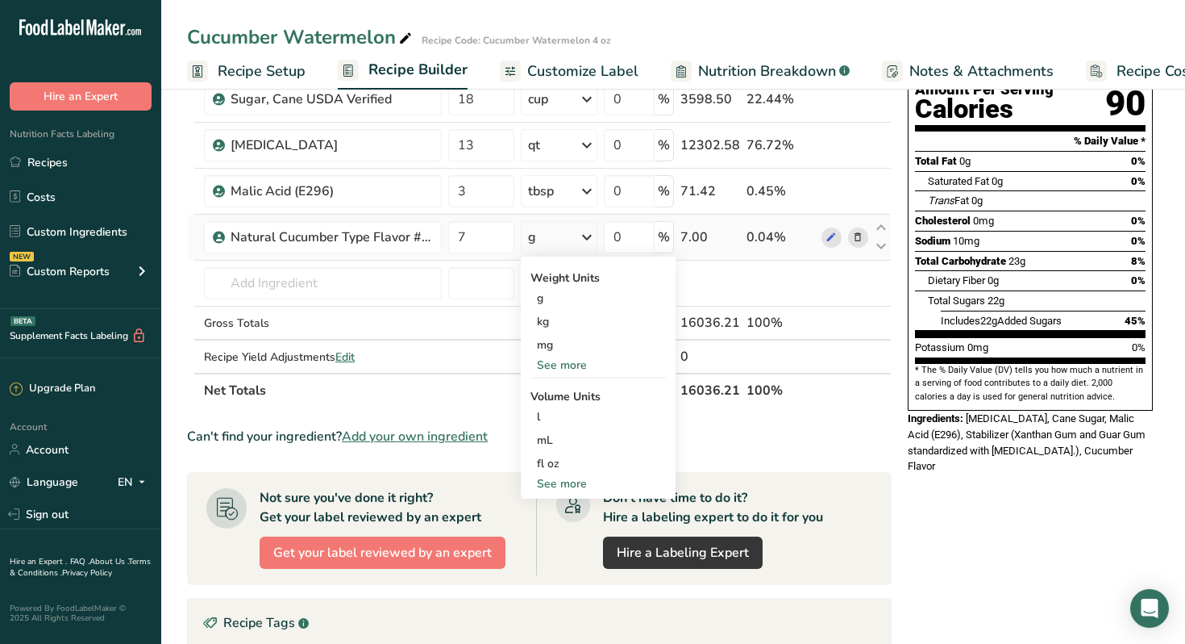
click at [571, 483] on div "See more" at bounding box center [598, 483] width 135 height 17
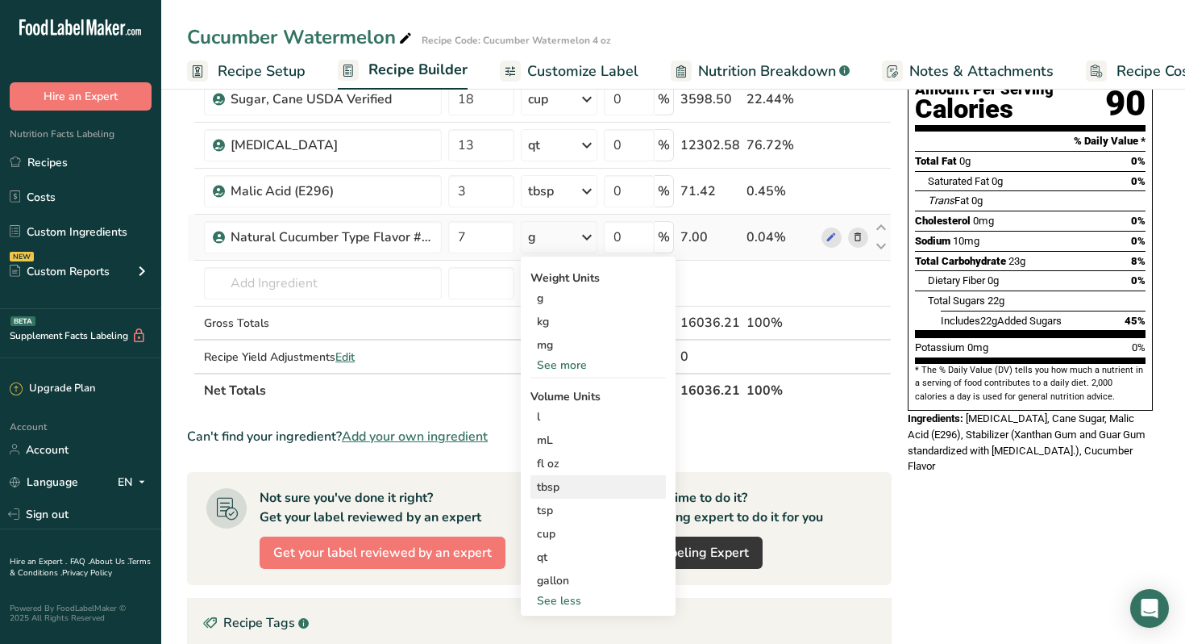
click at [560, 492] on div "tbsp" at bounding box center [598, 486] width 123 height 17
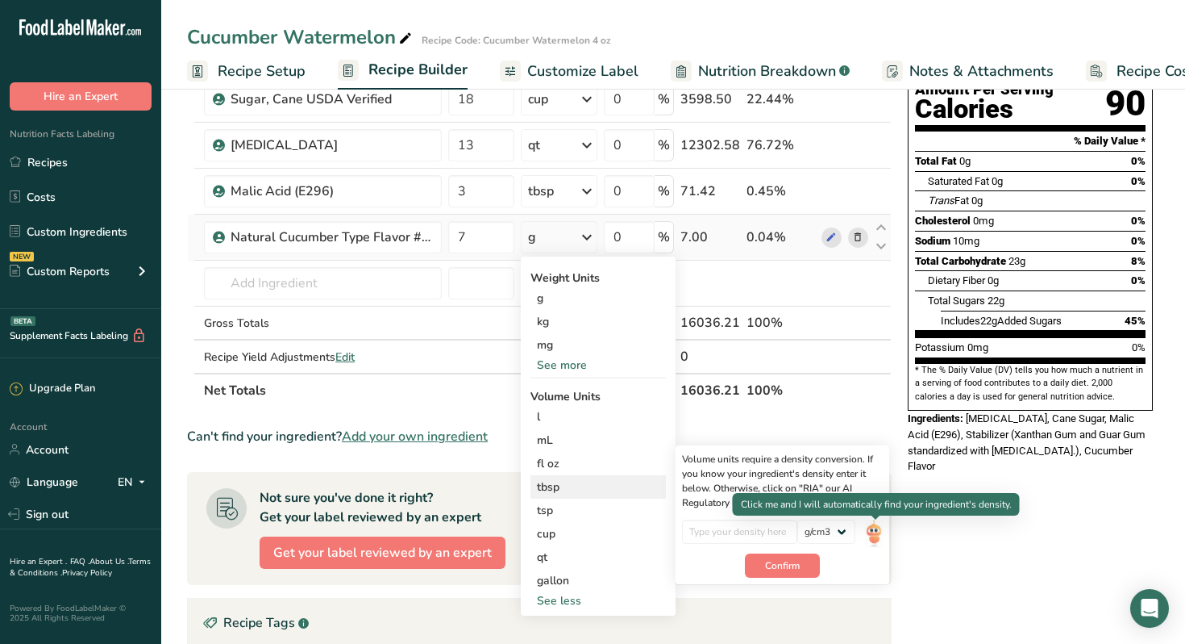
click at [874, 532] on img at bounding box center [874, 533] width 18 height 28
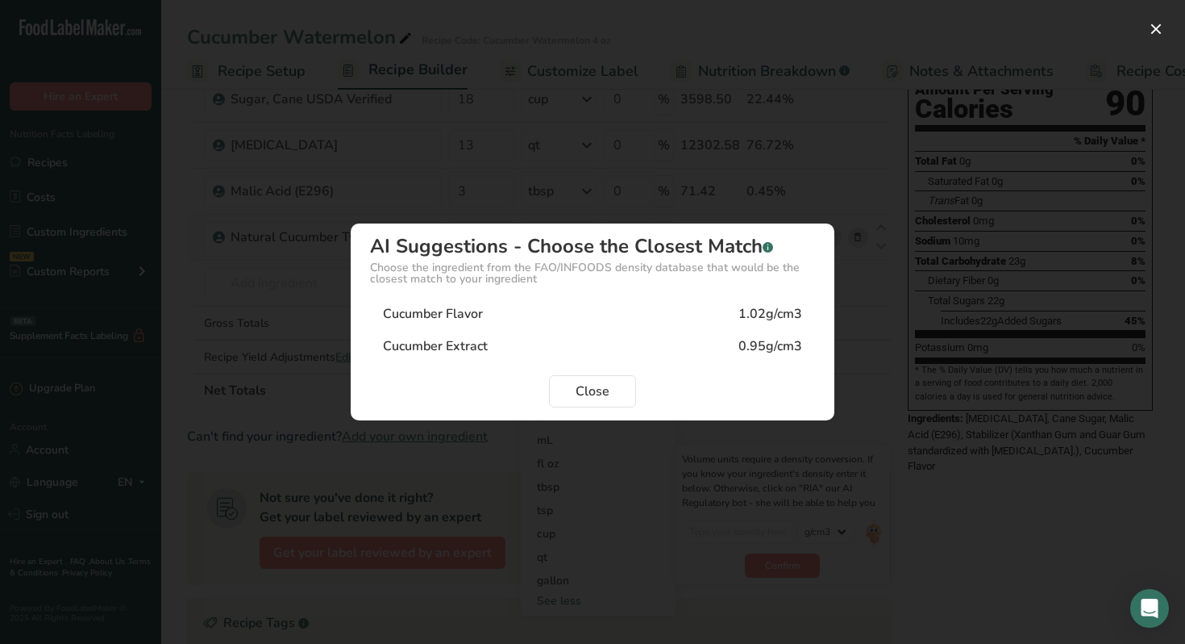
click at [479, 321] on div "Cucumber Flavor" at bounding box center [433, 313] width 100 height 19
type input "1.02"
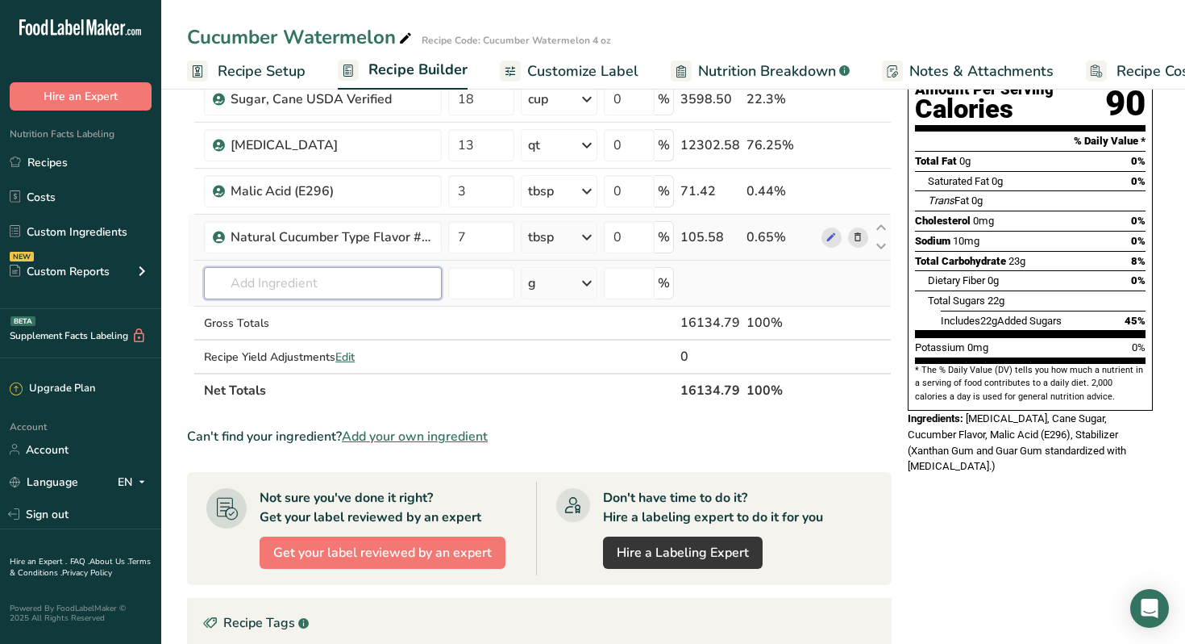
click at [414, 282] on input "text" at bounding box center [323, 283] width 238 height 32
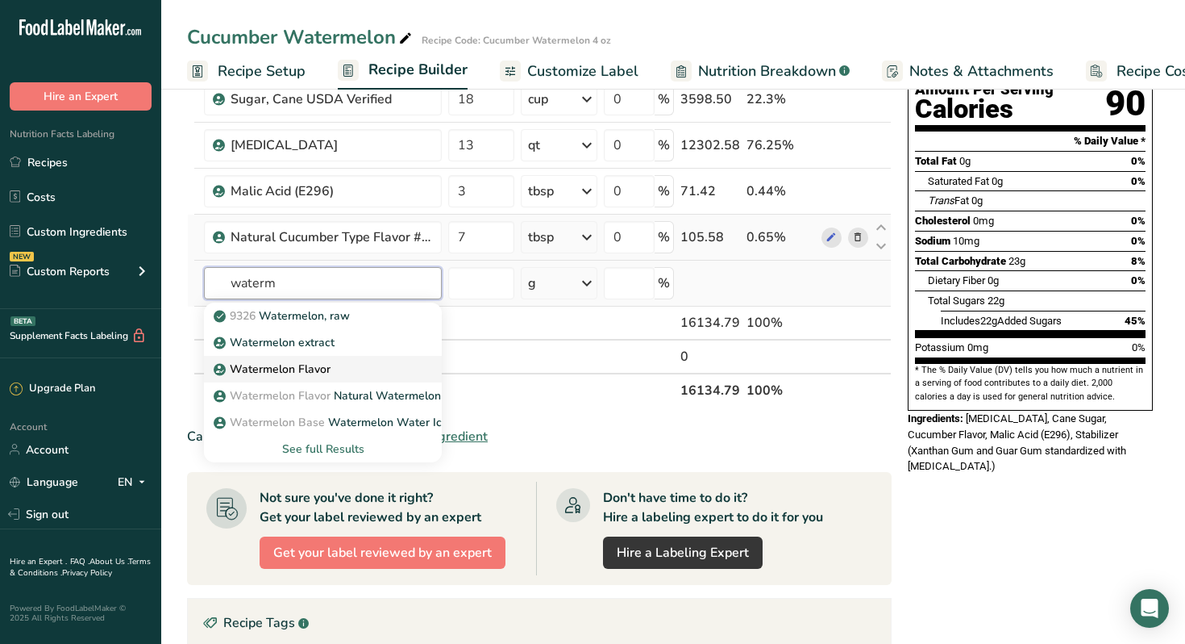
type input "waterm"
click at [306, 373] on p "Watermelon Flavor" at bounding box center [274, 368] width 114 height 17
type input "Watermelon Flavor"
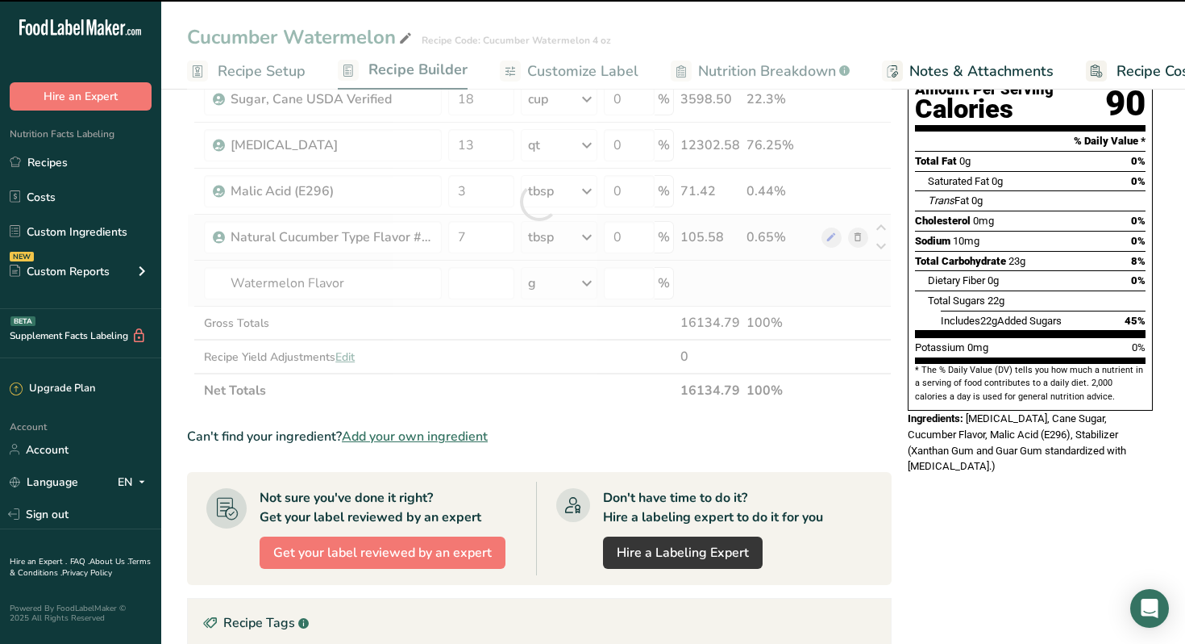
type input "0"
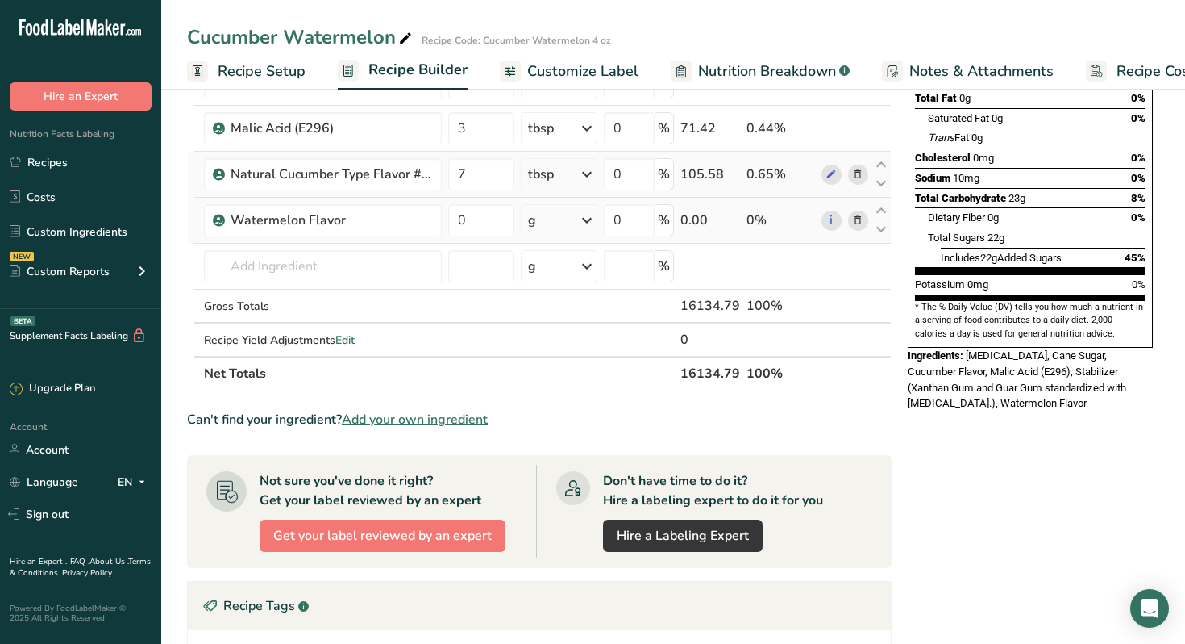
scroll to position [239, 0]
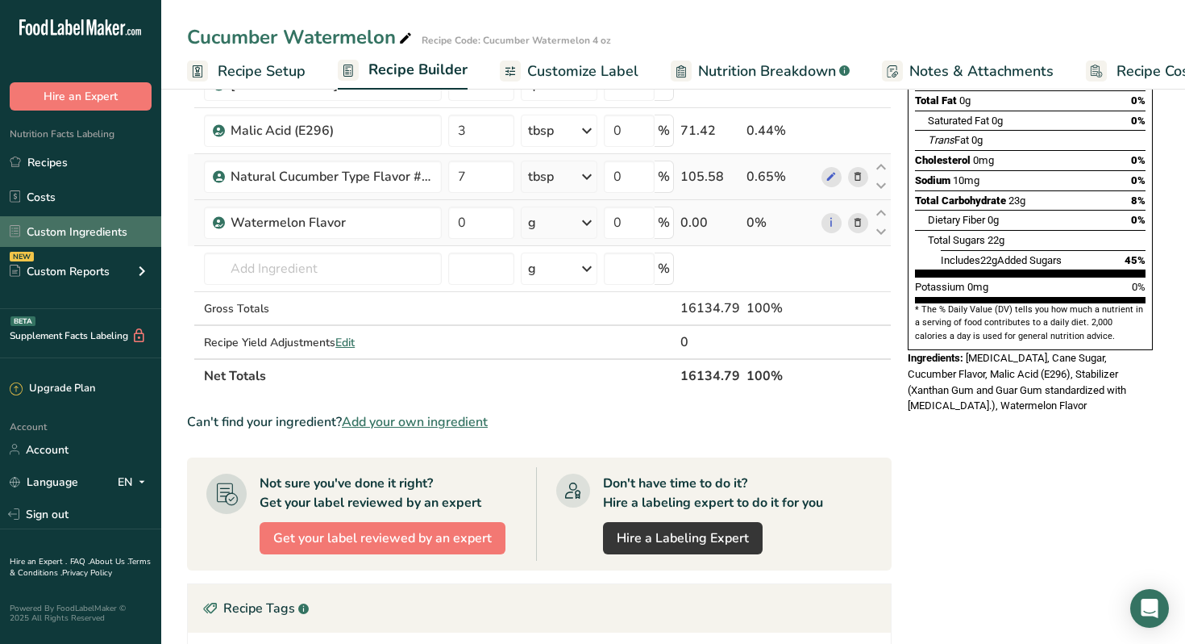
click at [97, 235] on link "Custom Ingredients" at bounding box center [80, 231] width 161 height 31
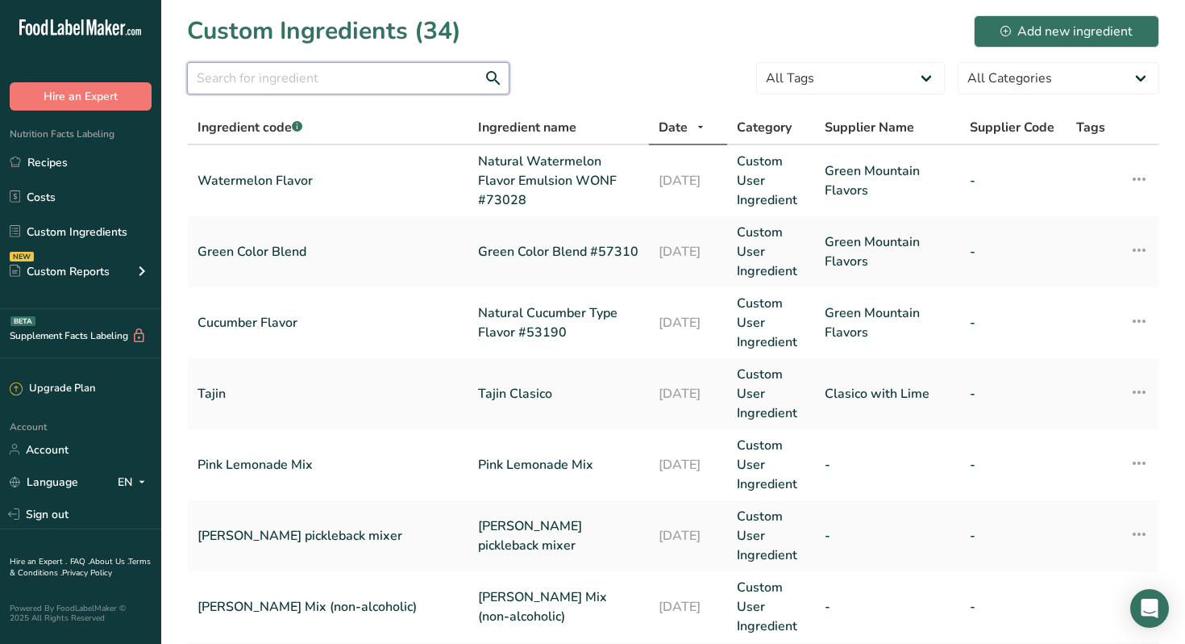
click at [322, 81] on input "text" at bounding box center [348, 78] width 323 height 32
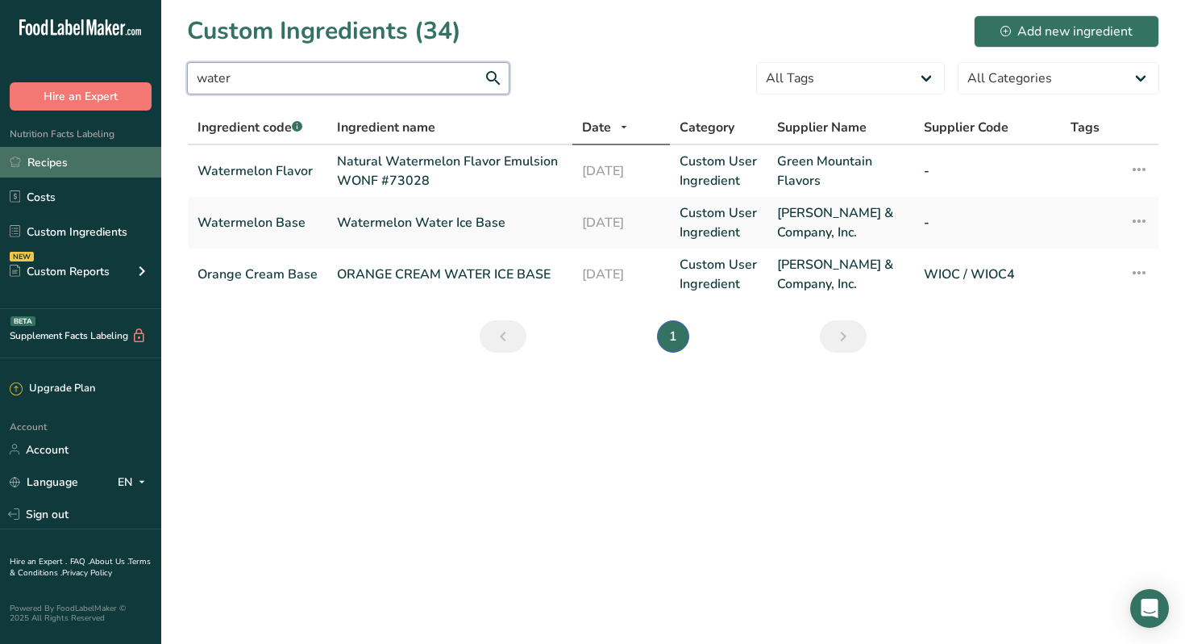
type input "water"
click at [51, 162] on link "Recipes" at bounding box center [80, 162] width 161 height 31
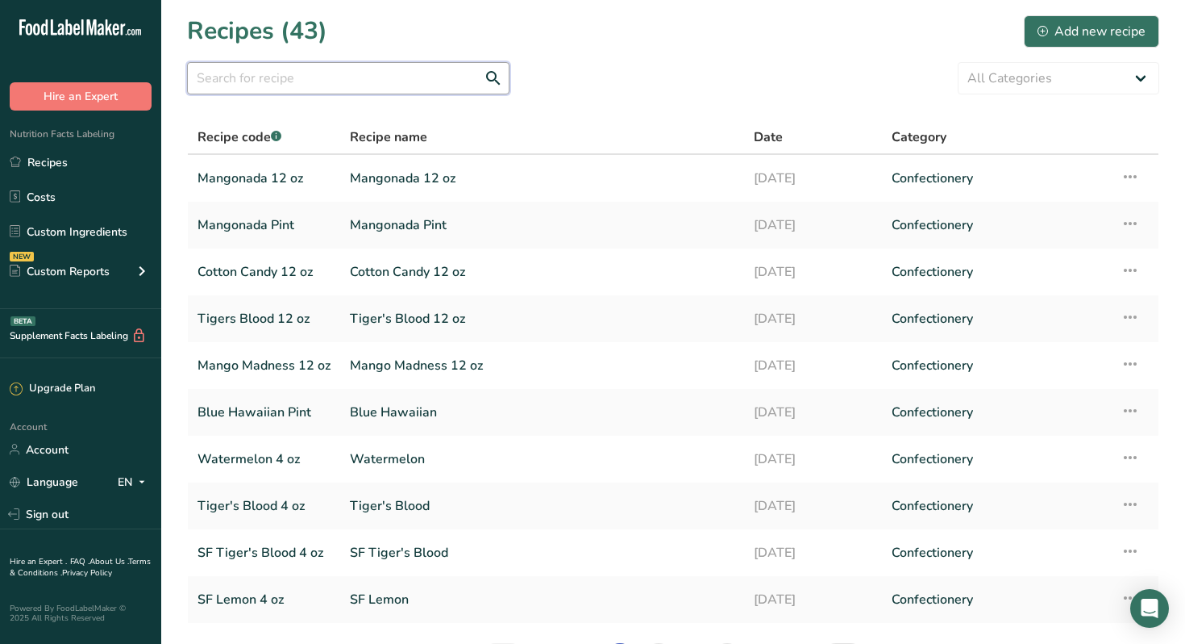
click at [352, 78] on input "text" at bounding box center [348, 78] width 323 height 32
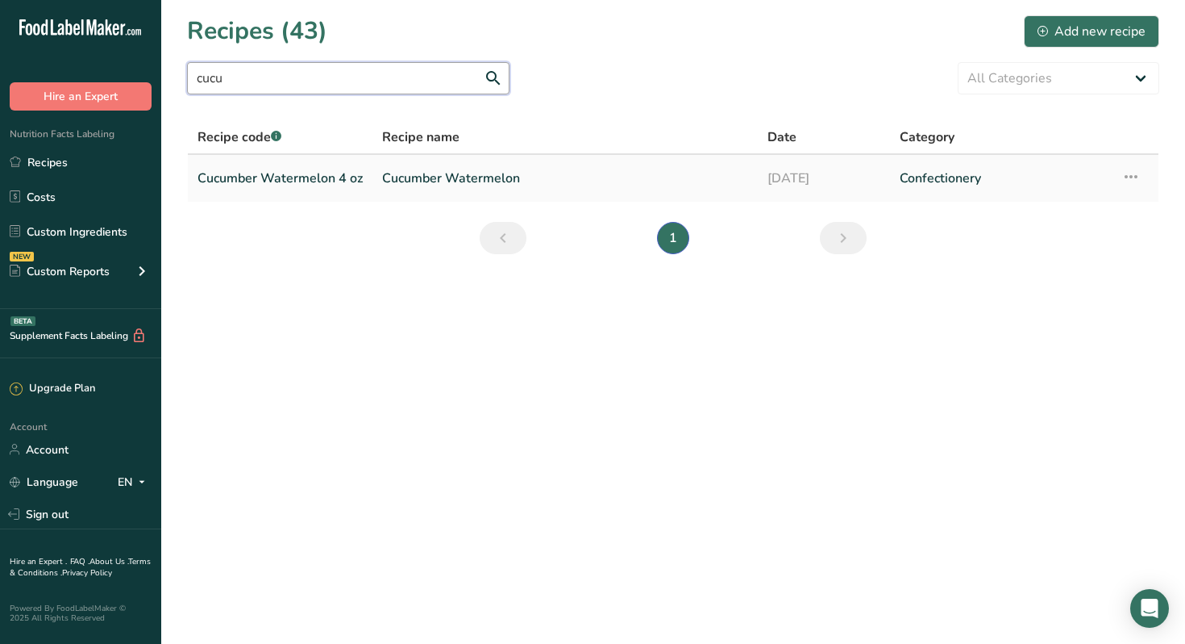
type input "cucu"
click at [321, 172] on link "Cucumber Watermelon 4 oz" at bounding box center [280, 178] width 165 height 34
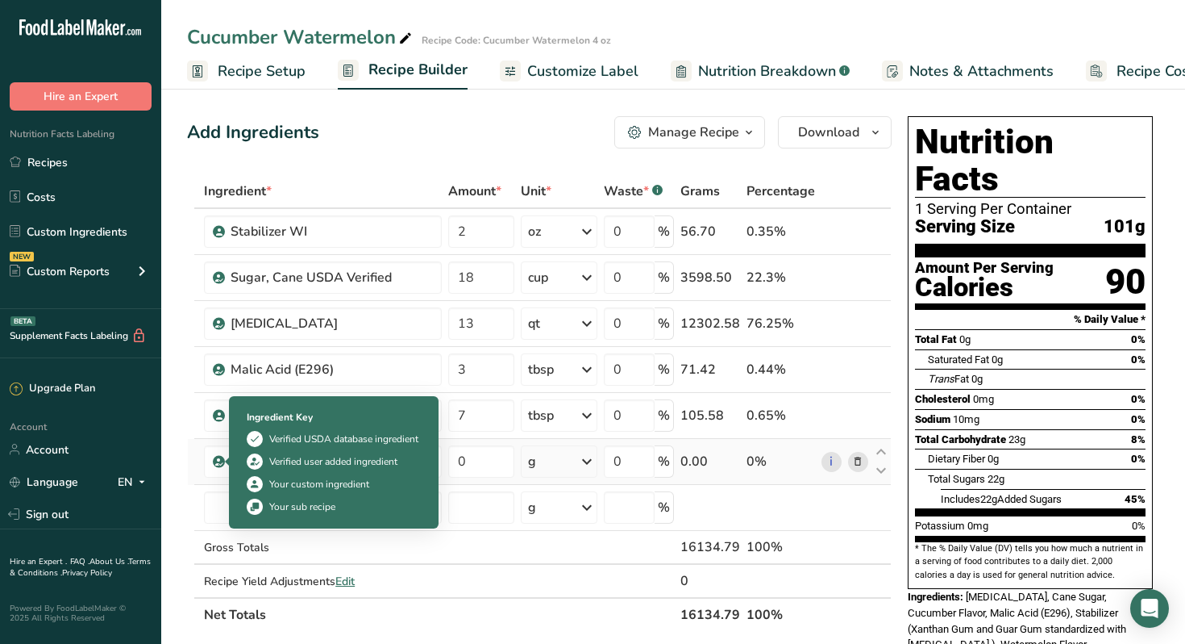
click at [219, 462] on icon at bounding box center [220, 461] width 10 height 15
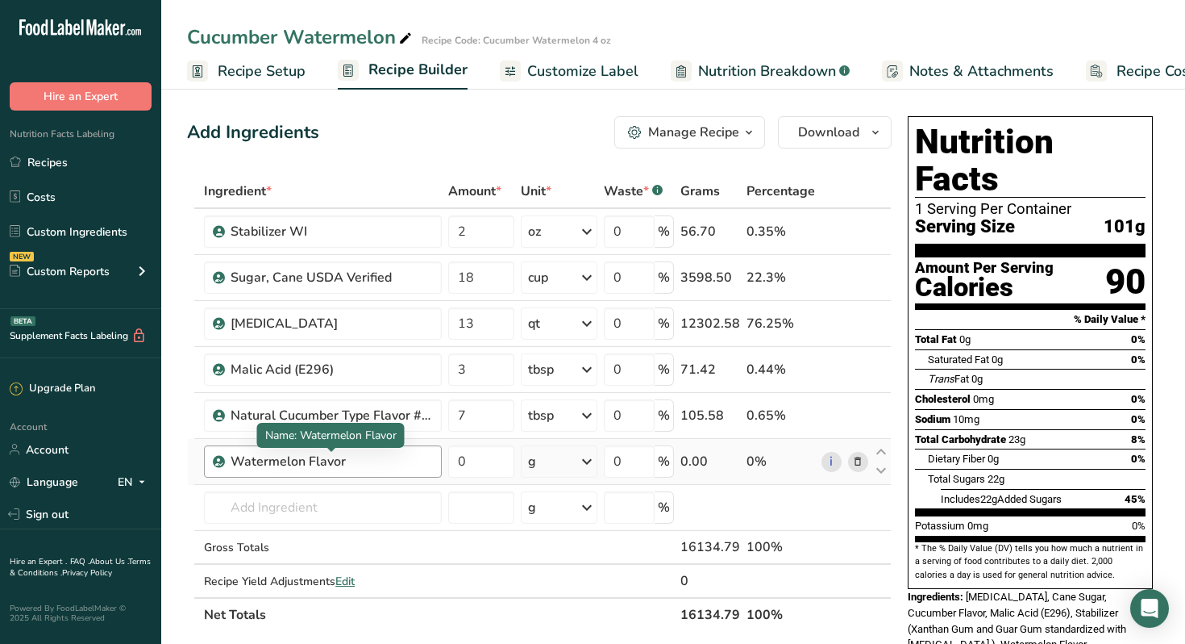
click at [366, 464] on div "Watermelon Flavor" at bounding box center [332, 461] width 202 height 19
click at [352, 458] on div "Watermelon Flavor" at bounding box center [332, 461] width 202 height 19
click at [860, 459] on icon at bounding box center [857, 461] width 11 height 17
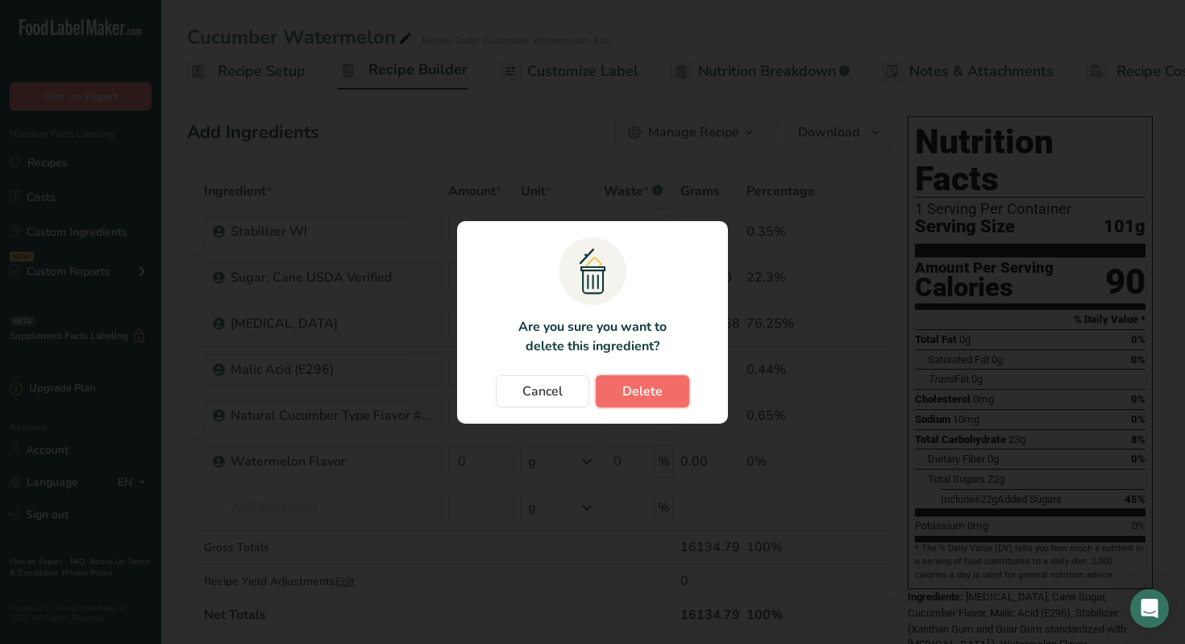
click at [645, 390] on span "Delete" at bounding box center [643, 390] width 40 height 19
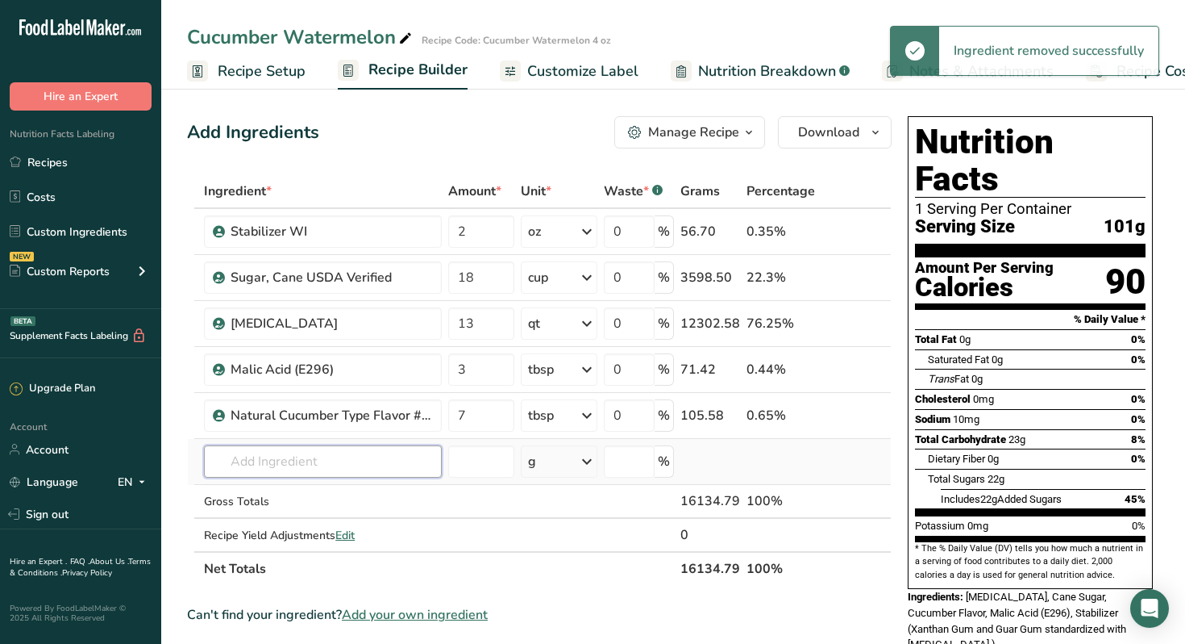
click at [372, 465] on input "text" at bounding box center [323, 461] width 238 height 32
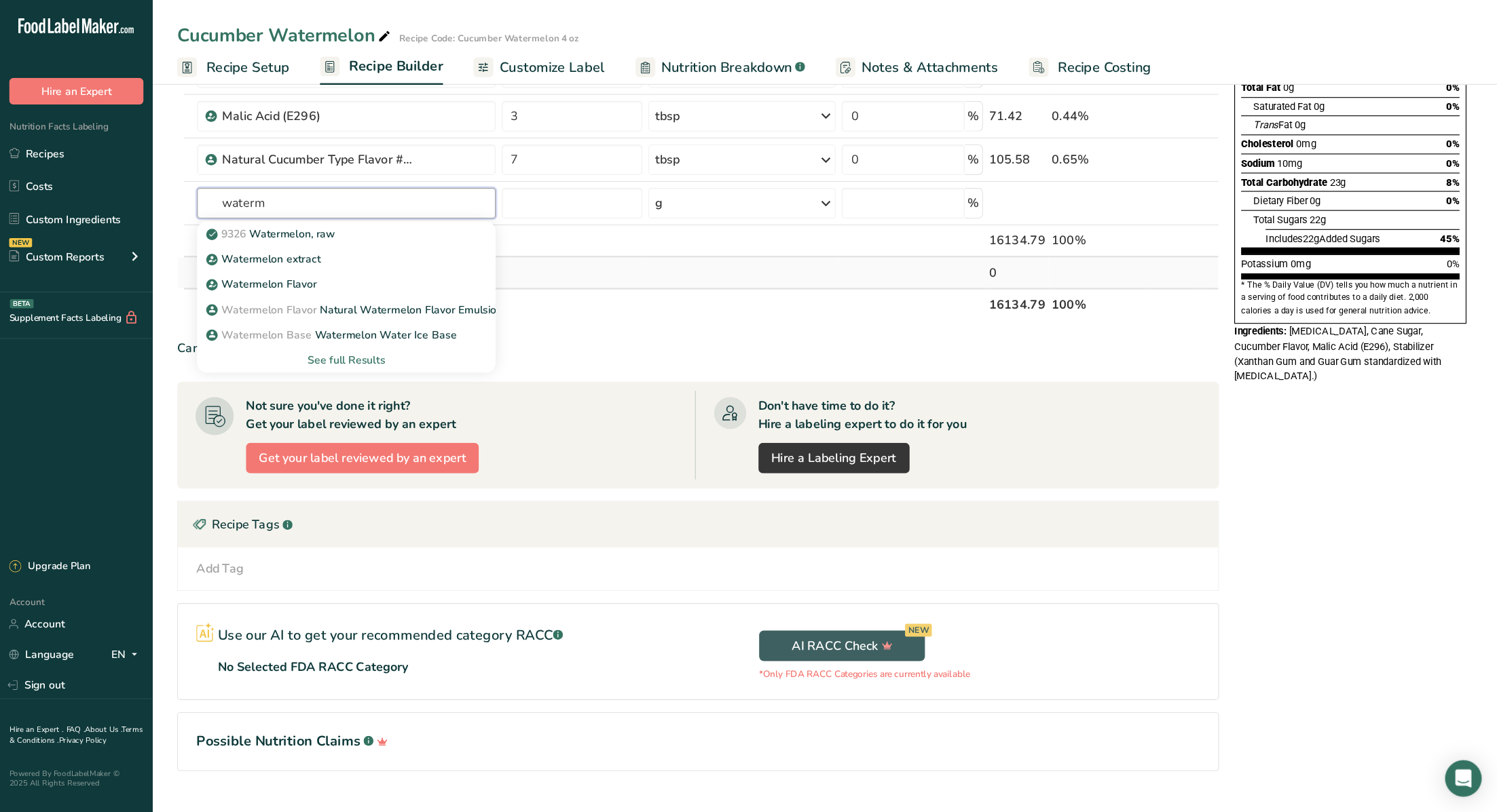
scroll to position [142, 0]
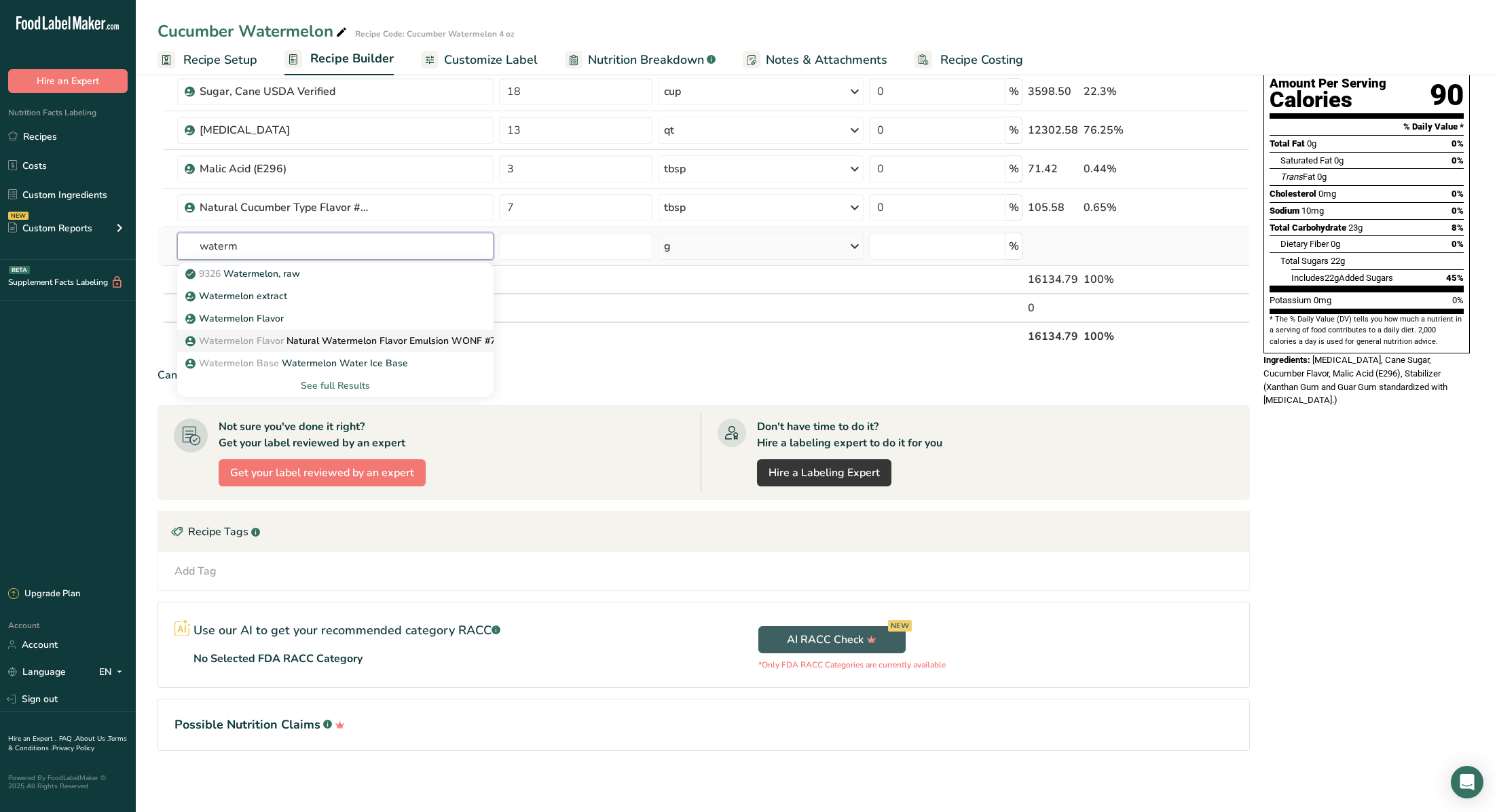
type input "waterm"
click at [413, 339] on p "Watermelon Flavor Natural Watermelon Flavor Emulsion WONF #73028" at bounding box center [352, 341] width 329 height 14
type input "Natural Watermelon Flavor Emulsion WONF #73028"
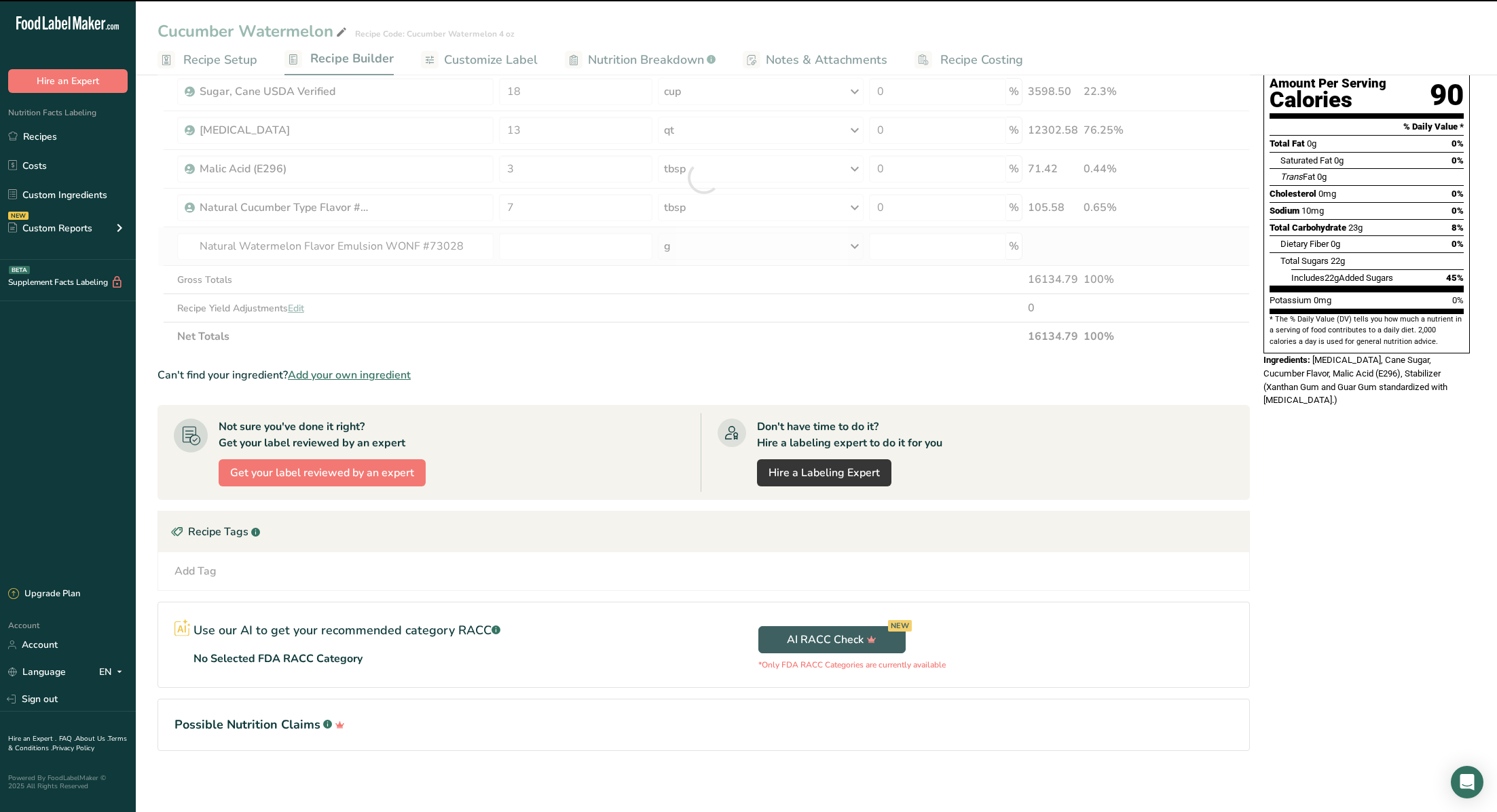
type input "0"
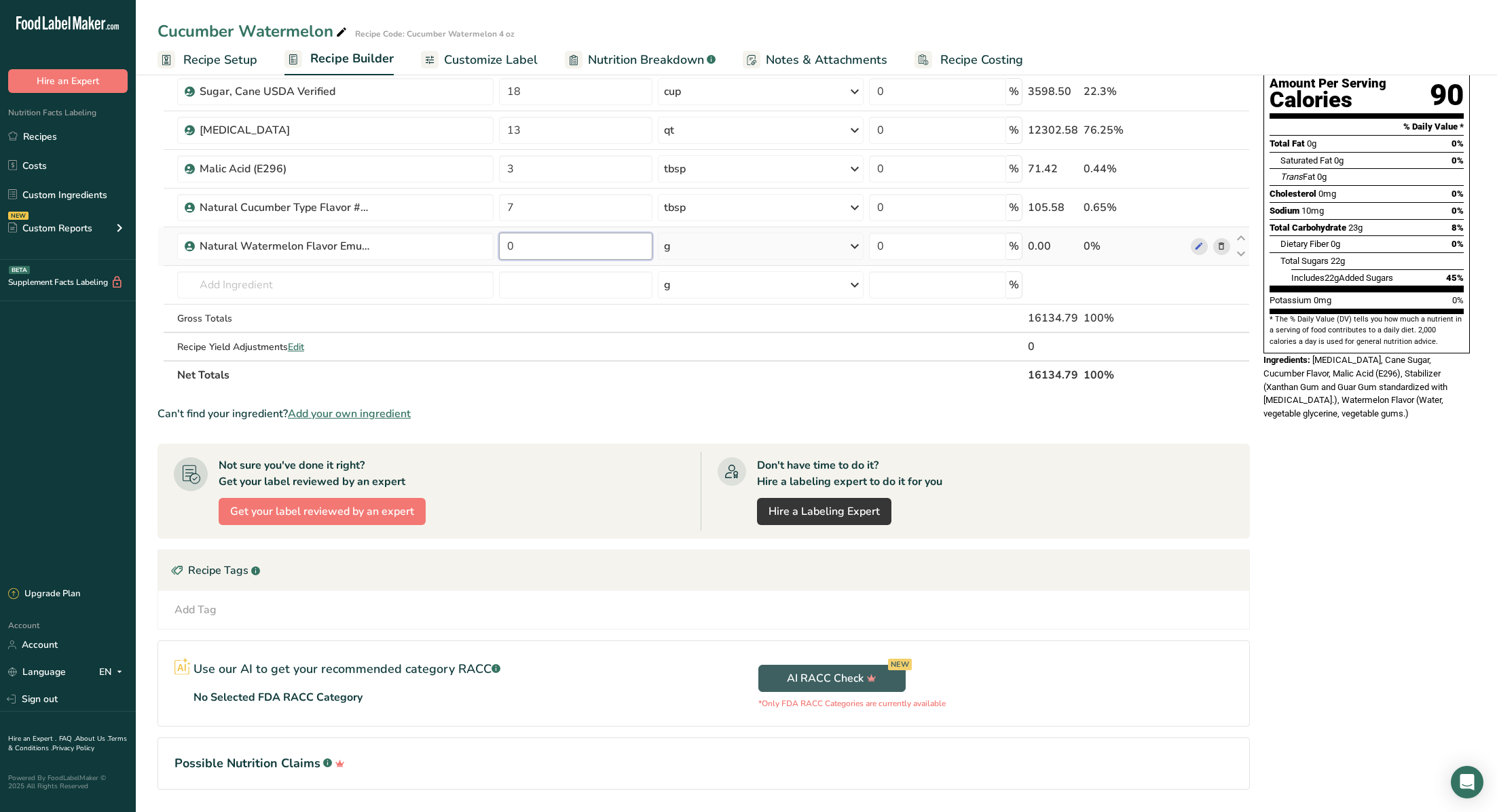
click at [551, 249] on input "0" at bounding box center [576, 247] width 153 height 27
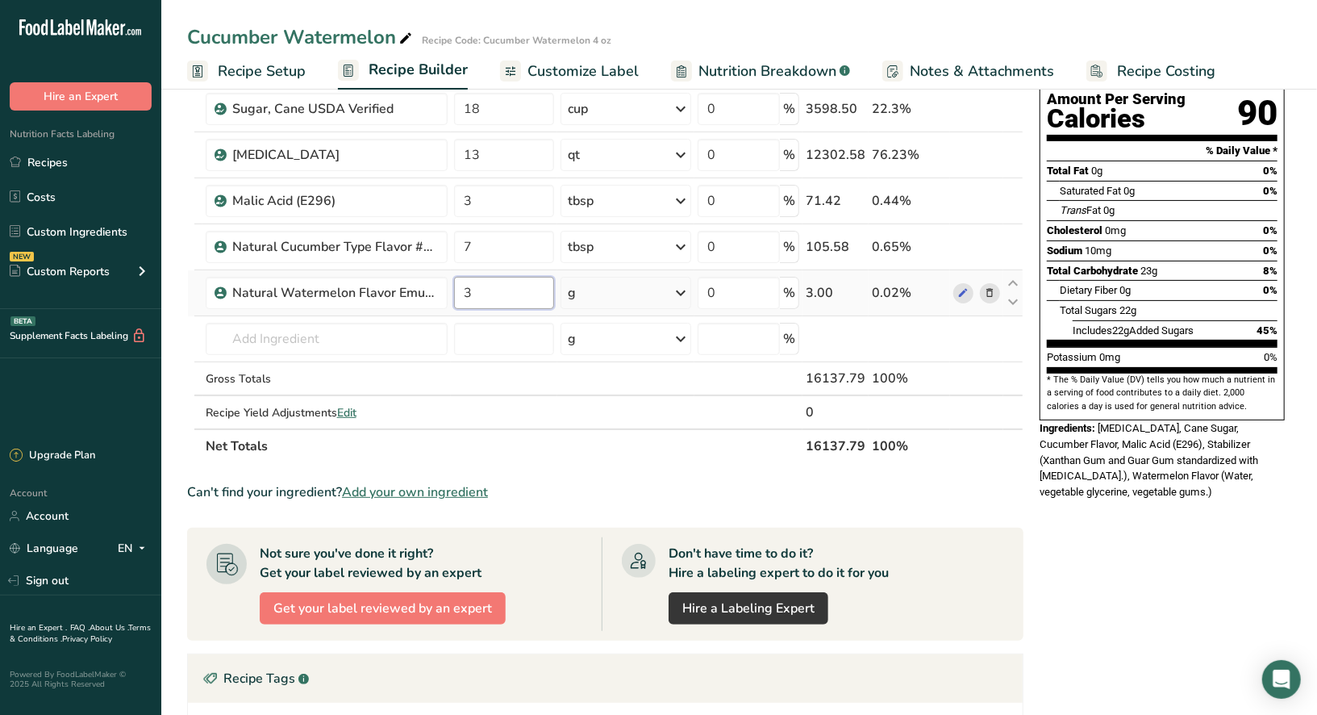
type input "3"
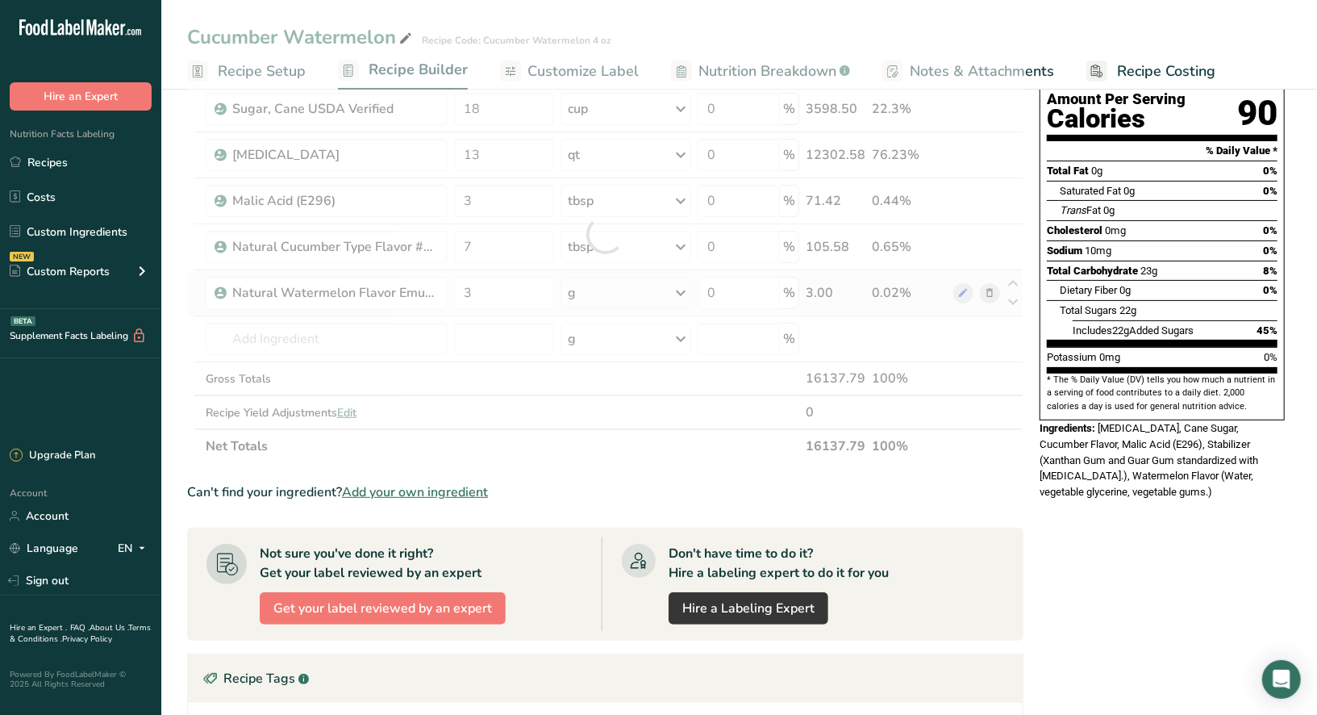
click at [685, 287] on div "Ingredient * Amount * Unit * Waste * .a-a{fill:#347362;}.b-a{fill:#fff;} Grams …" at bounding box center [605, 234] width 836 height 457
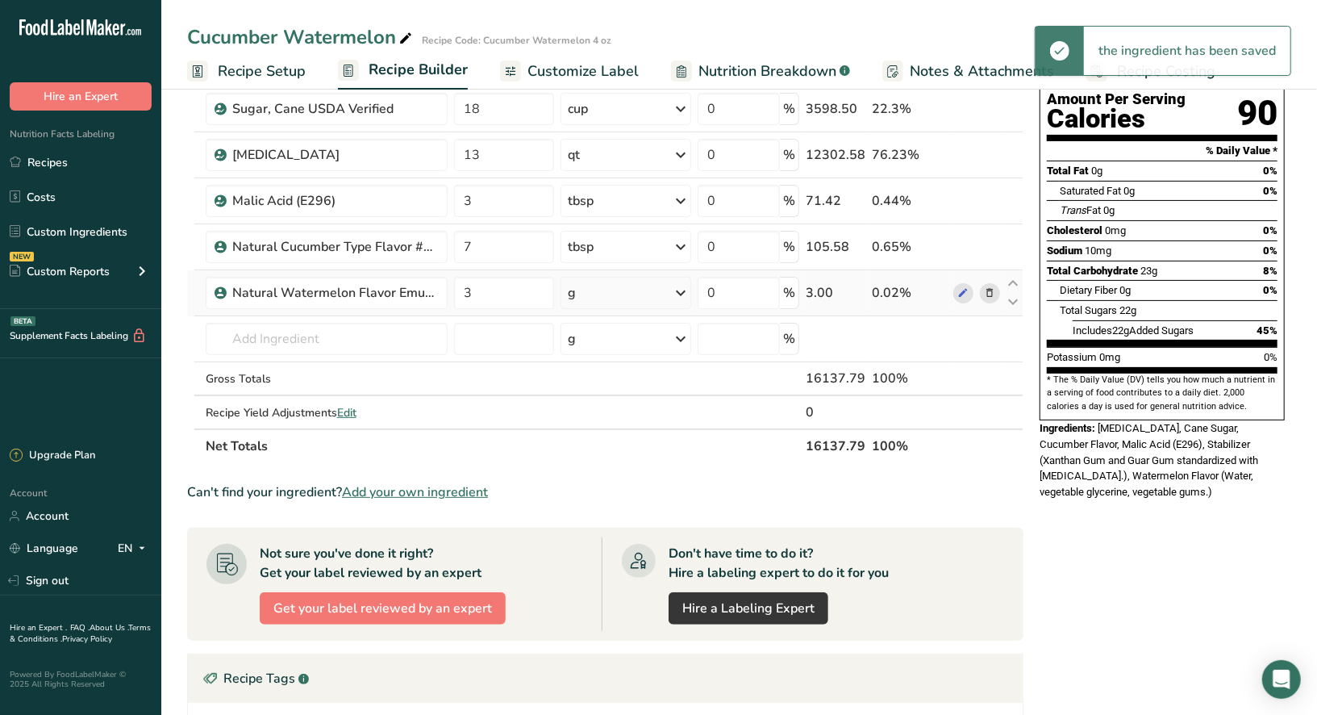
click at [684, 291] on icon at bounding box center [680, 292] width 19 height 29
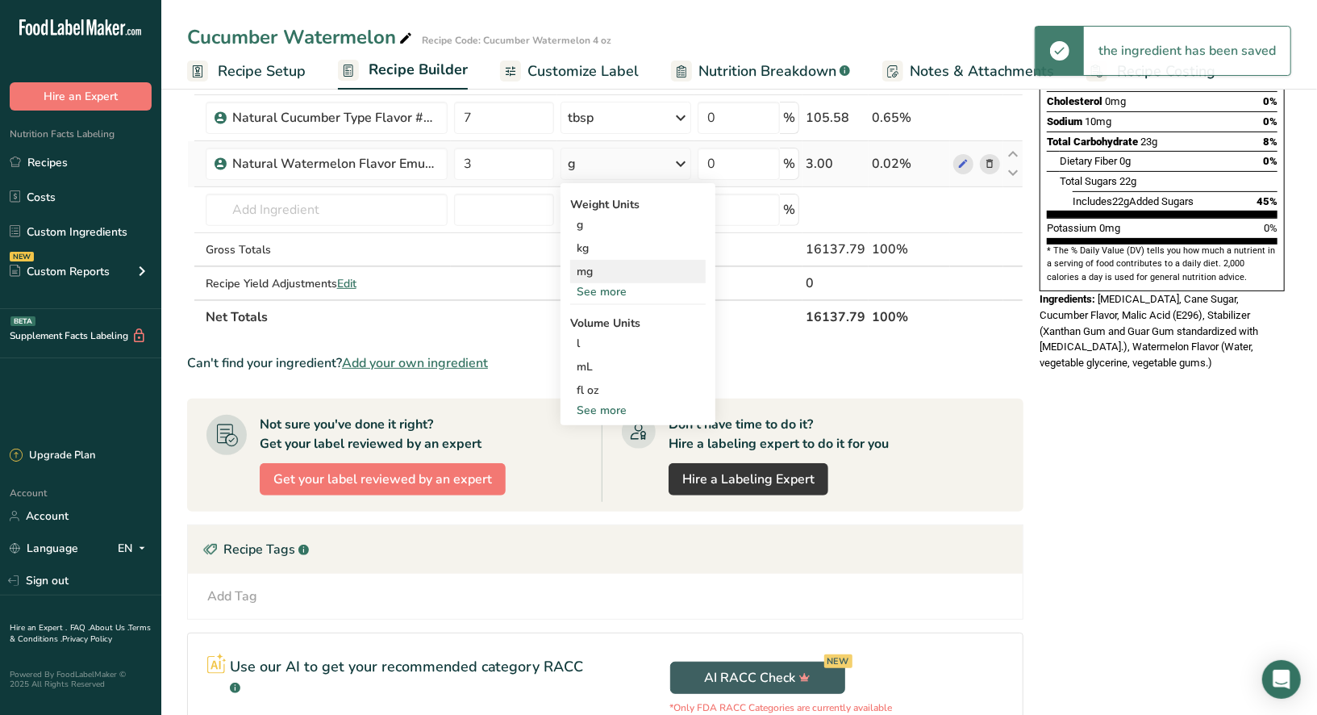
scroll to position [298, 0]
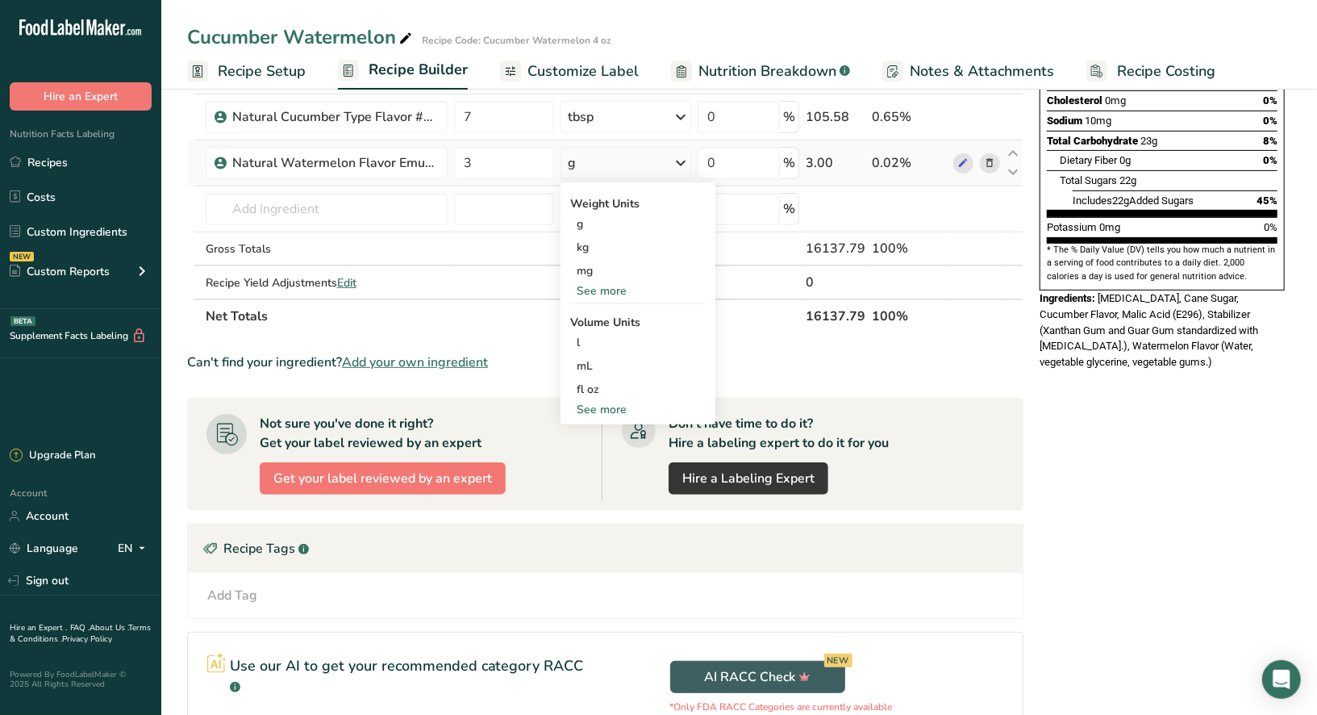
click at [607, 406] on div "See more" at bounding box center [637, 409] width 135 height 17
select select "22"
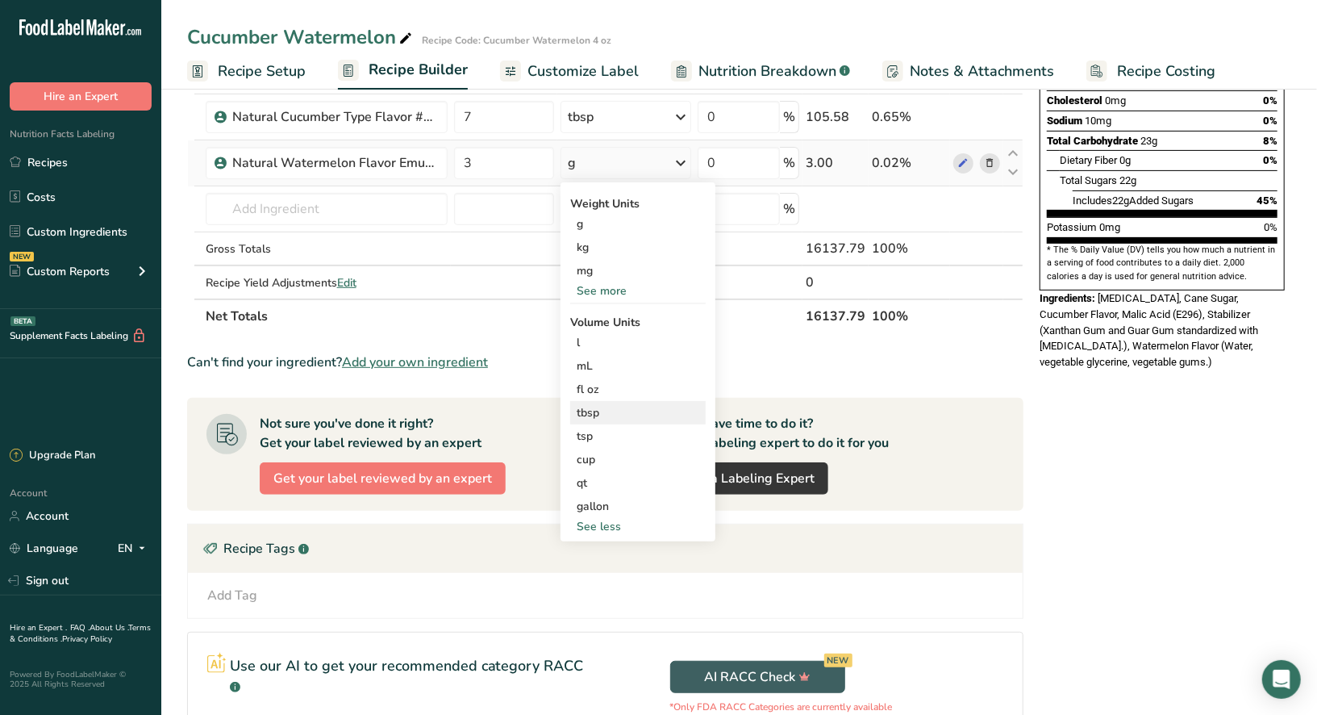
click at [597, 409] on div "tbsp" at bounding box center [638, 412] width 123 height 17
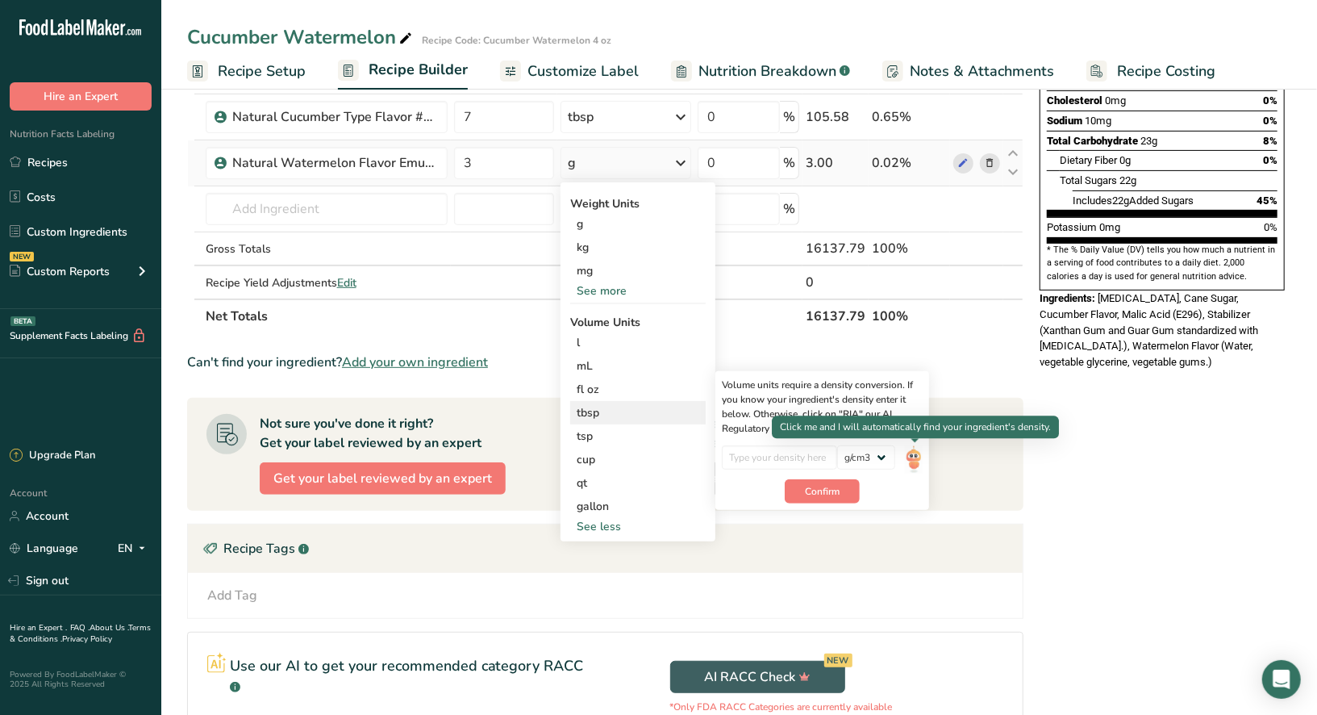
click at [914, 458] on img at bounding box center [914, 459] width 18 height 28
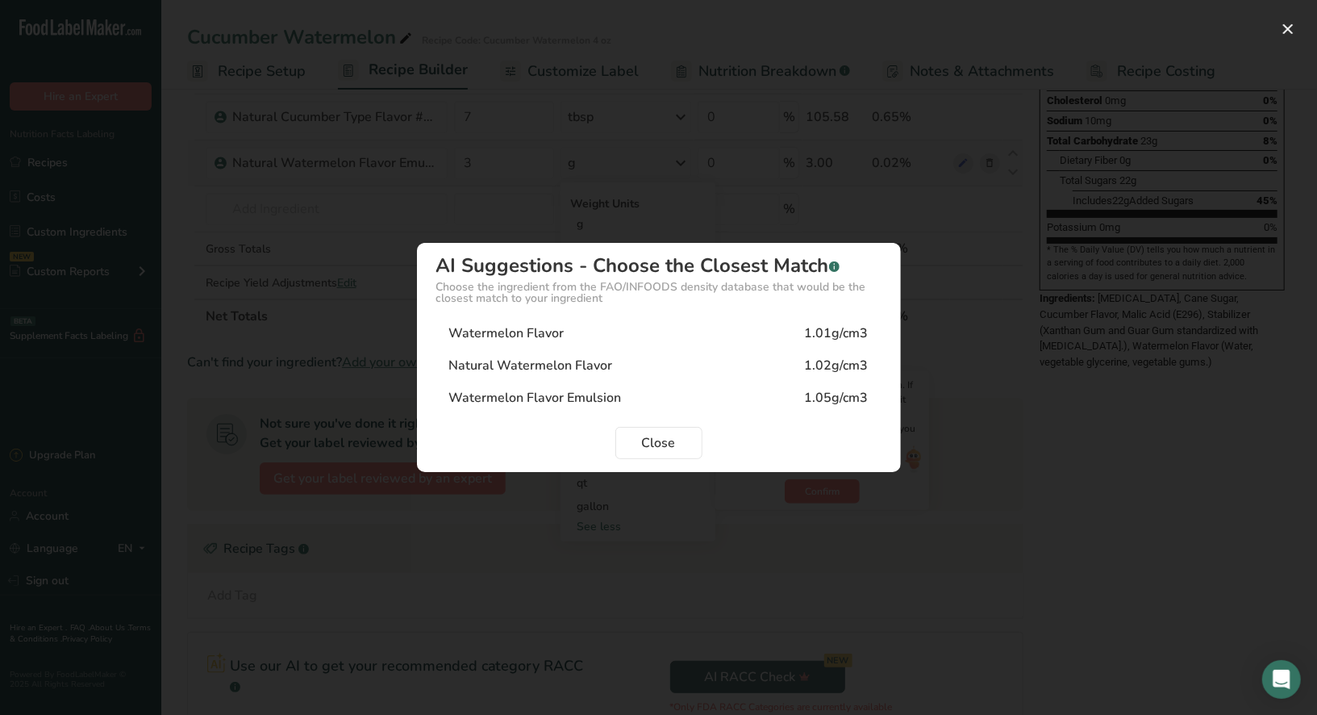
click at [535, 398] on div "Watermelon Flavor Emulsion" at bounding box center [535, 397] width 173 height 19
type input "1.05"
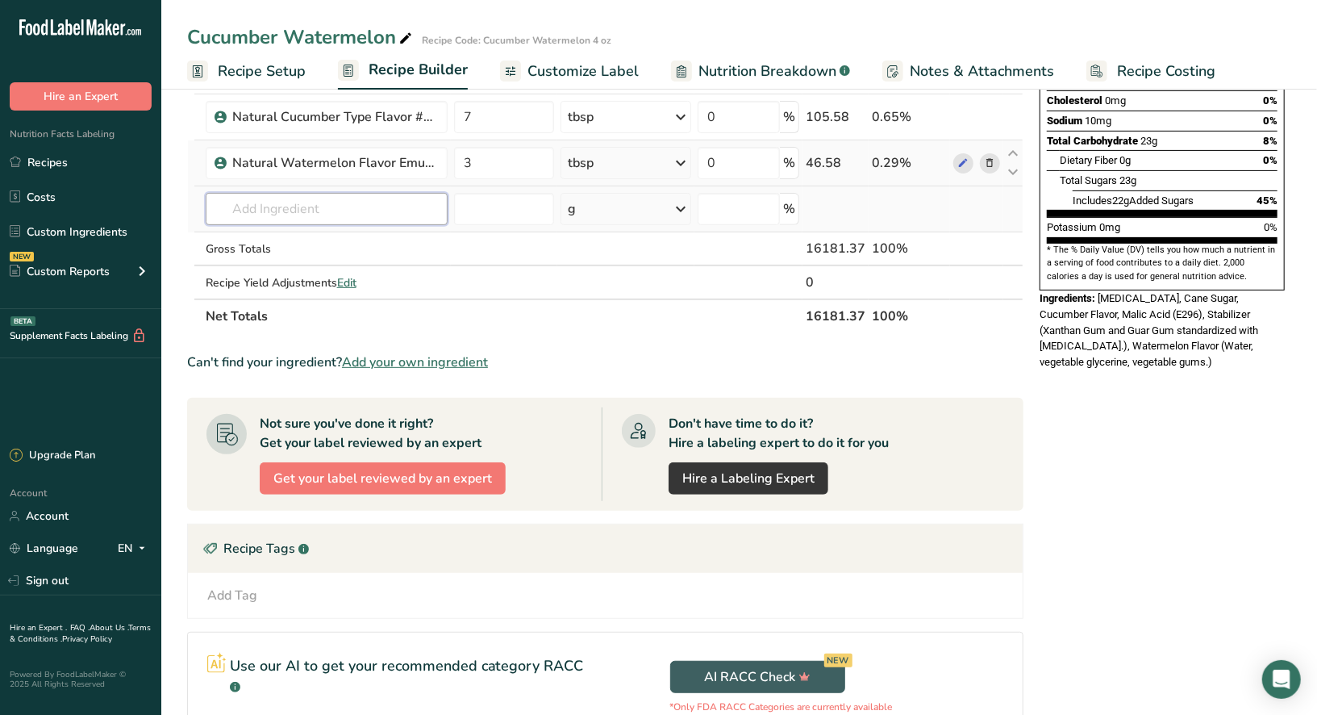
click at [406, 204] on input "text" at bounding box center [327, 209] width 242 height 32
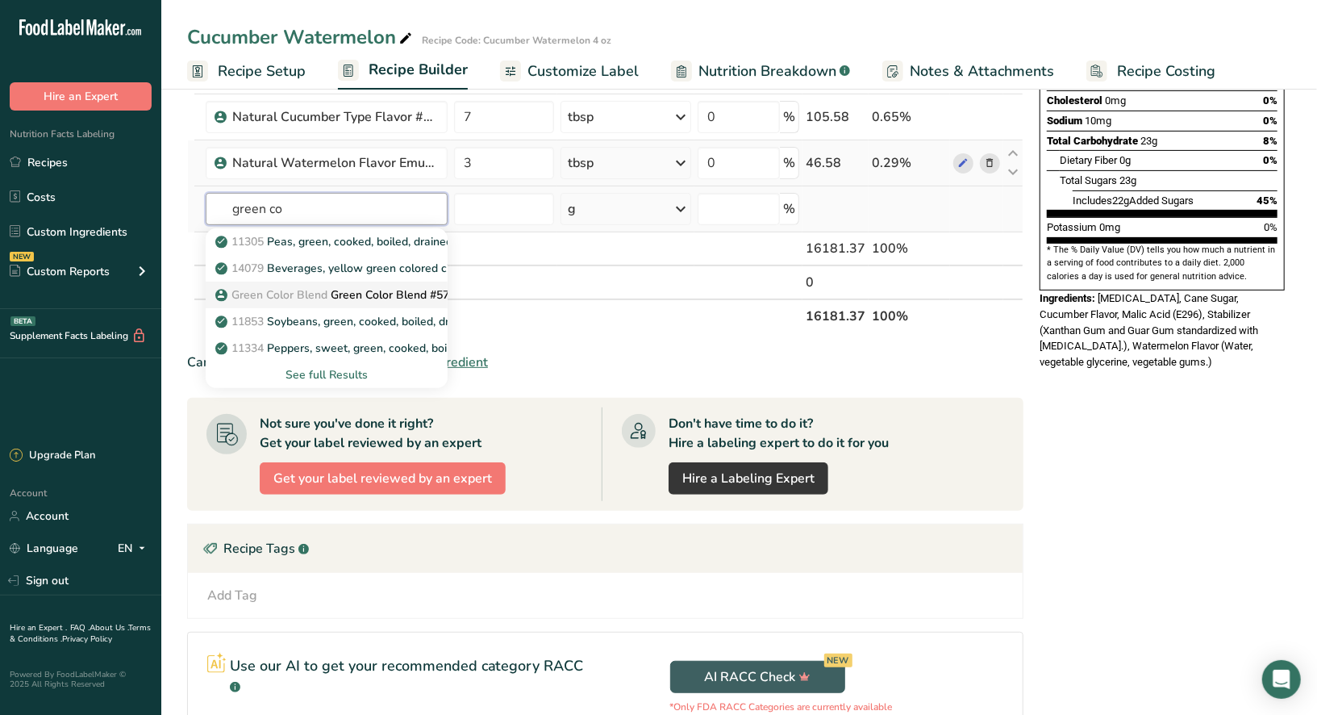
type input "green co"
click at [338, 286] on p "Green Color Blend Green Color Blend #57310" at bounding box center [344, 294] width 250 height 17
type input "Green Color Blend #57310"
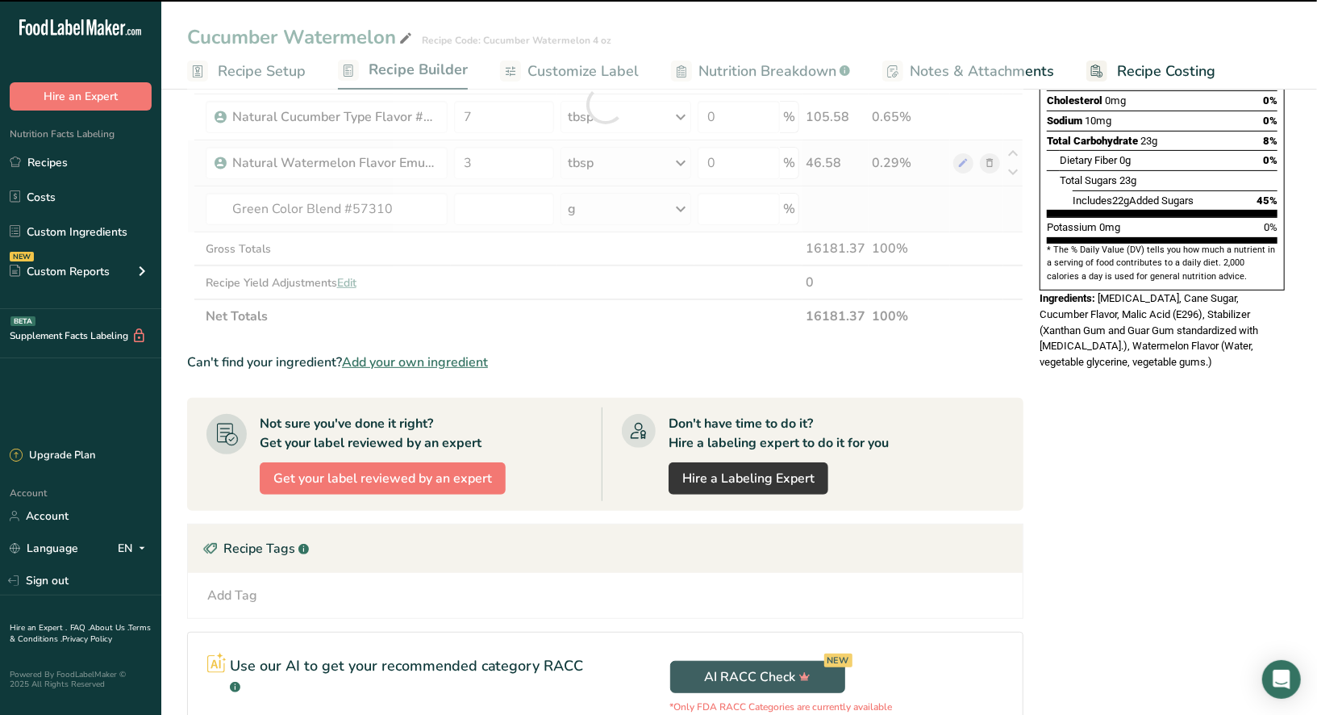
type input "0"
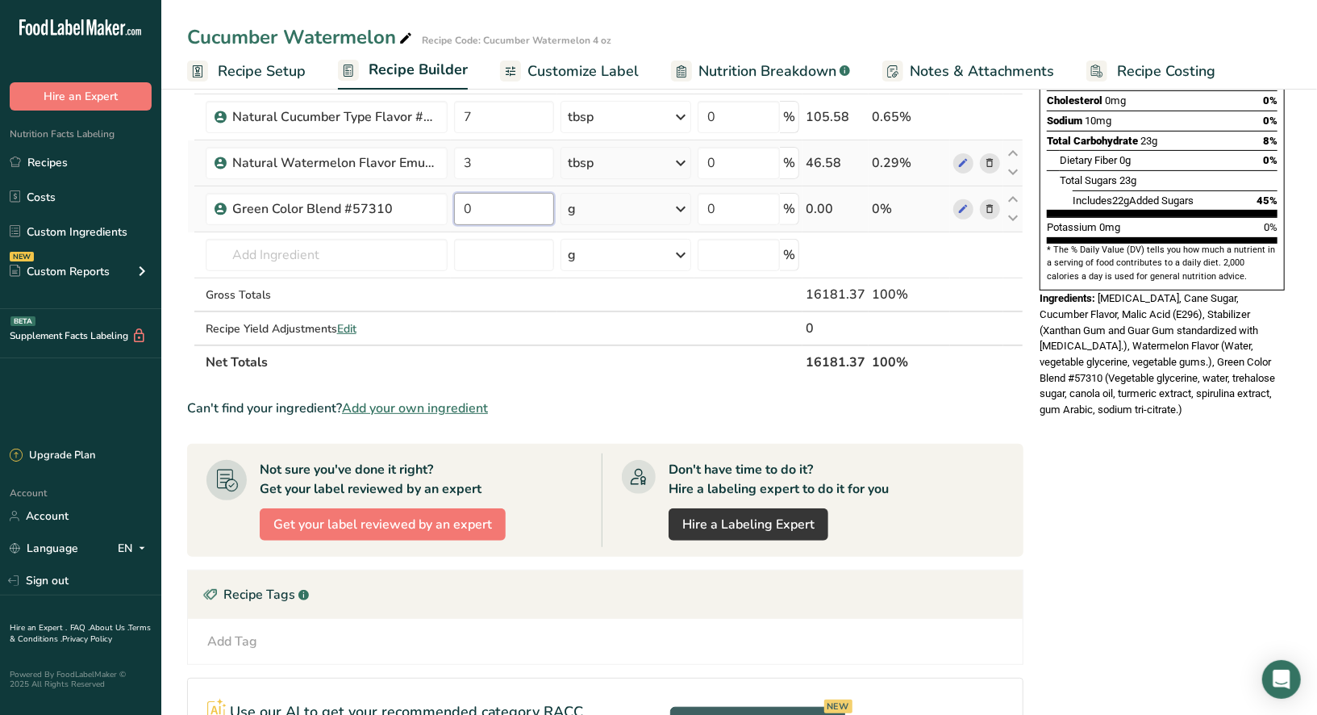
click at [501, 212] on input "0" at bounding box center [504, 209] width 100 height 32
type input "2"
click at [681, 204] on div "Ingredient * Amount * Unit * Waste * .a-a{fill:#347362;}.b-a{fill:#fff;} Grams …" at bounding box center [605, 127] width 836 height 503
click at [685, 206] on icon at bounding box center [680, 208] width 19 height 29
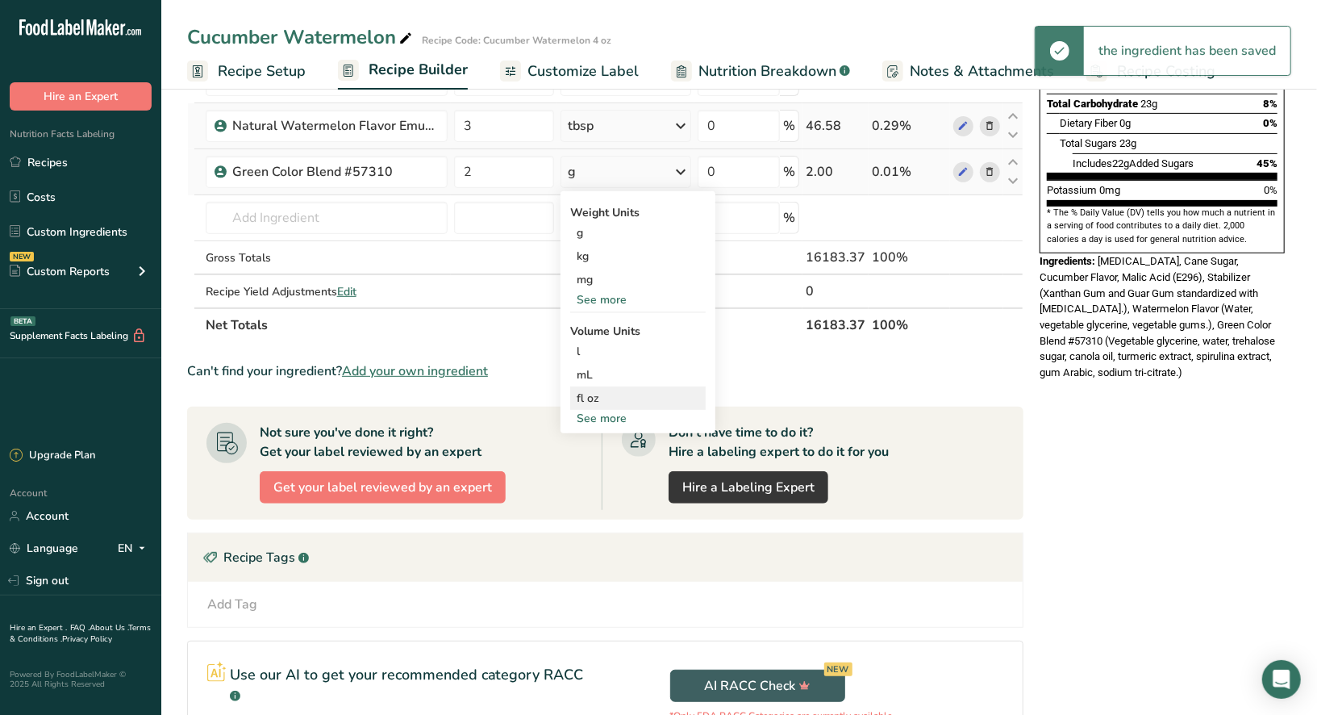
scroll to position [336, 0]
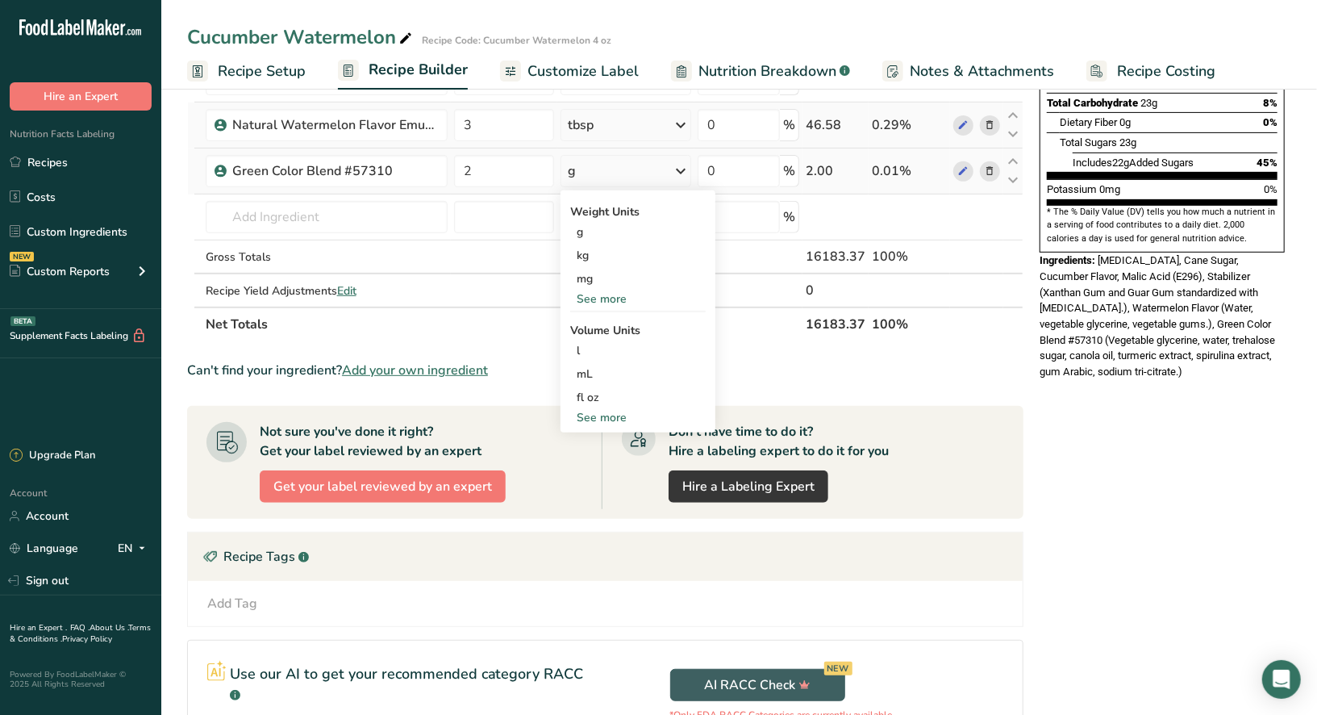
click at [618, 413] on div "See more" at bounding box center [637, 417] width 135 height 17
select select "22"
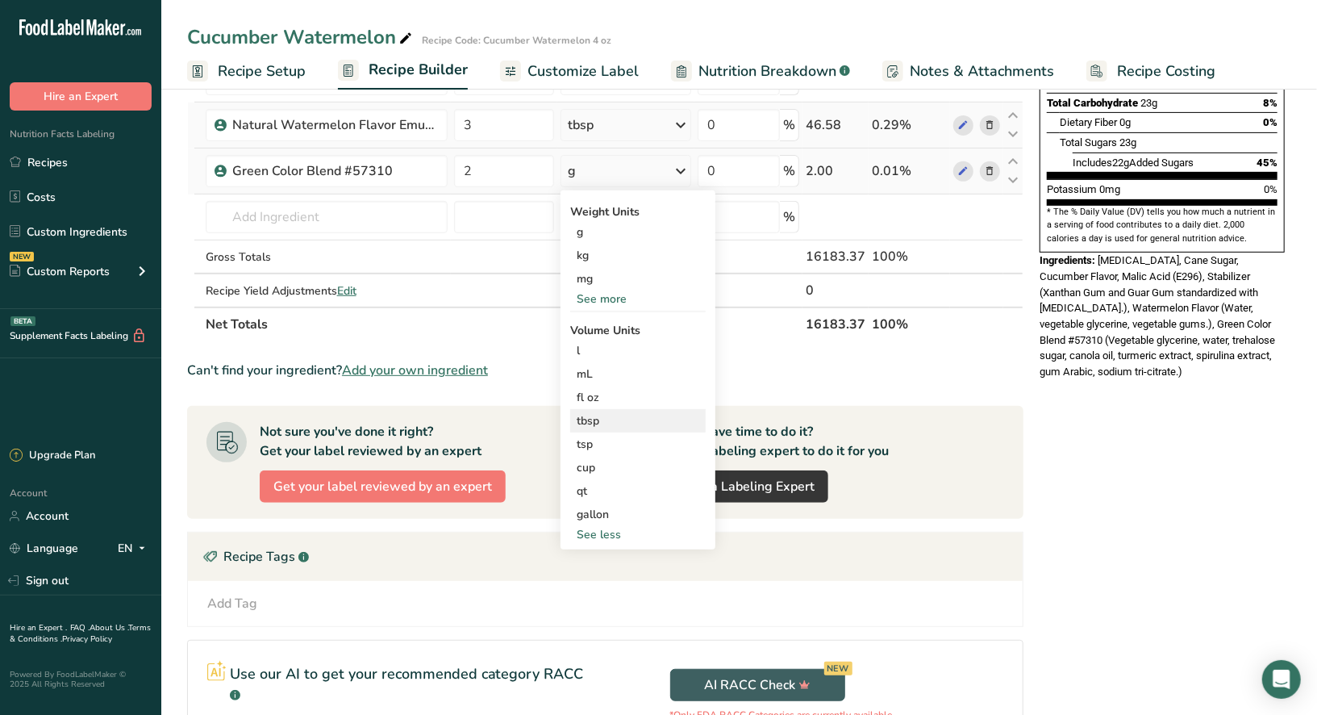
click at [607, 415] on div "tbsp" at bounding box center [638, 420] width 123 height 17
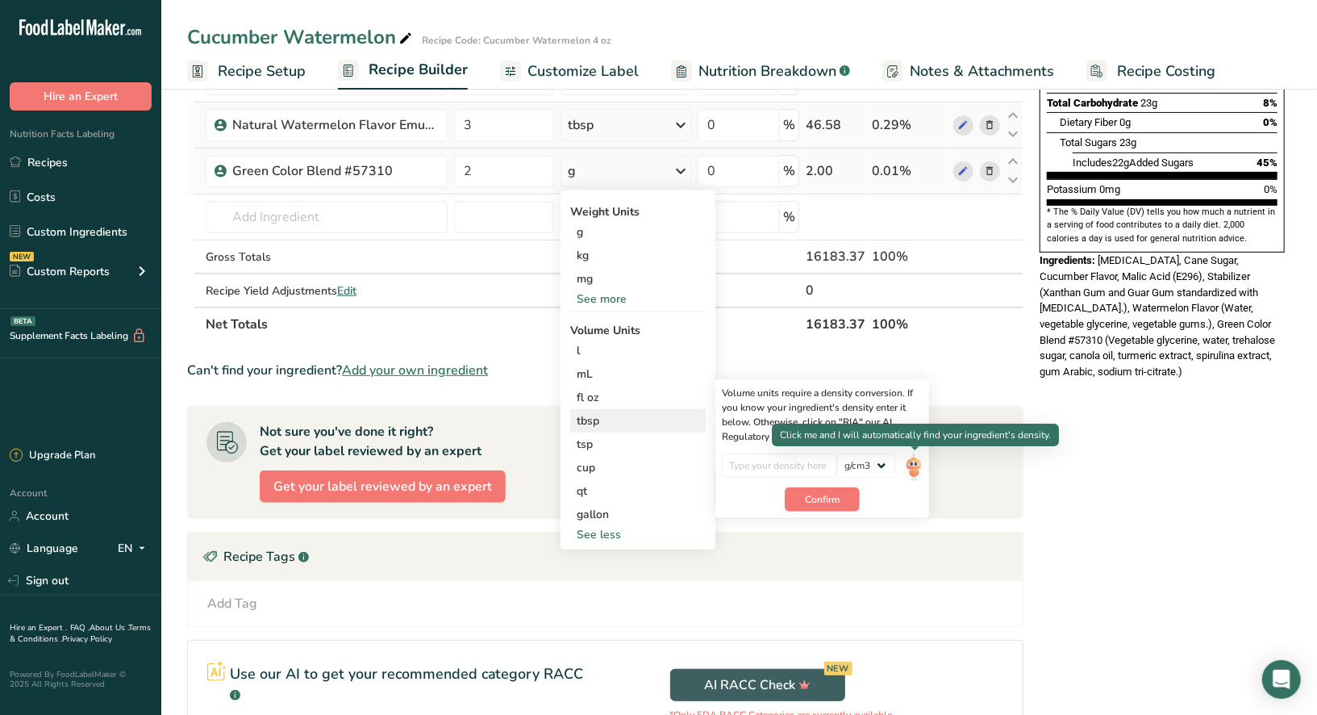
click at [918, 465] on img at bounding box center [914, 467] width 18 height 28
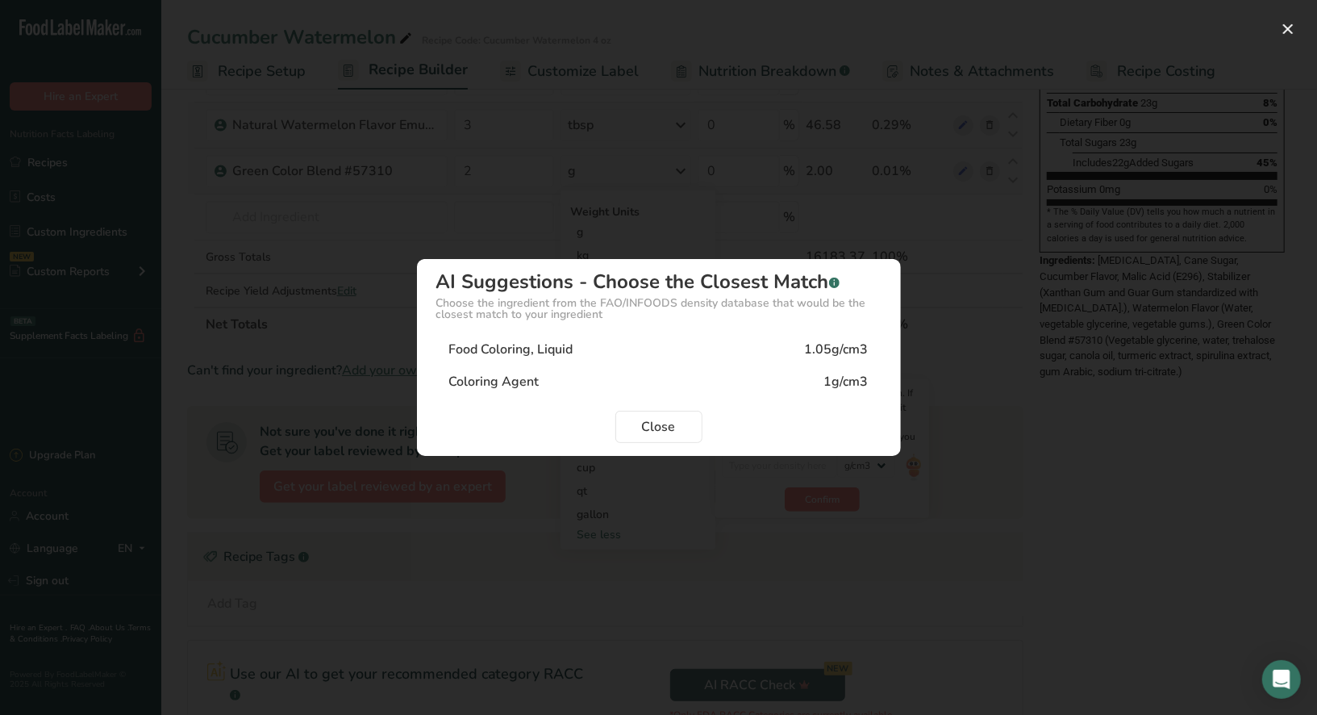
click at [832, 382] on div "1g/cm3" at bounding box center [846, 381] width 44 height 19
type input "1"
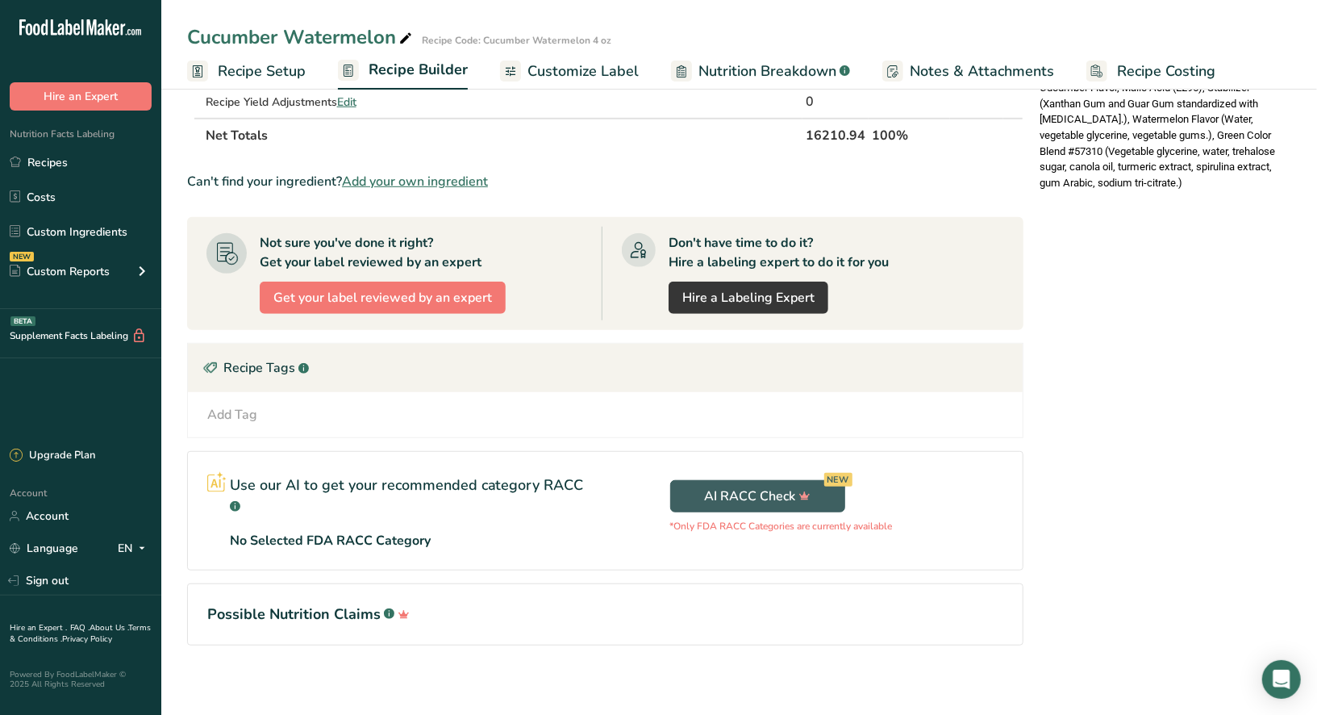
scroll to position [0, 0]
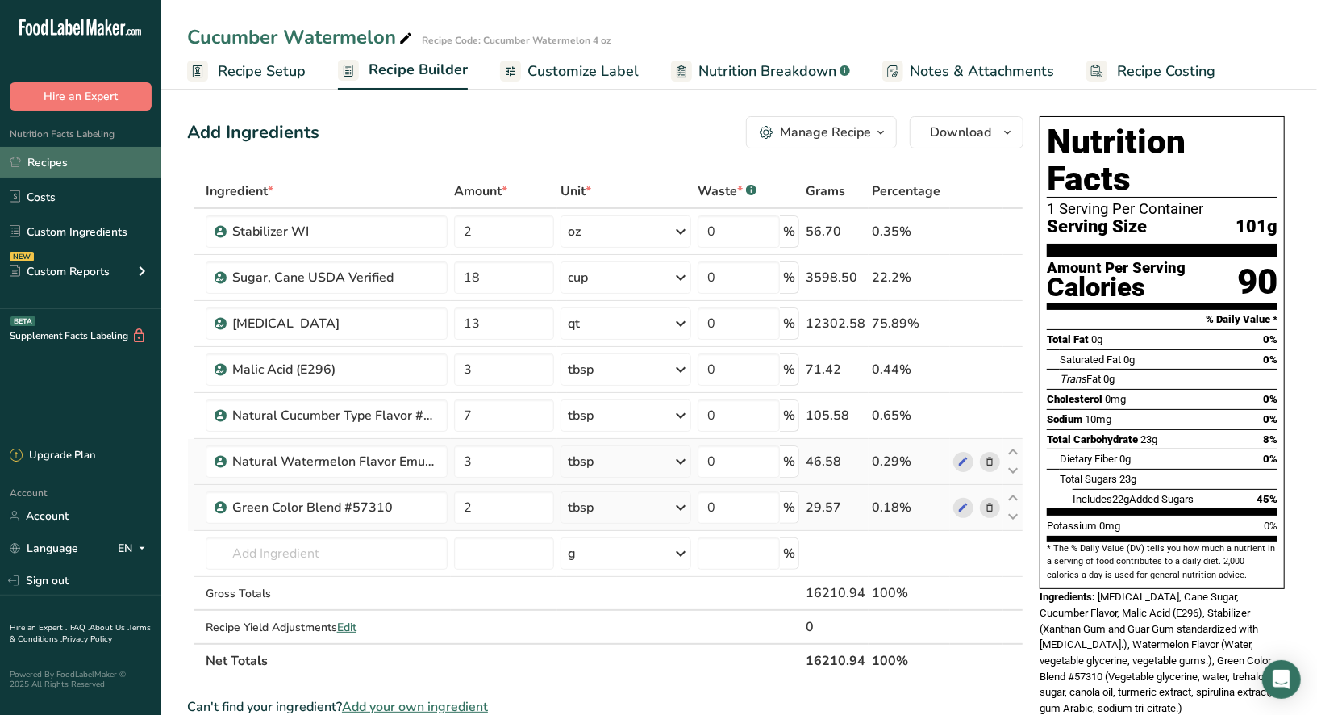
click at [59, 160] on link "Recipes" at bounding box center [80, 162] width 161 height 31
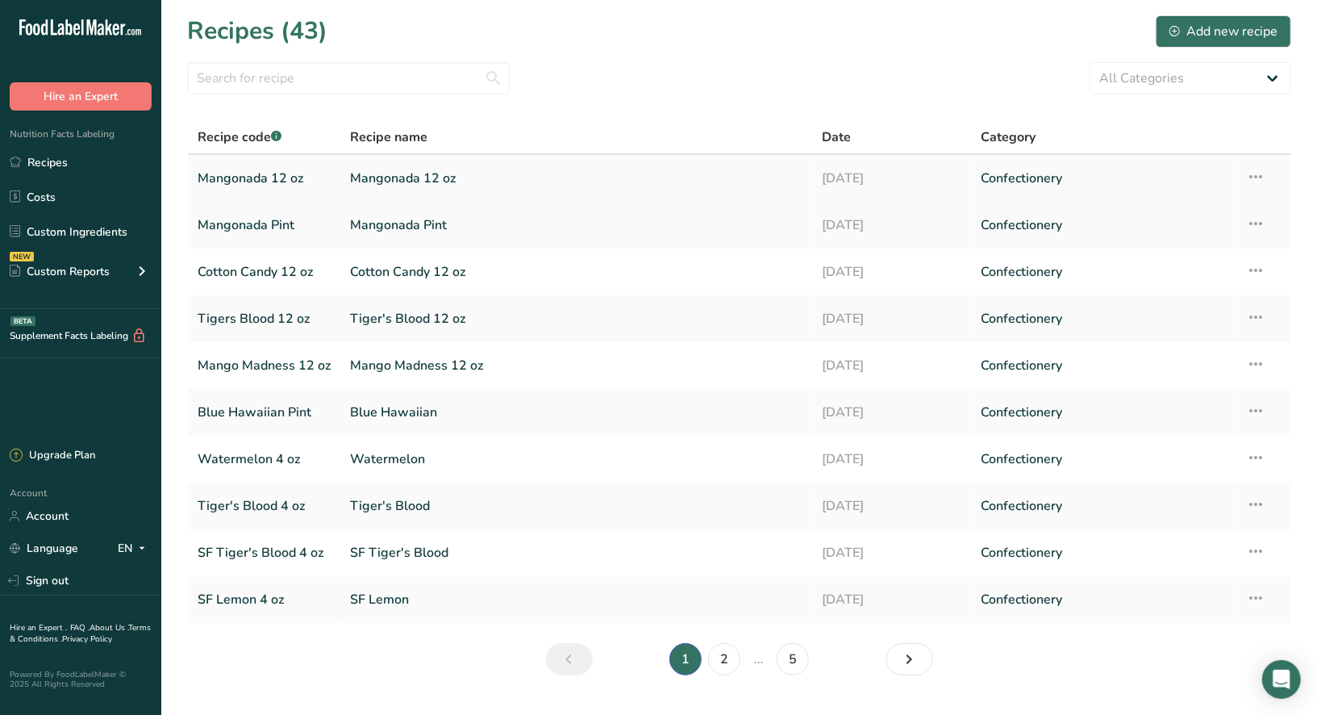
click at [241, 179] on link "Mangonada 12 oz" at bounding box center [264, 178] width 133 height 34
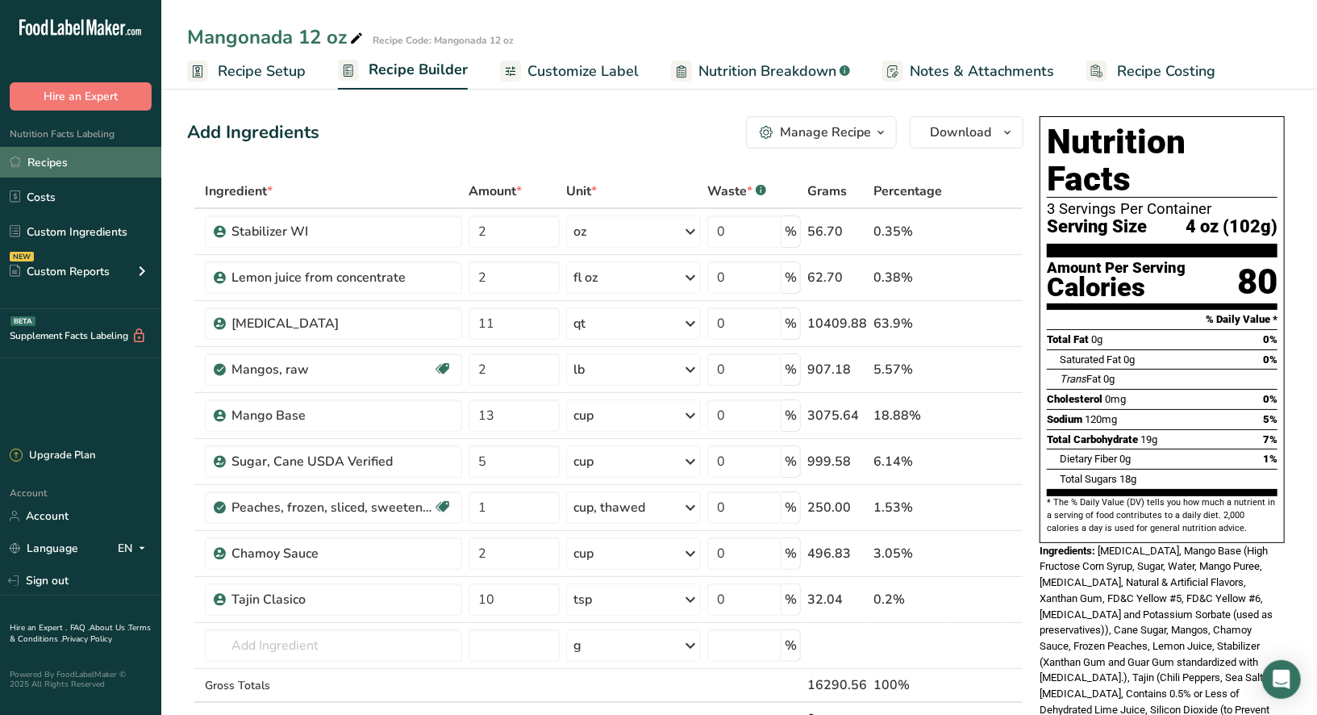
click at [100, 159] on link "Recipes" at bounding box center [80, 162] width 161 height 31
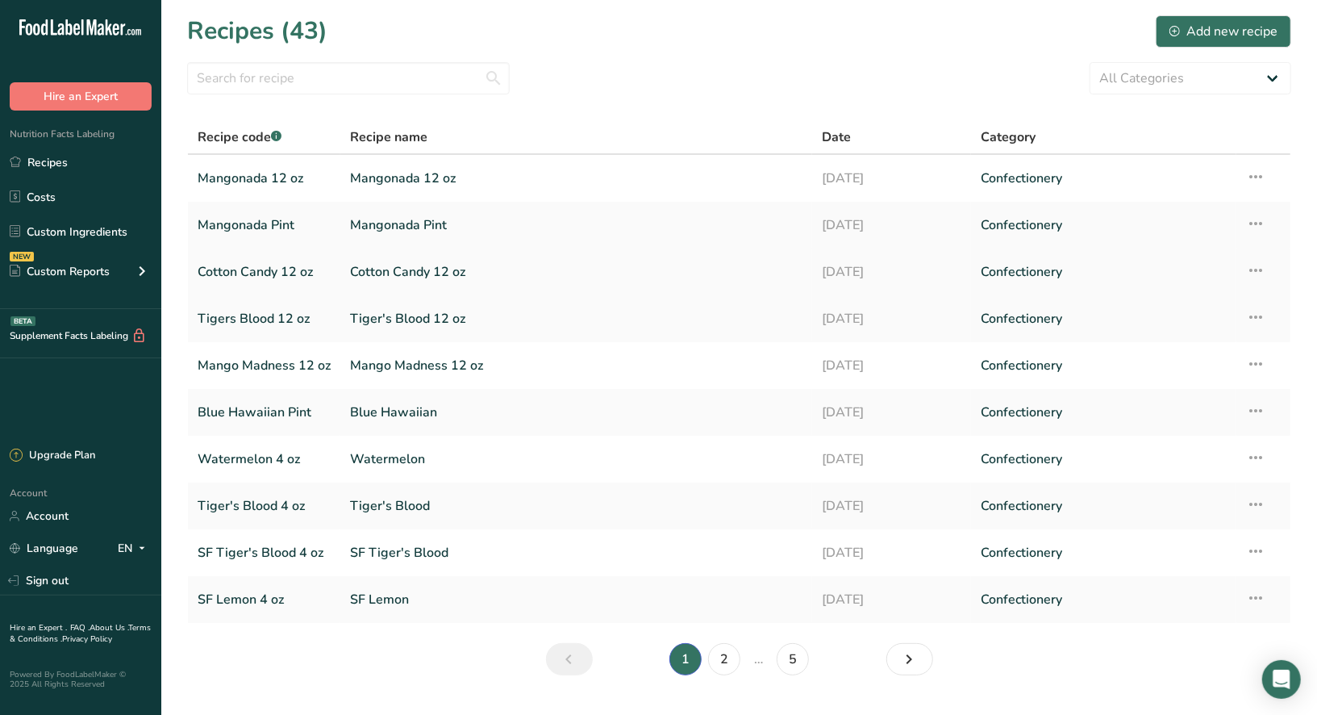
click at [266, 273] on link "Cotton Candy 12 oz" at bounding box center [264, 272] width 133 height 34
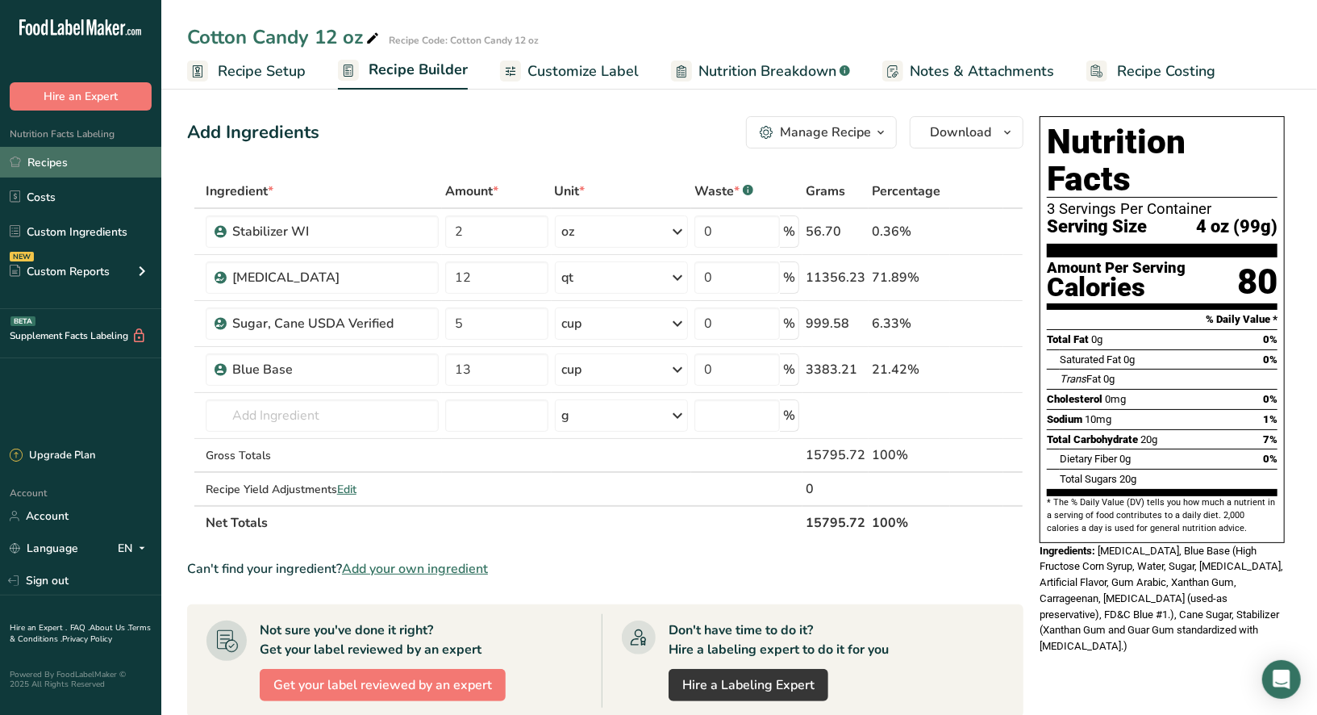
click at [59, 164] on link "Recipes" at bounding box center [80, 162] width 161 height 31
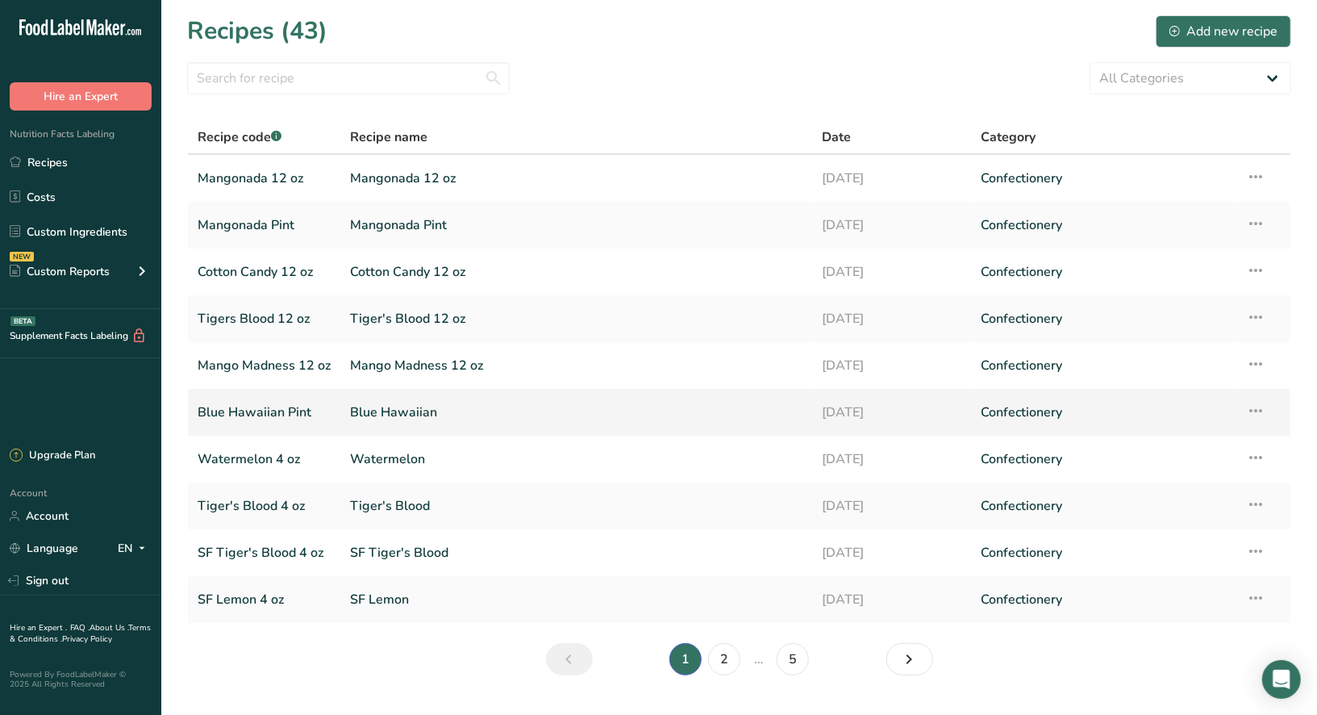
click at [276, 411] on link "Blue Hawaiian Pint" at bounding box center [264, 412] width 133 height 34
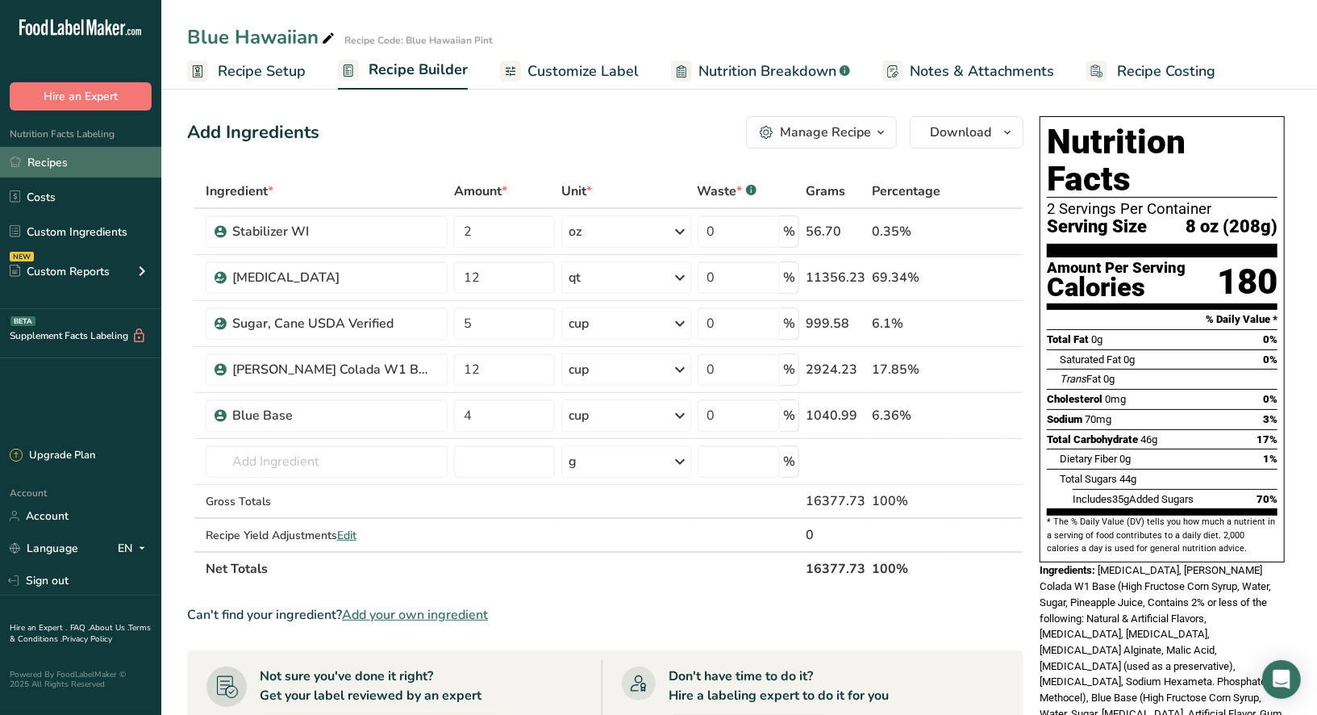
click at [54, 164] on link "Recipes" at bounding box center [80, 162] width 161 height 31
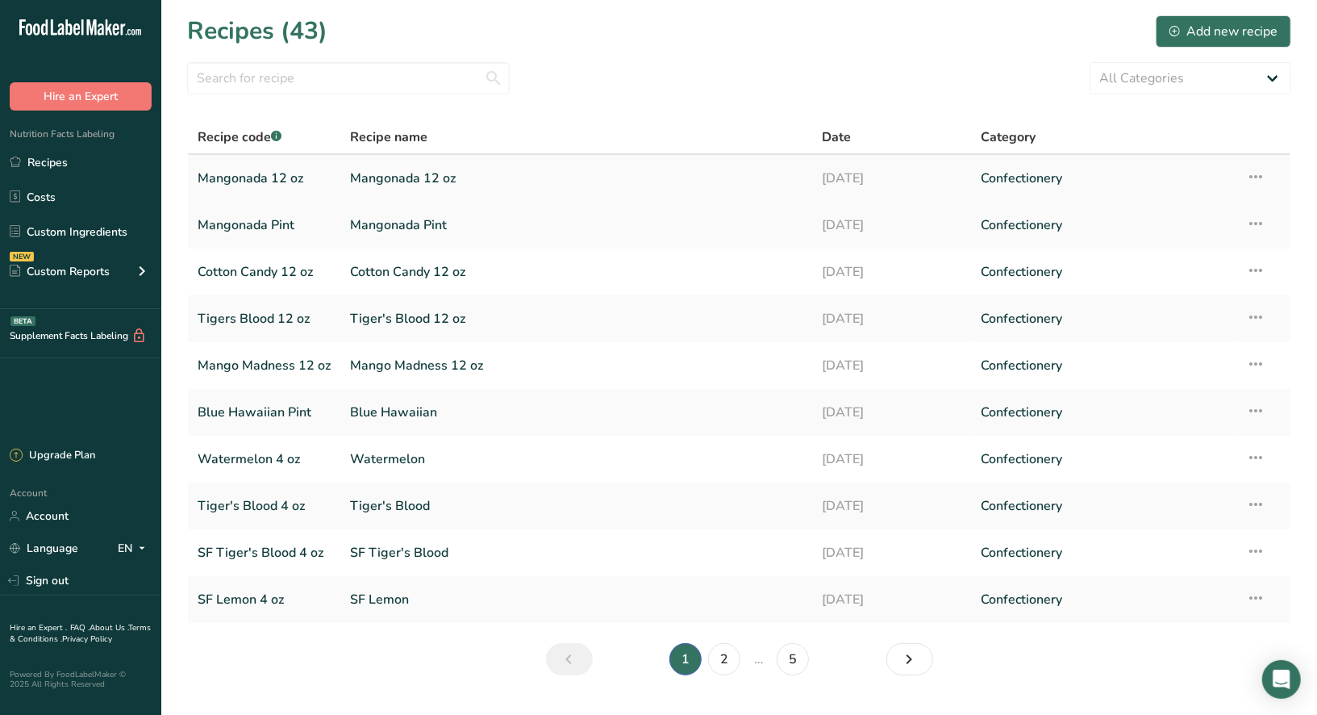
click at [253, 179] on link "Mangonada 12 oz" at bounding box center [264, 178] width 133 height 34
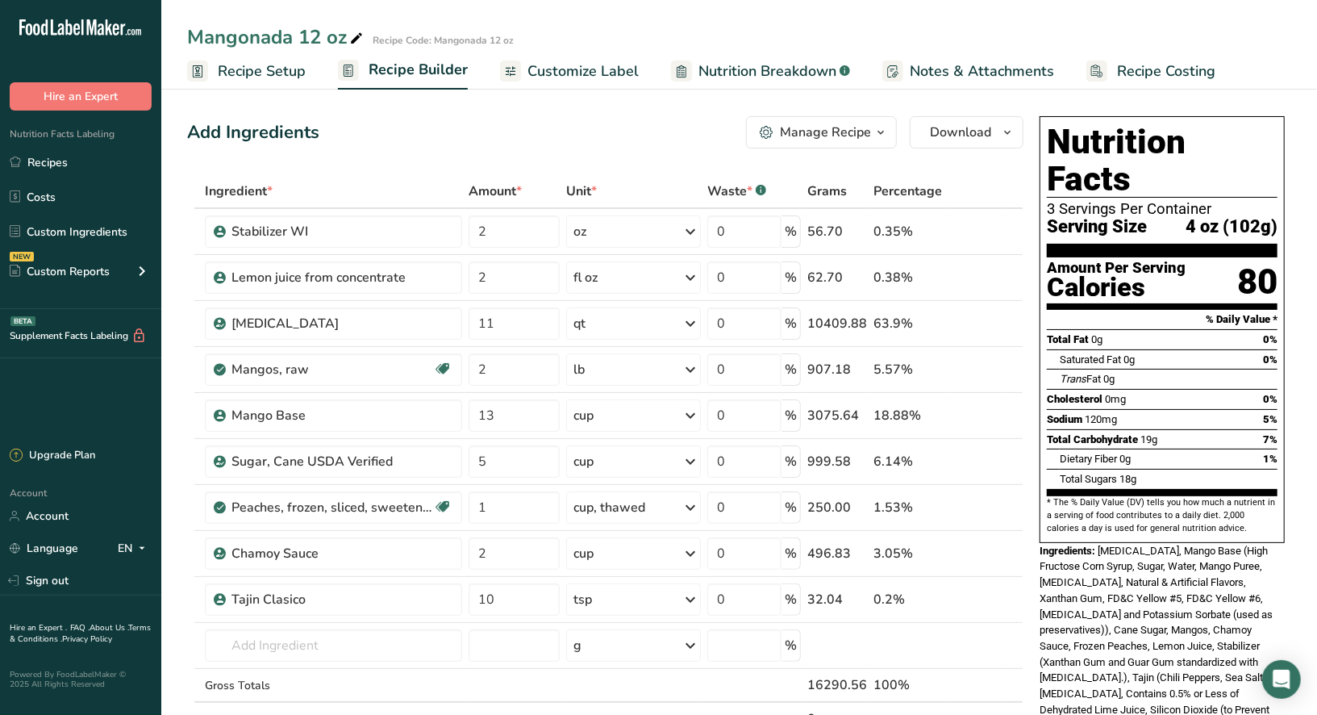
click at [276, 73] on span "Recipe Setup" at bounding box center [262, 71] width 88 height 22
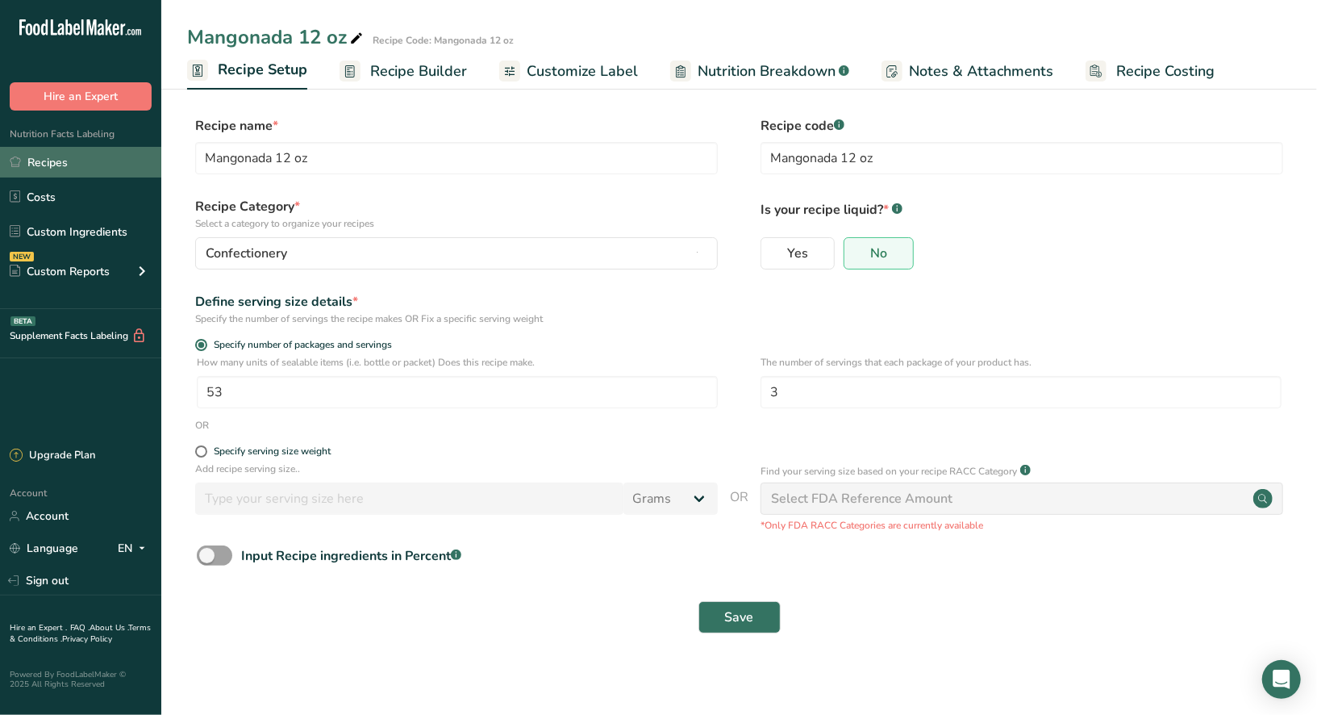
click at [56, 163] on link "Recipes" at bounding box center [80, 162] width 161 height 31
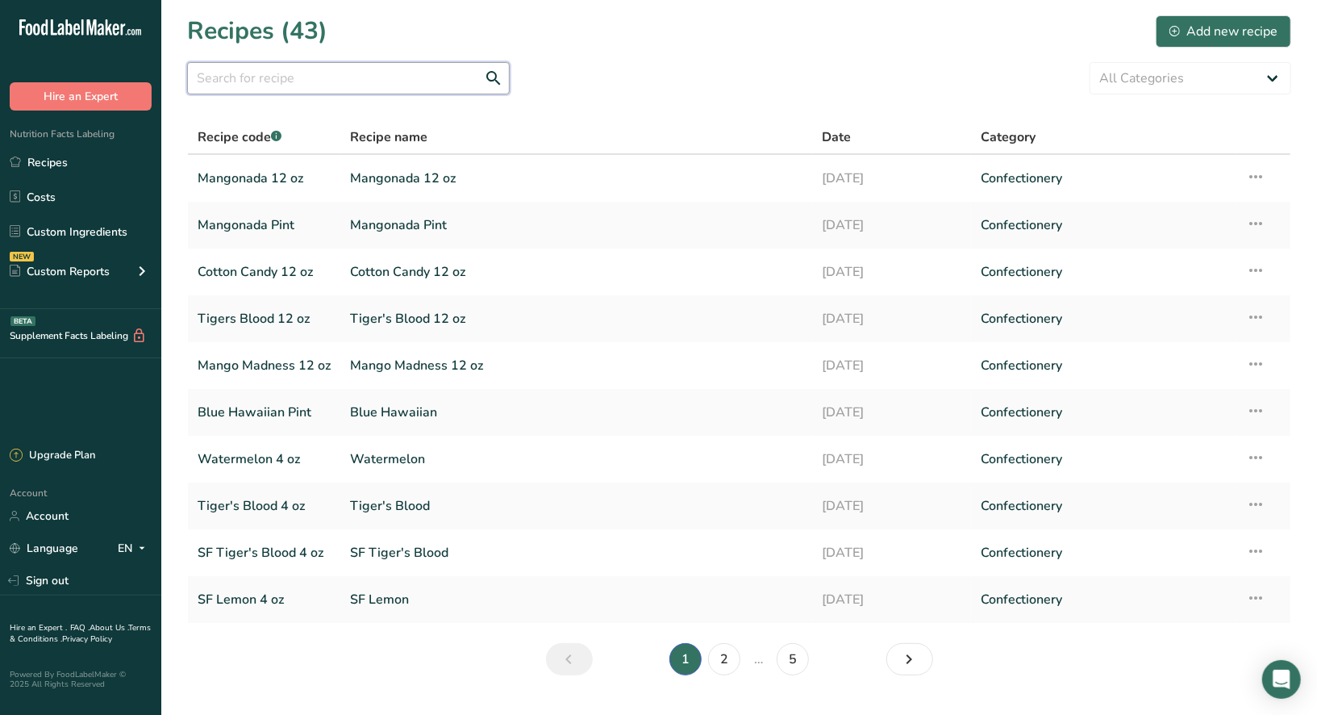
click at [249, 73] on input "text" at bounding box center [348, 78] width 323 height 32
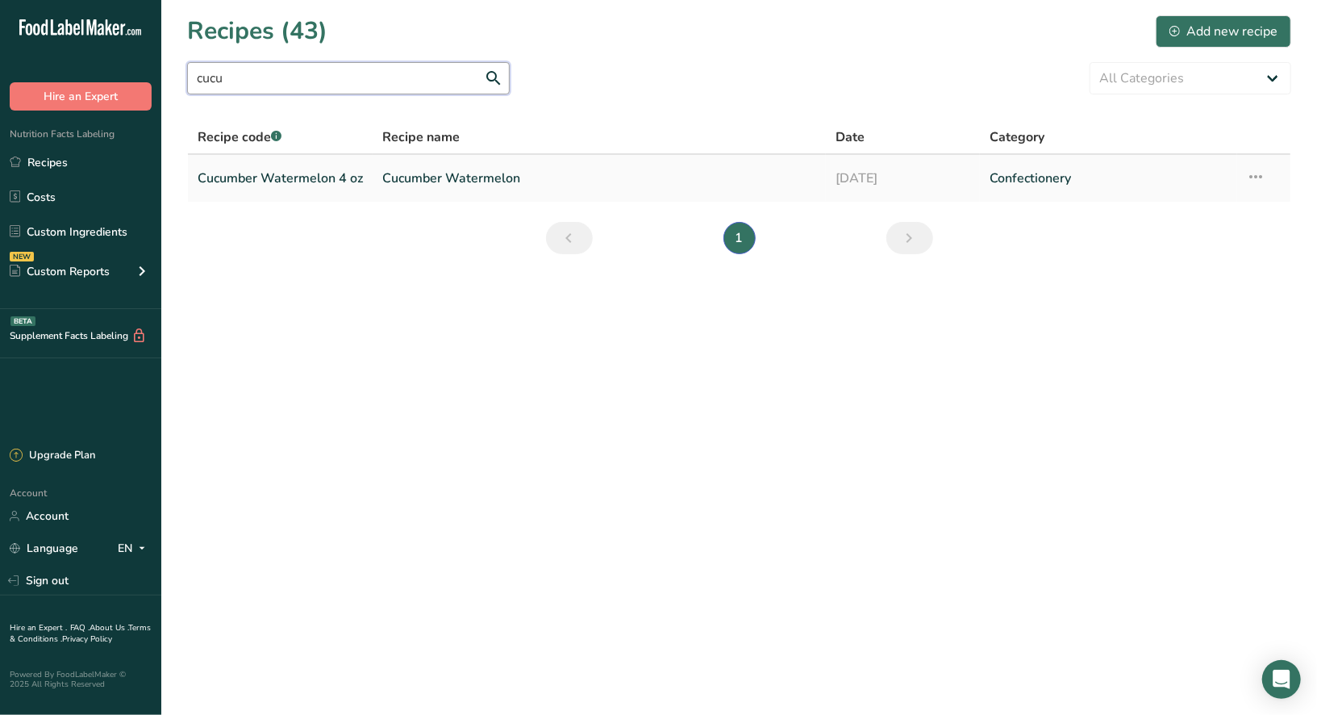
type input "cucu"
click at [299, 181] on link "Cucumber Watermelon 4 oz" at bounding box center [280, 178] width 165 height 34
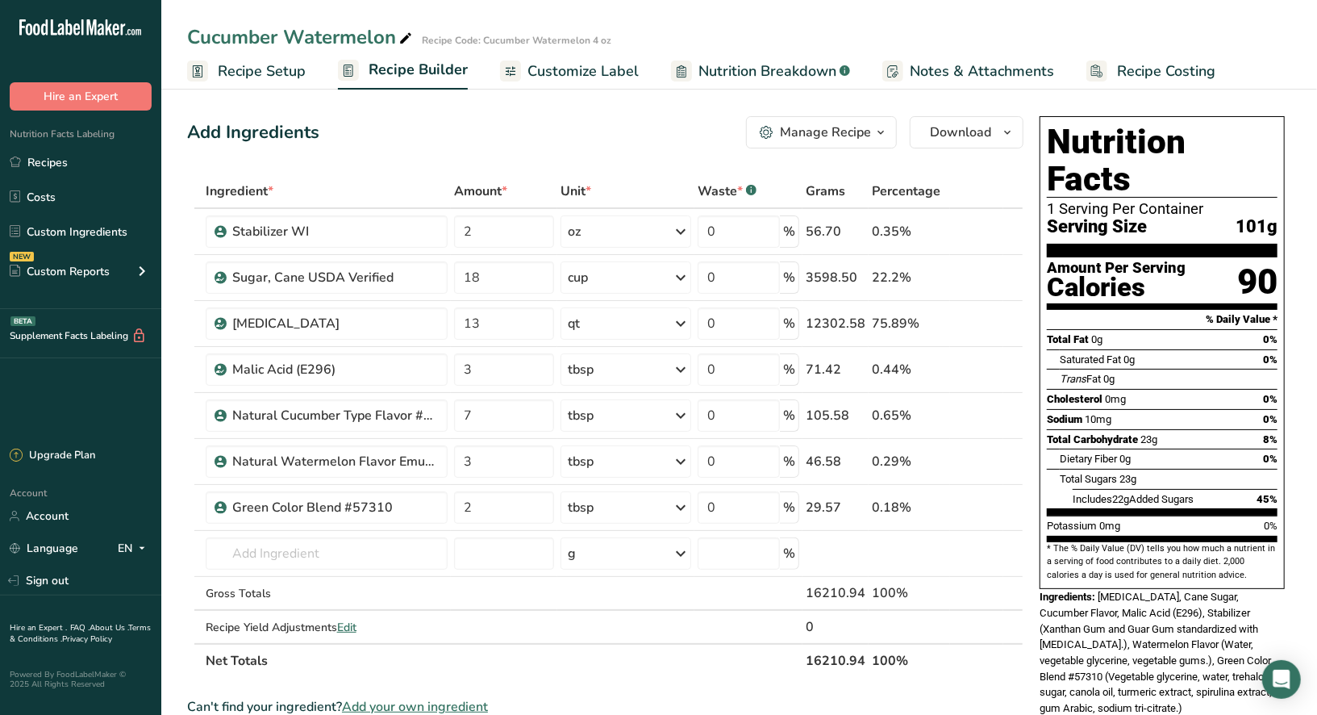
click at [863, 139] on div "Manage Recipe" at bounding box center [825, 132] width 91 height 19
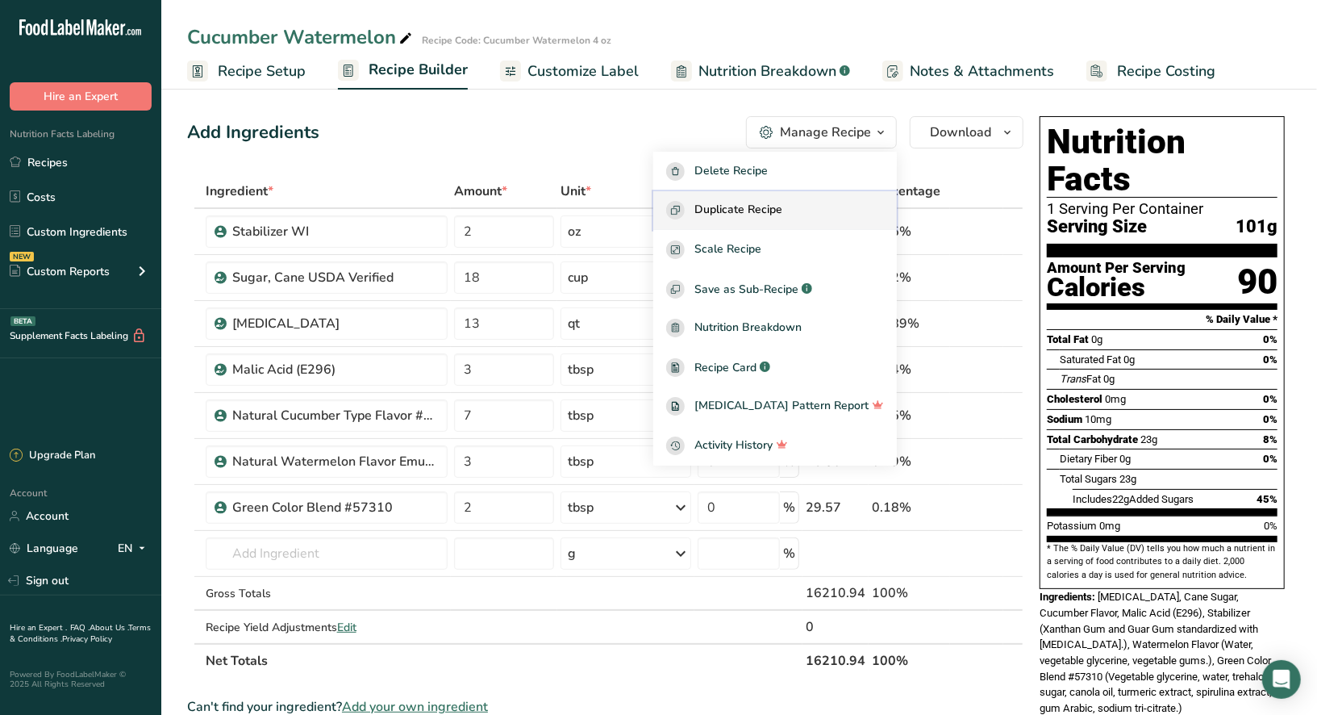
click at [782, 210] on span "Duplicate Recipe" at bounding box center [738, 210] width 88 height 19
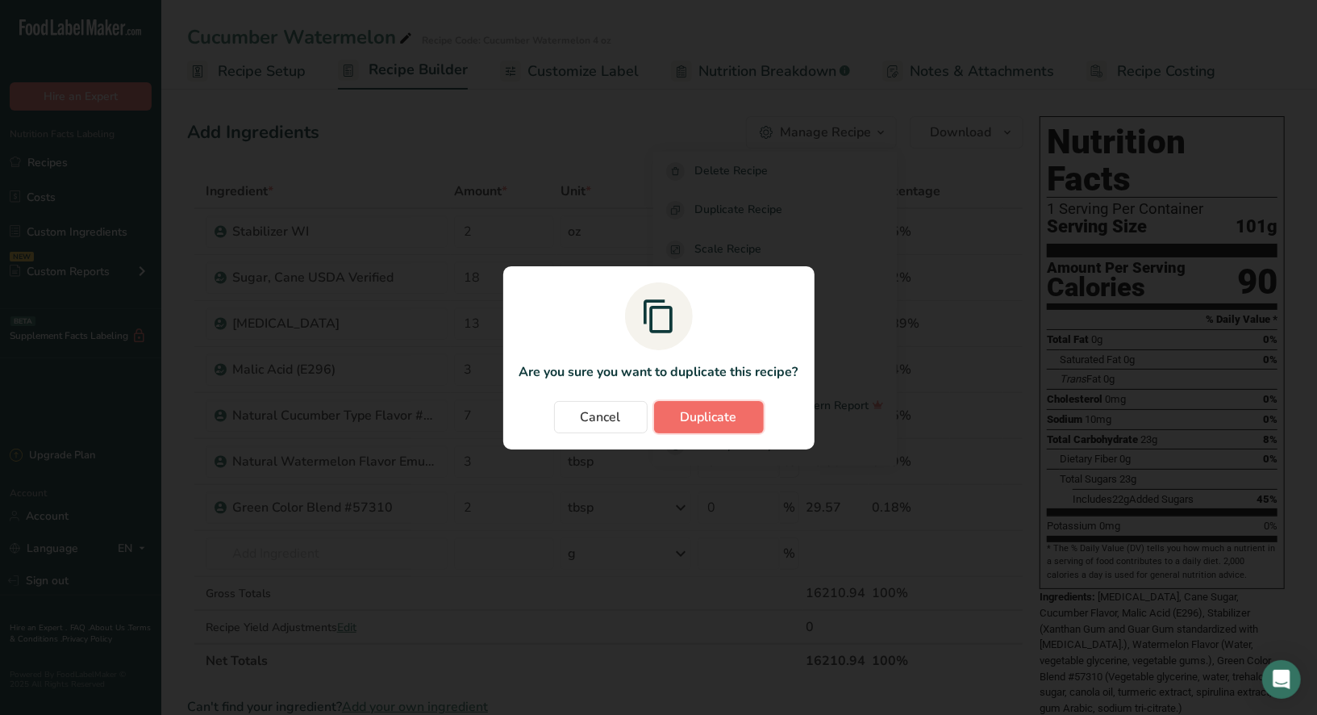
click at [727, 415] on span "Duplicate" at bounding box center [709, 416] width 56 height 19
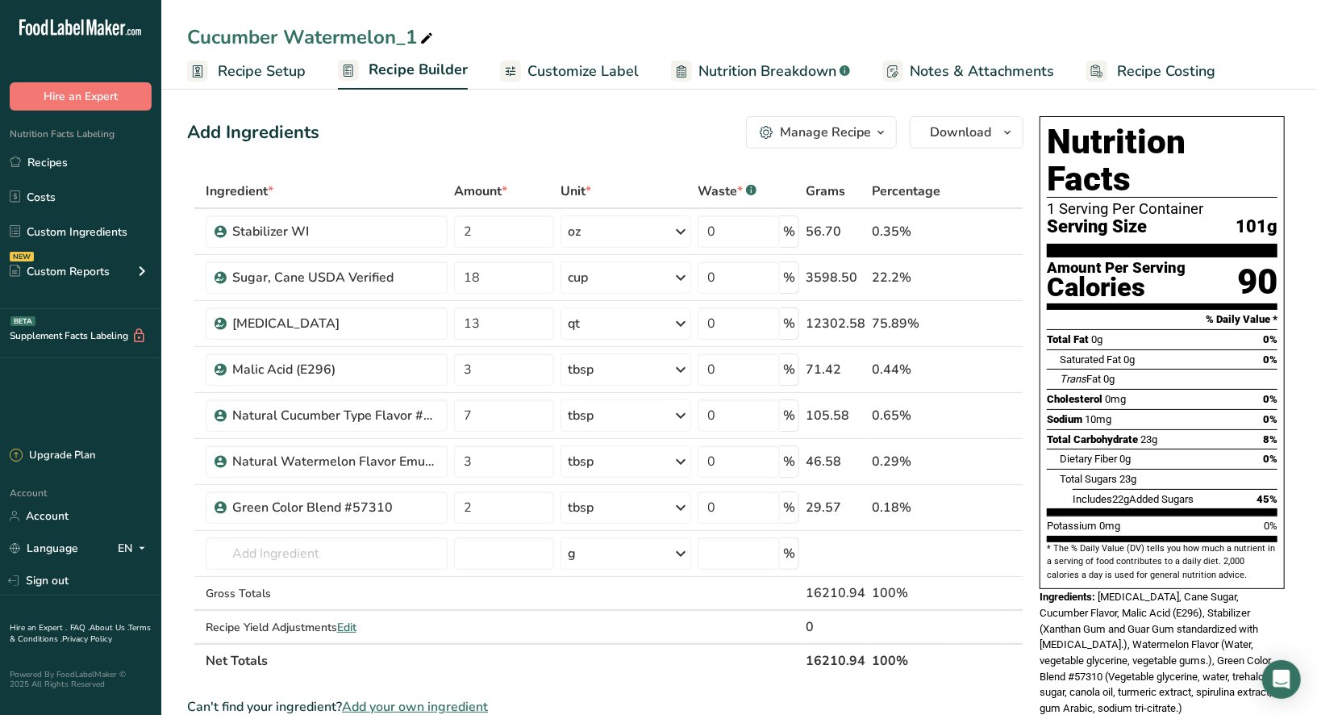
click at [430, 40] on icon at bounding box center [426, 38] width 15 height 23
type input "Cucumber Watermelon 12 oz"
click at [398, 146] on div "Add Ingredients Manage Recipe Delete Recipe Duplicate Recipe Scale Recipe Save …" at bounding box center [605, 132] width 836 height 32
click at [270, 75] on span "Recipe Setup" at bounding box center [262, 71] width 88 height 22
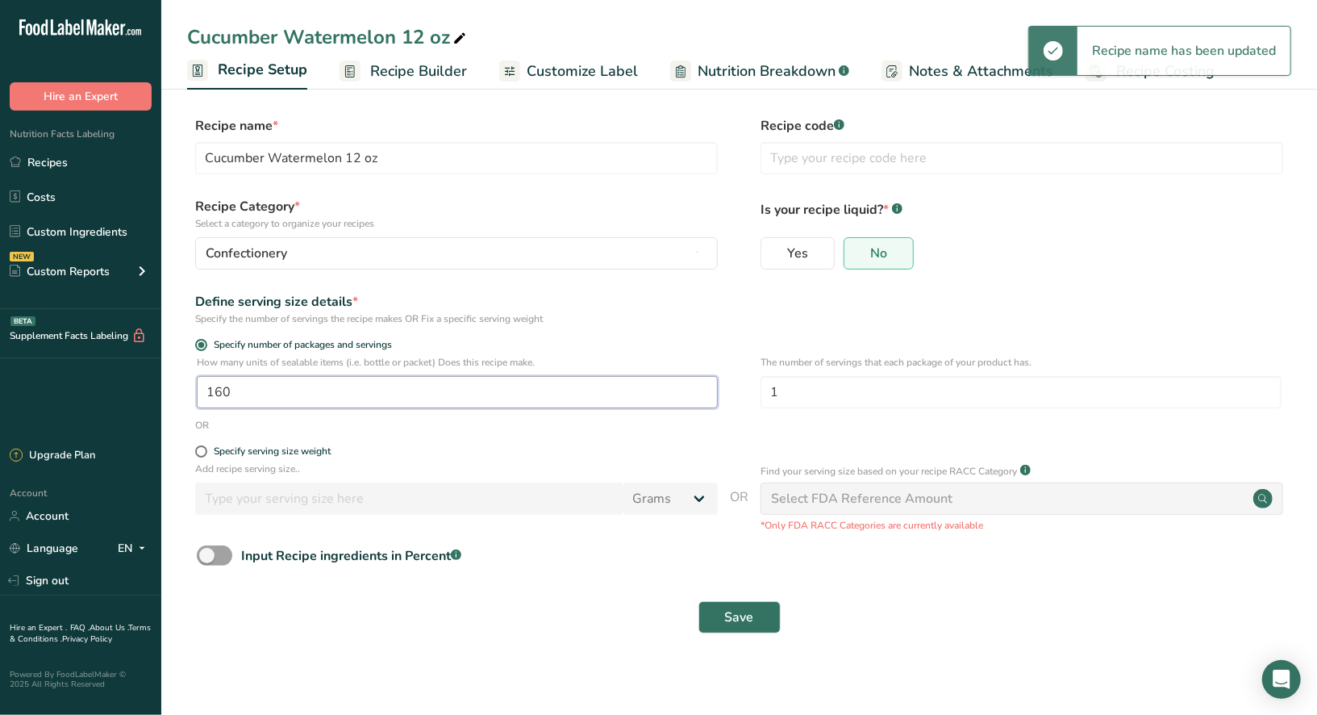
click at [248, 391] on input "160" at bounding box center [457, 392] width 521 height 32
type input "1"
type input "53"
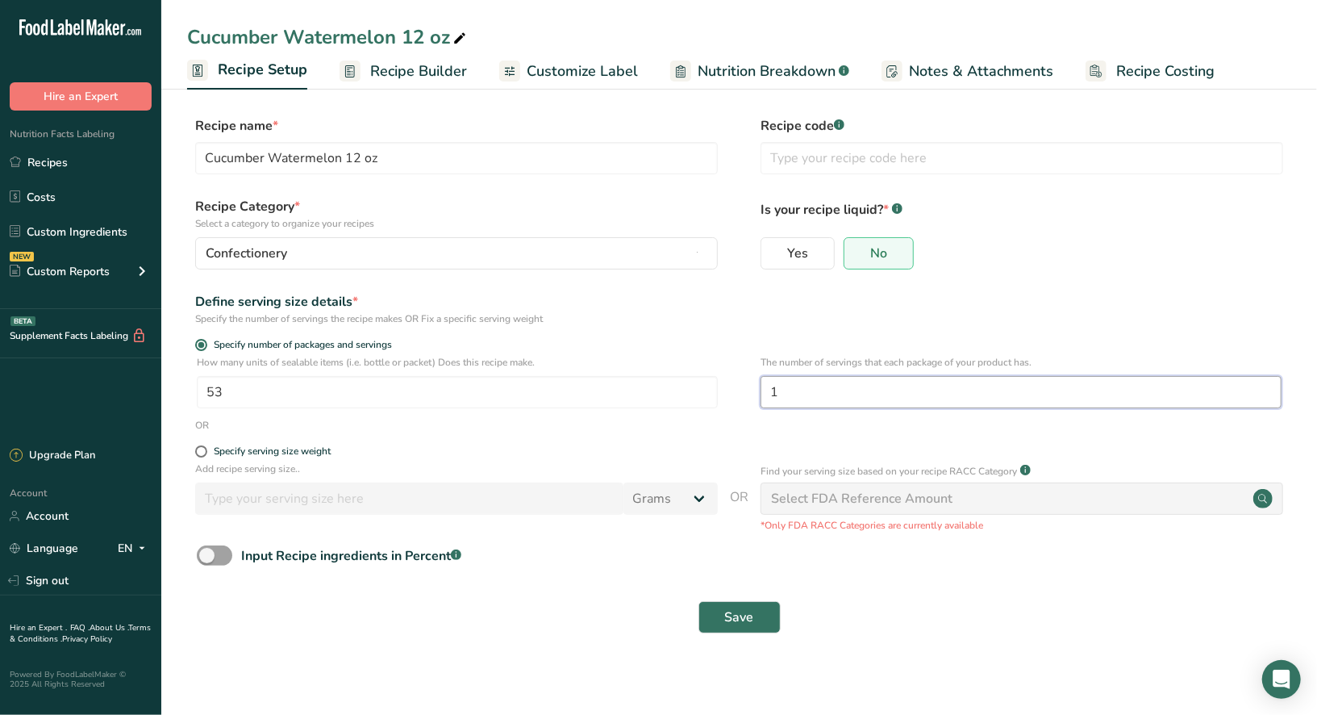
click at [789, 393] on input "1" at bounding box center [1020, 392] width 521 height 32
type input "3"
click at [736, 623] on span "Save" at bounding box center [739, 616] width 29 height 19
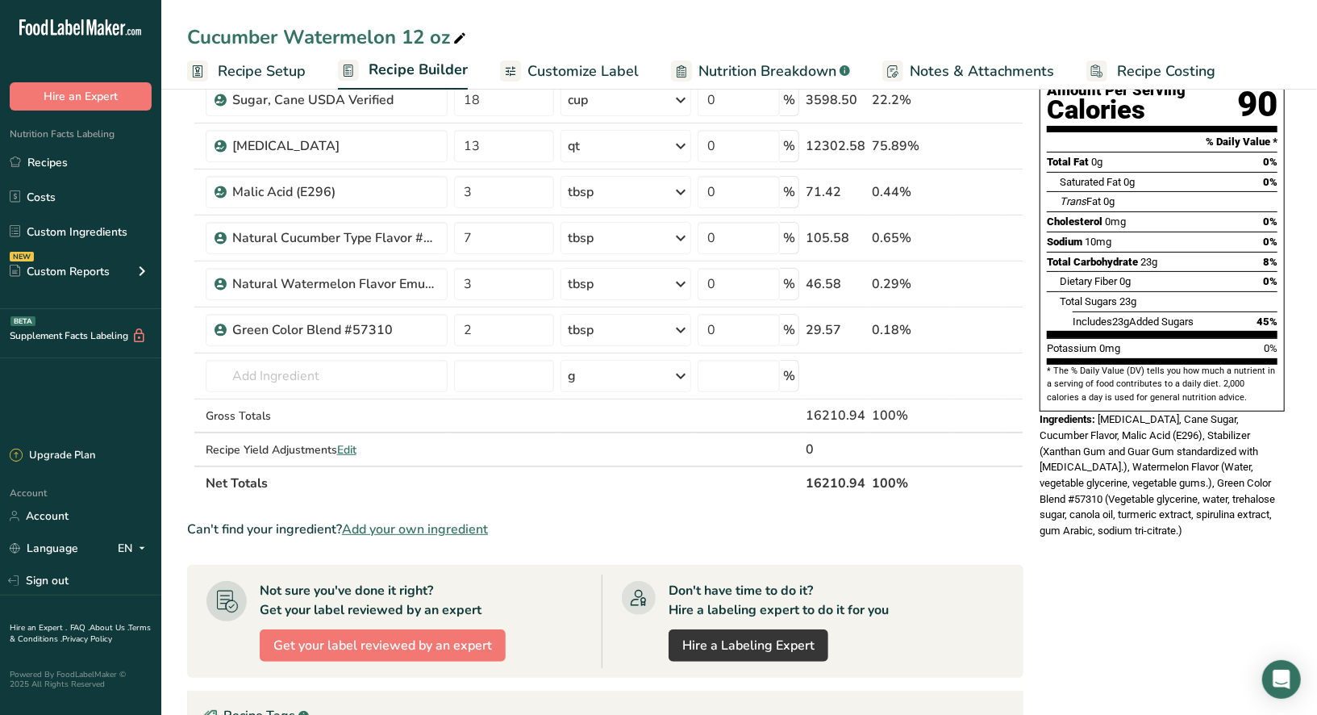
scroll to position [178, 0]
click at [1131, 431] on span "[MEDICAL_DATA], Cane Sugar, Cucumber Flavor, Malic Acid (E296), Stabilizer (Xan…" at bounding box center [1156, 473] width 235 height 123
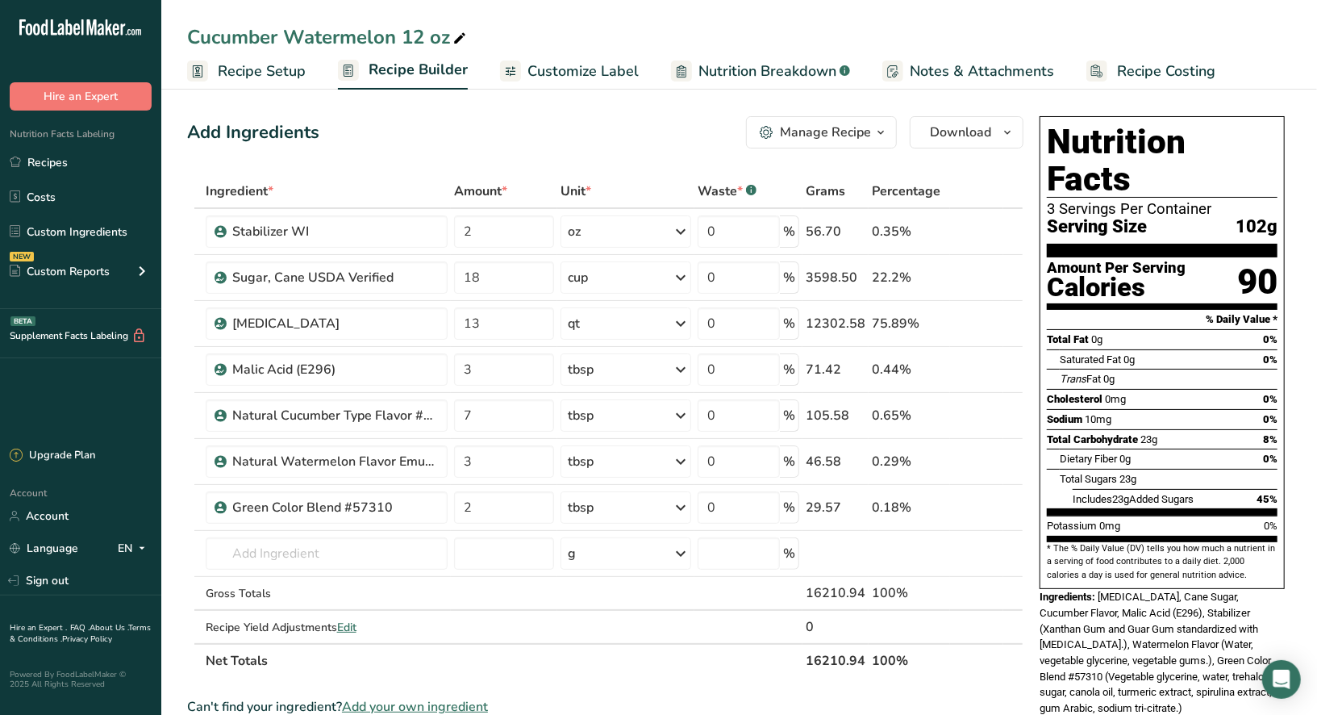
click at [587, 73] on span "Customize Label" at bounding box center [582, 71] width 111 height 22
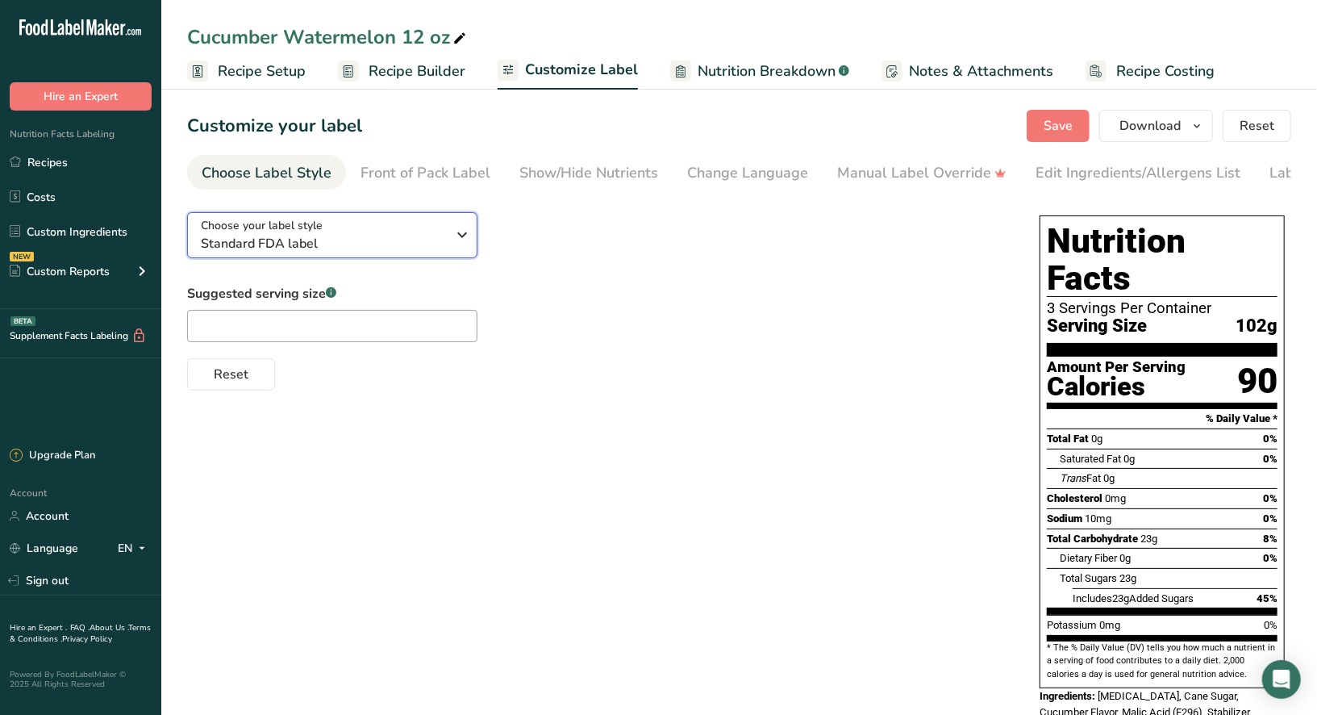
click at [463, 236] on icon "button" at bounding box center [462, 234] width 19 height 29
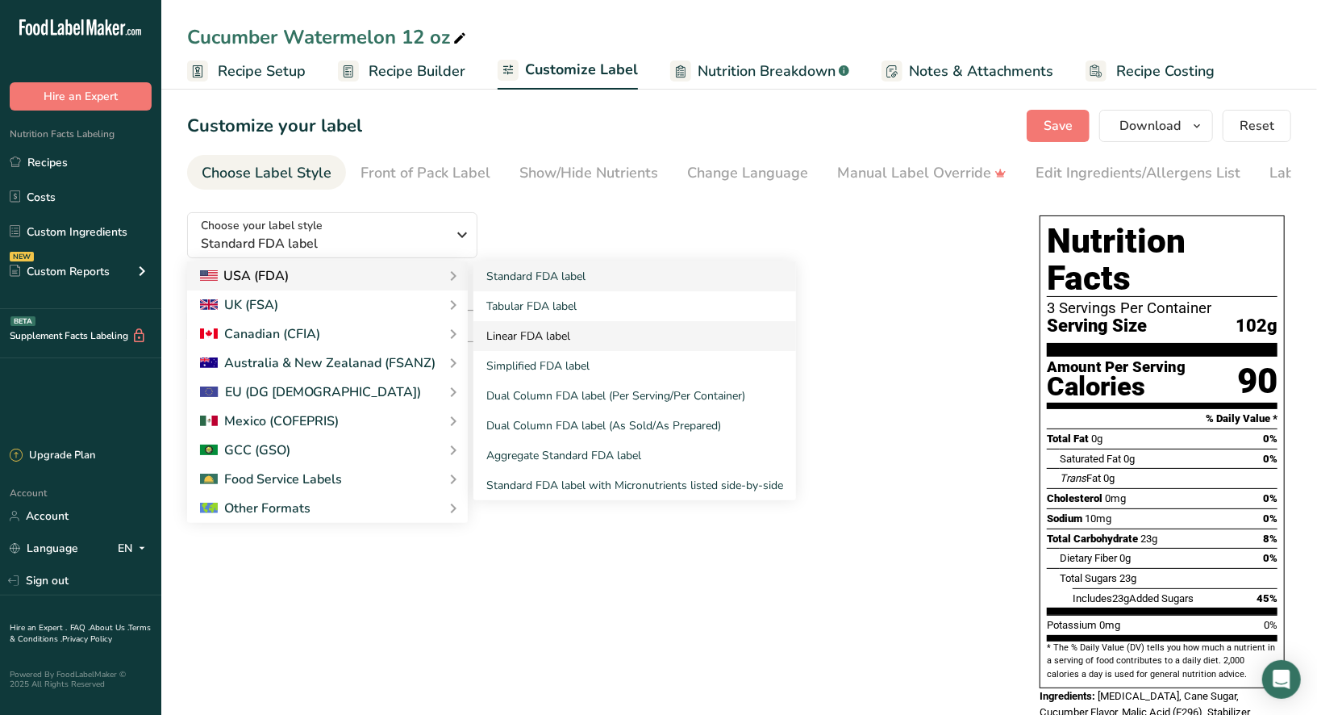
click at [515, 337] on link "Linear FDA label" at bounding box center [634, 336] width 323 height 30
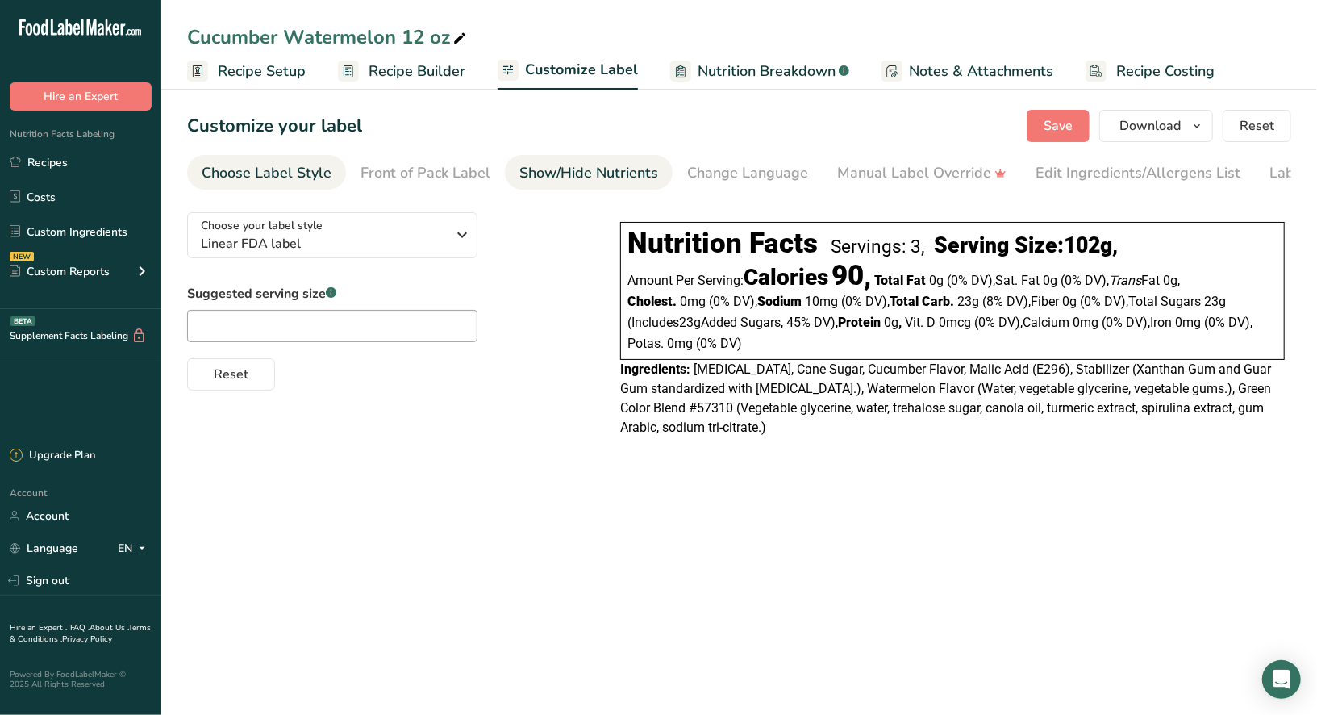
click at [594, 177] on div "Show/Hide Nutrients" at bounding box center [588, 173] width 139 height 22
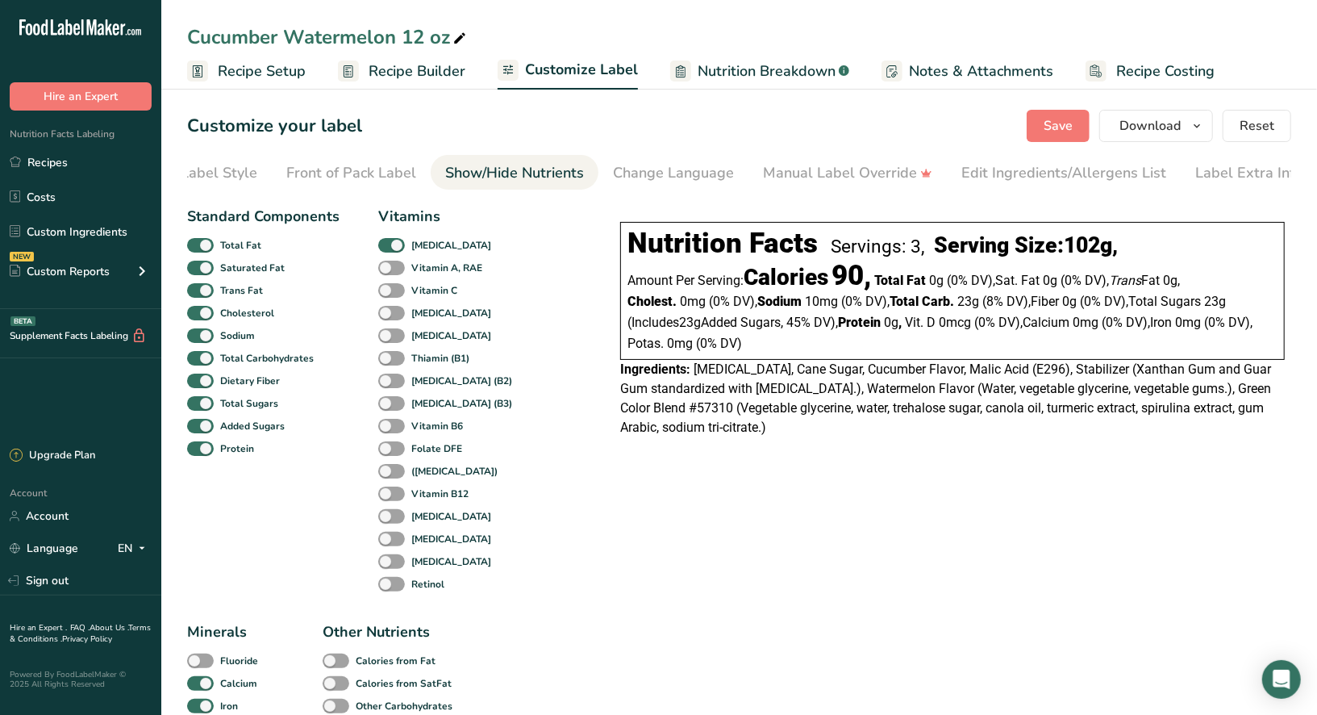
scroll to position [0, 86]
click at [394, 252] on span at bounding box center [391, 245] width 27 height 15
click at [389, 250] on input "[MEDICAL_DATA]" at bounding box center [383, 245] width 10 height 10
checkbox input "false"
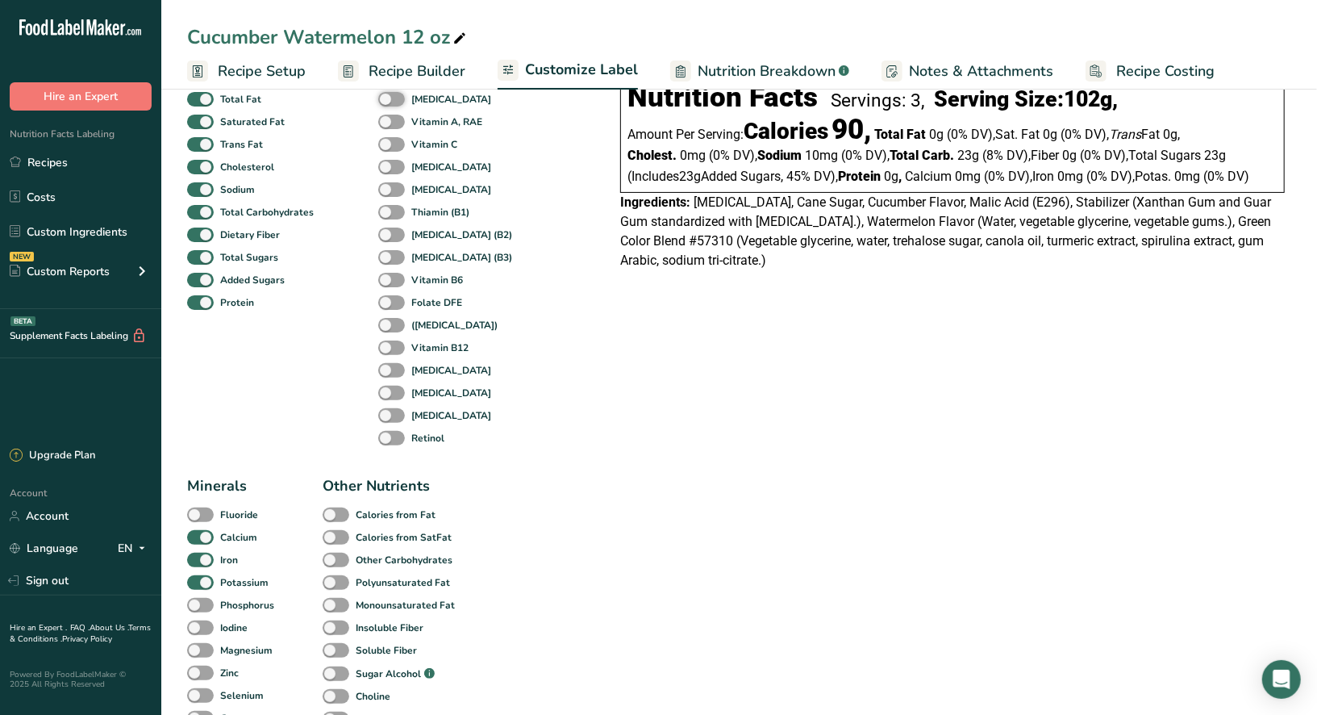
scroll to position [156, 0]
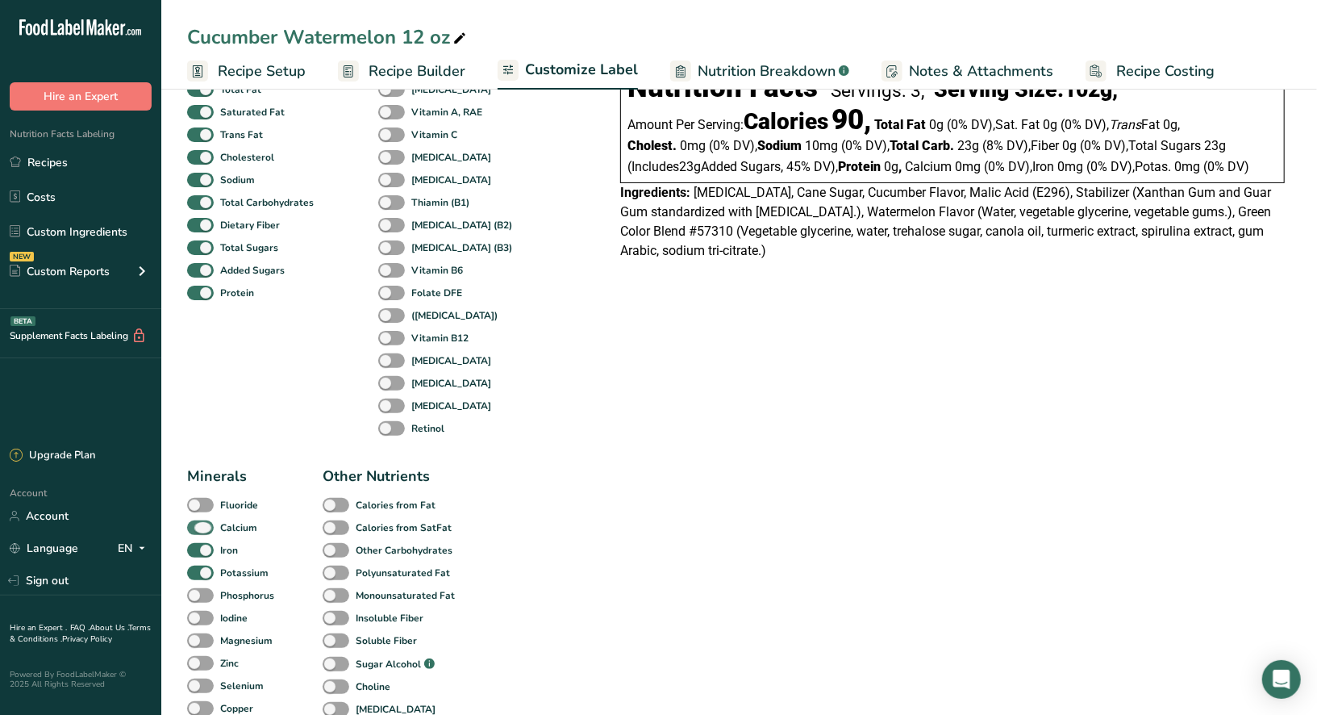
click at [206, 531] on span at bounding box center [200, 527] width 27 height 15
click at [198, 531] on input "Calcium" at bounding box center [192, 527] width 10 height 10
checkbox input "false"
click at [204, 556] on span at bounding box center [200, 550] width 27 height 15
click at [198, 555] on input "Iron" at bounding box center [192, 549] width 10 height 10
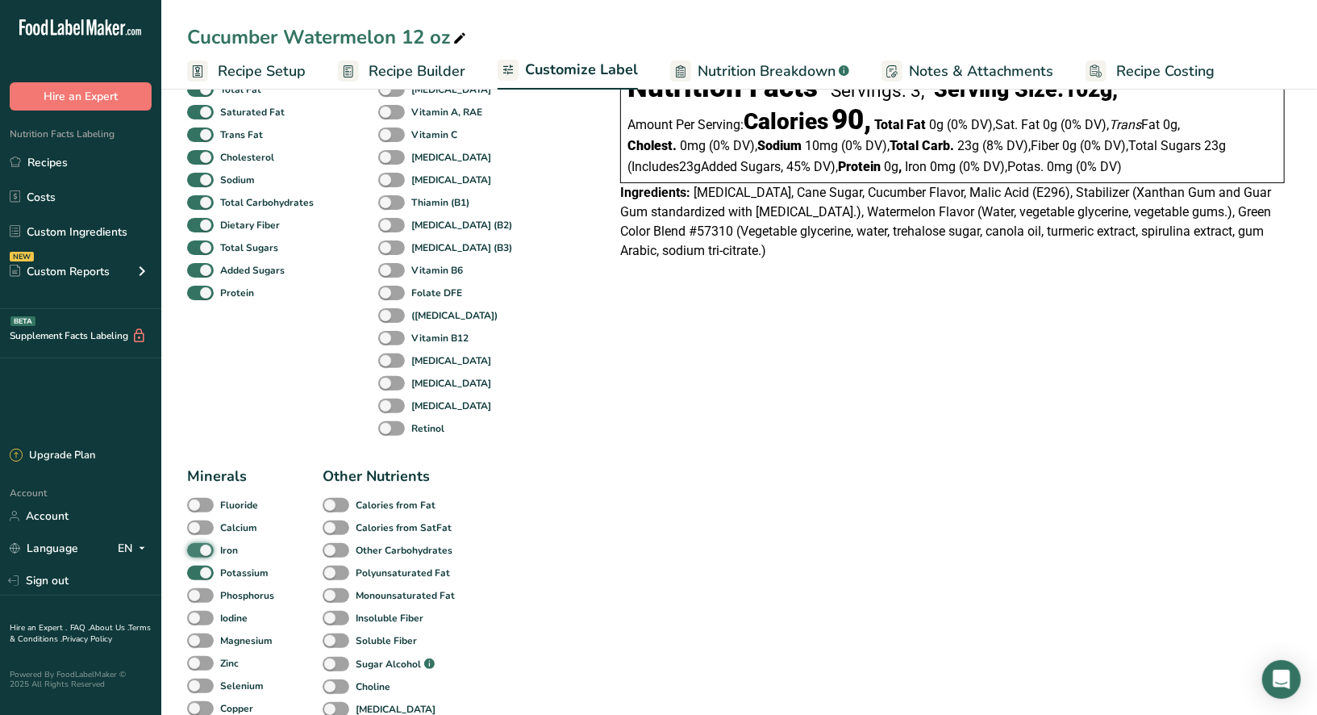
checkbox input "false"
click at [205, 578] on span at bounding box center [200, 572] width 27 height 15
click at [198, 577] on input "Potassium" at bounding box center [192, 572] width 10 height 10
checkbox input "false"
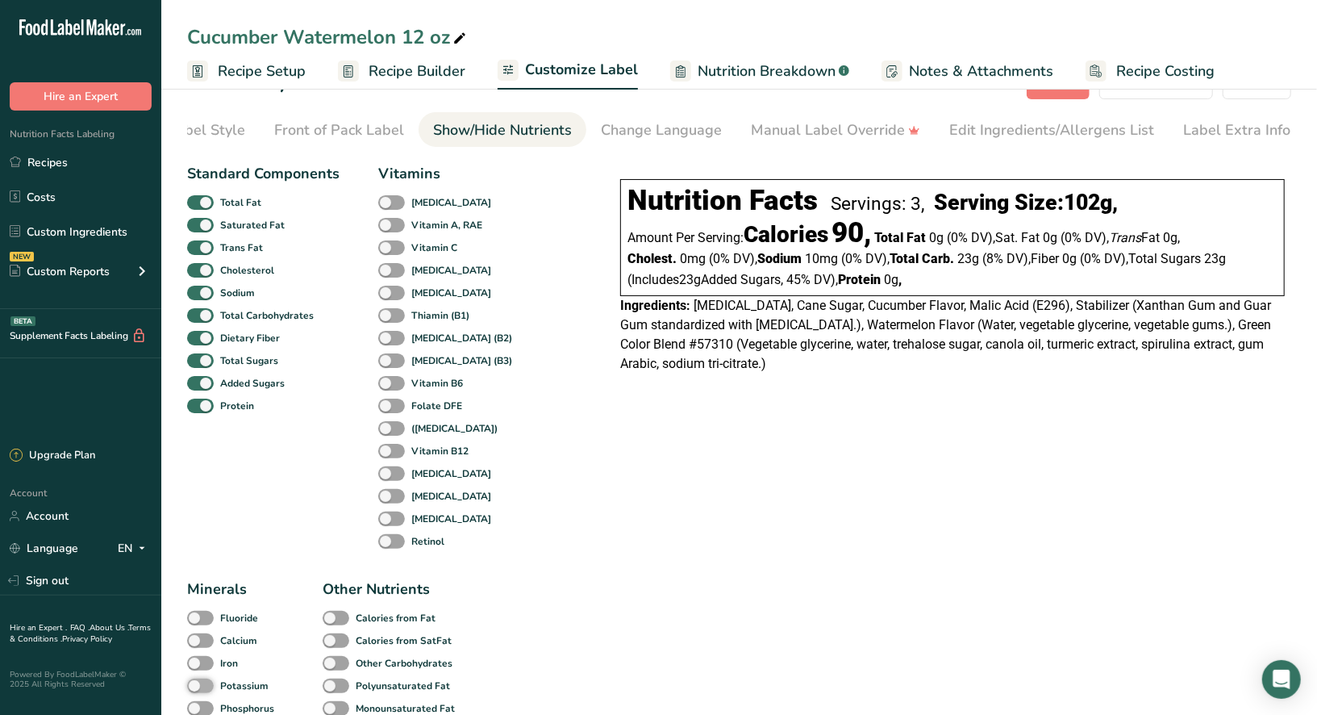
scroll to position [0, 0]
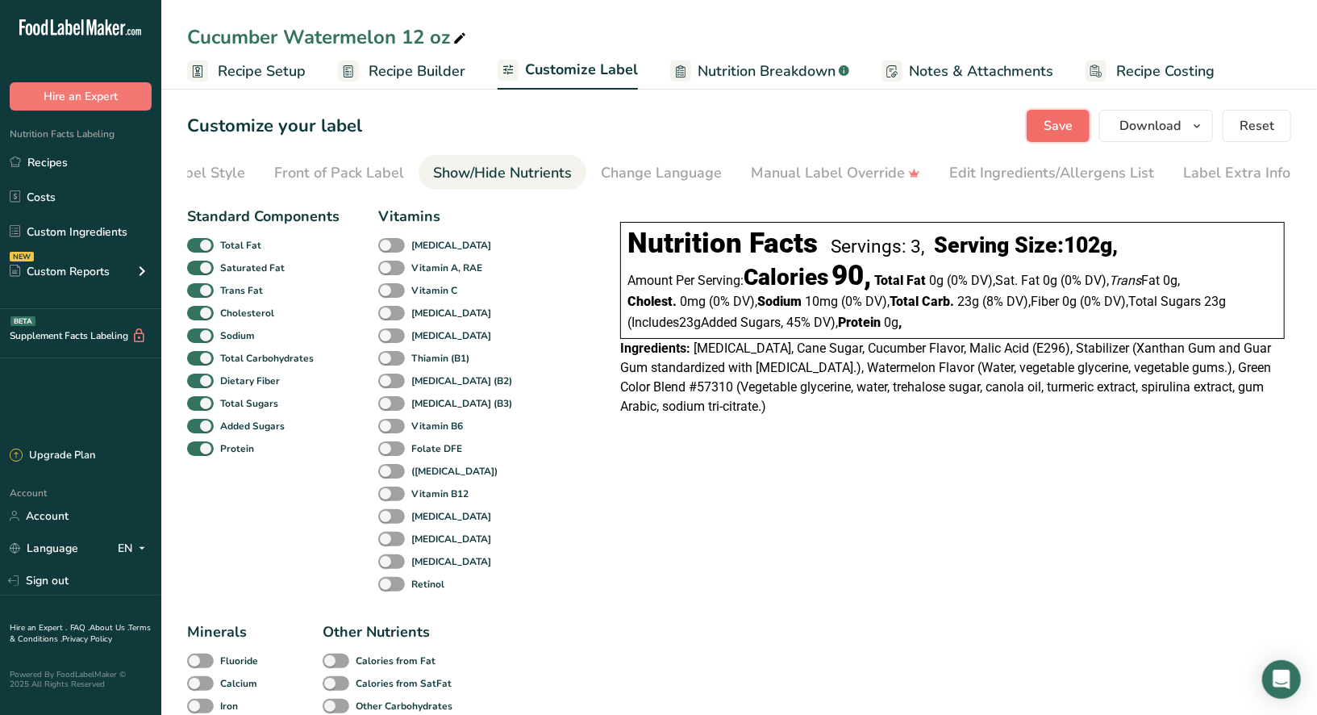
click at [1061, 127] on span "Save" at bounding box center [1058, 125] width 29 height 19
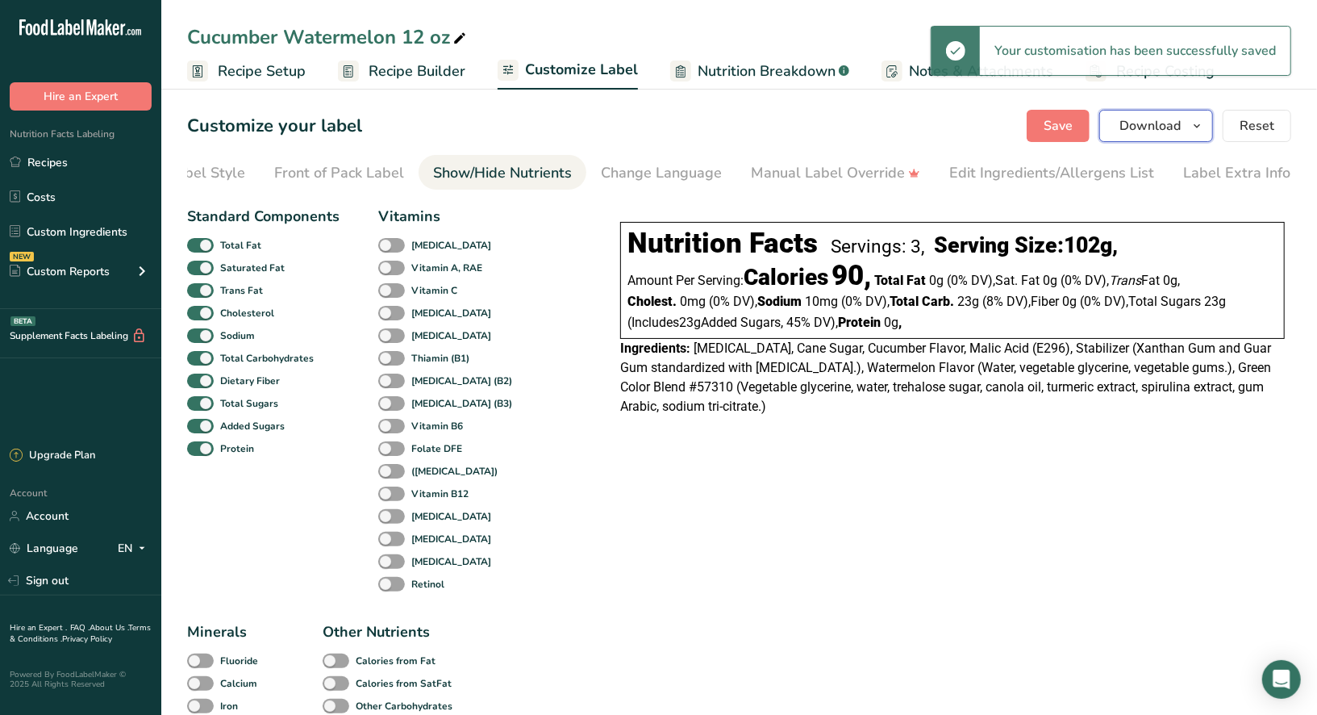
click at [1171, 120] on span "Download" at bounding box center [1149, 125] width 61 height 19
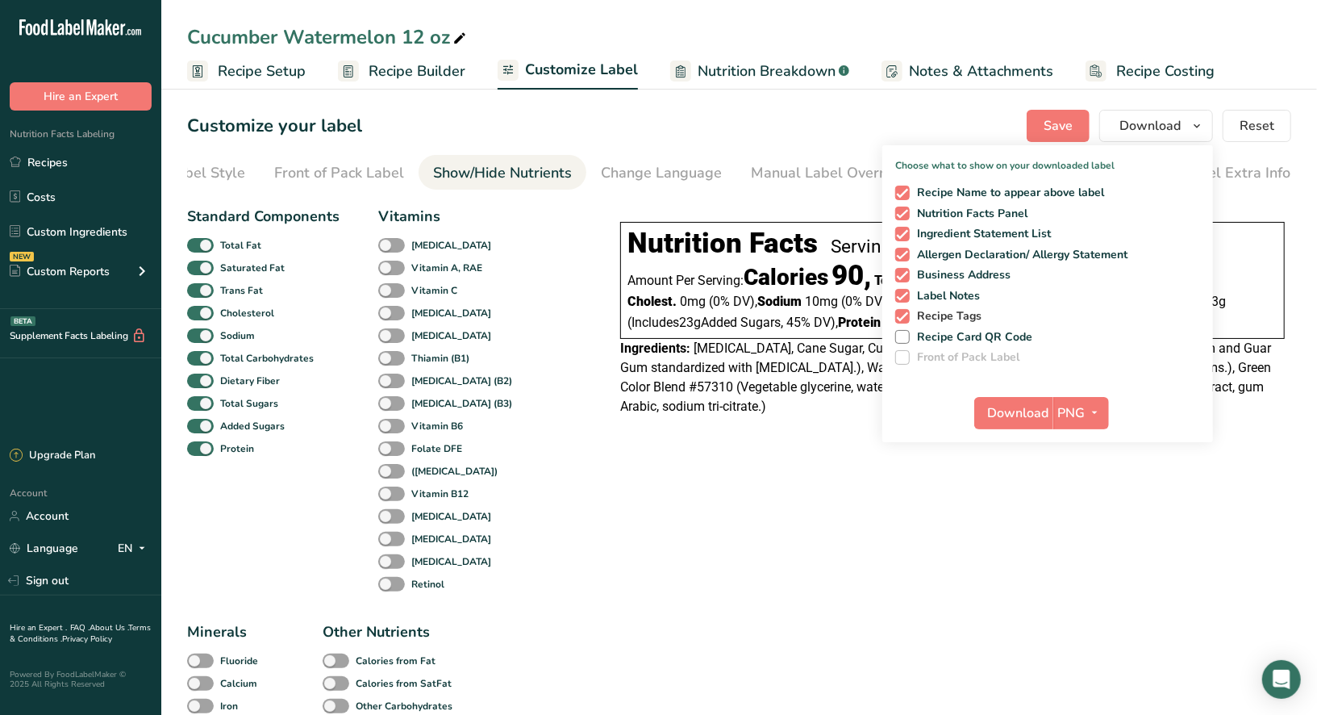
click at [903, 313] on span at bounding box center [902, 316] width 15 height 15
click at [903, 313] on input "Recipe Tags" at bounding box center [900, 315] width 10 height 10
checkbox input "false"
click at [902, 290] on span at bounding box center [902, 296] width 15 height 15
click at [902, 290] on input "Label Notes" at bounding box center [900, 295] width 10 height 10
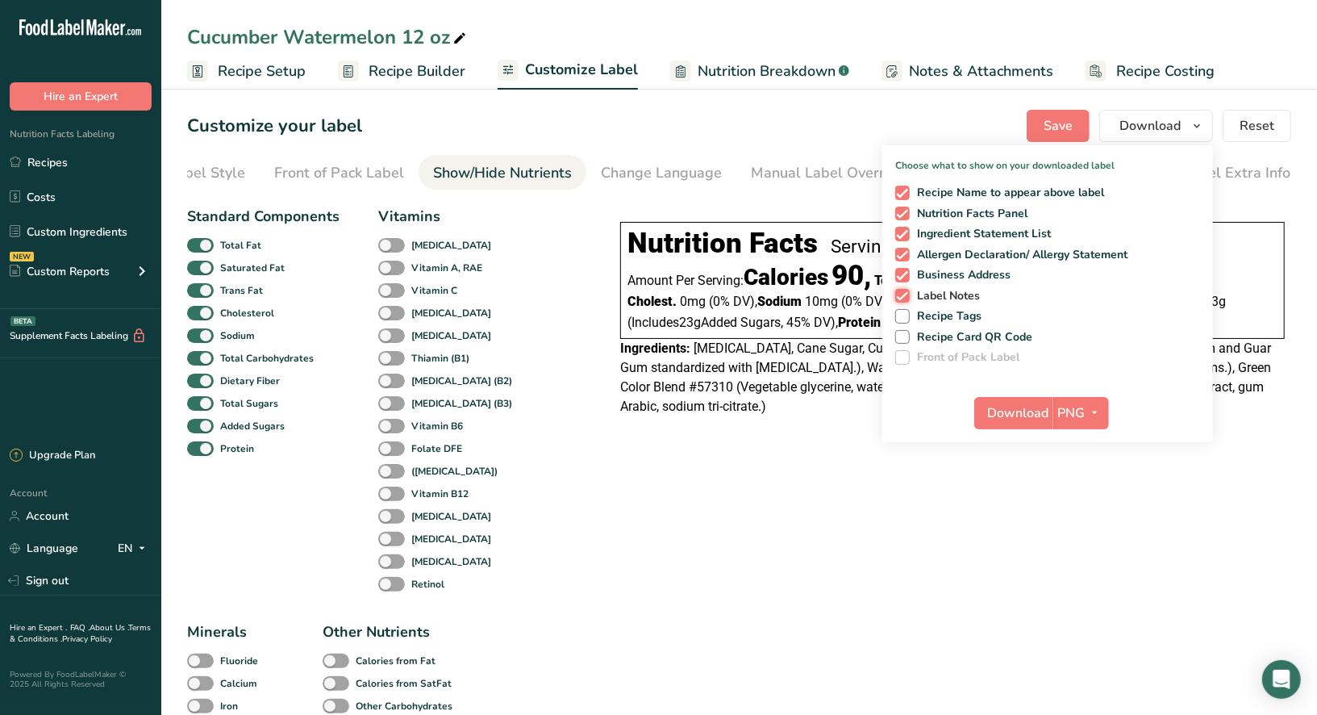
checkbox input "false"
click at [906, 268] on span at bounding box center [902, 275] width 15 height 15
click at [906, 269] on input "Business Address" at bounding box center [900, 274] width 10 height 10
checkbox input "false"
click at [1026, 412] on span "Download" at bounding box center [1018, 412] width 61 height 19
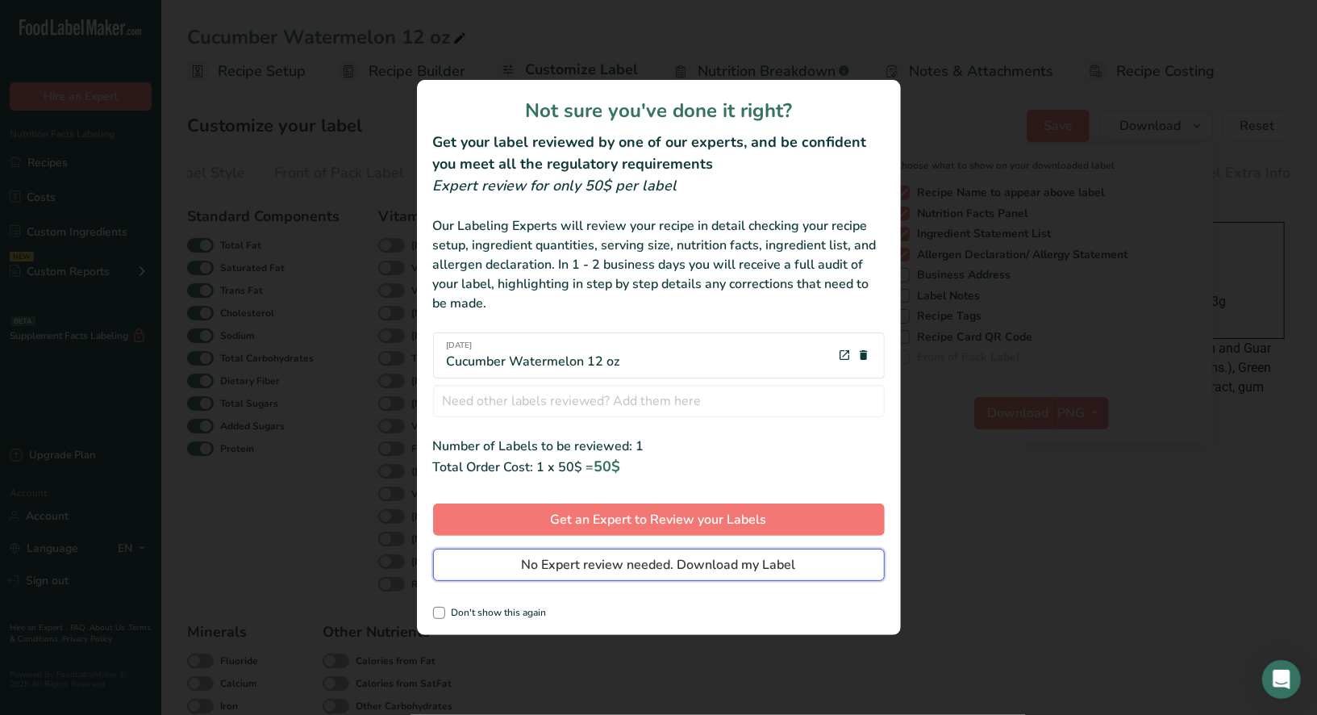
click at [660, 566] on span "No Expert review needed. Download my Label" at bounding box center [659, 564] width 274 height 19
